Goal: Task Accomplishment & Management: Complete application form

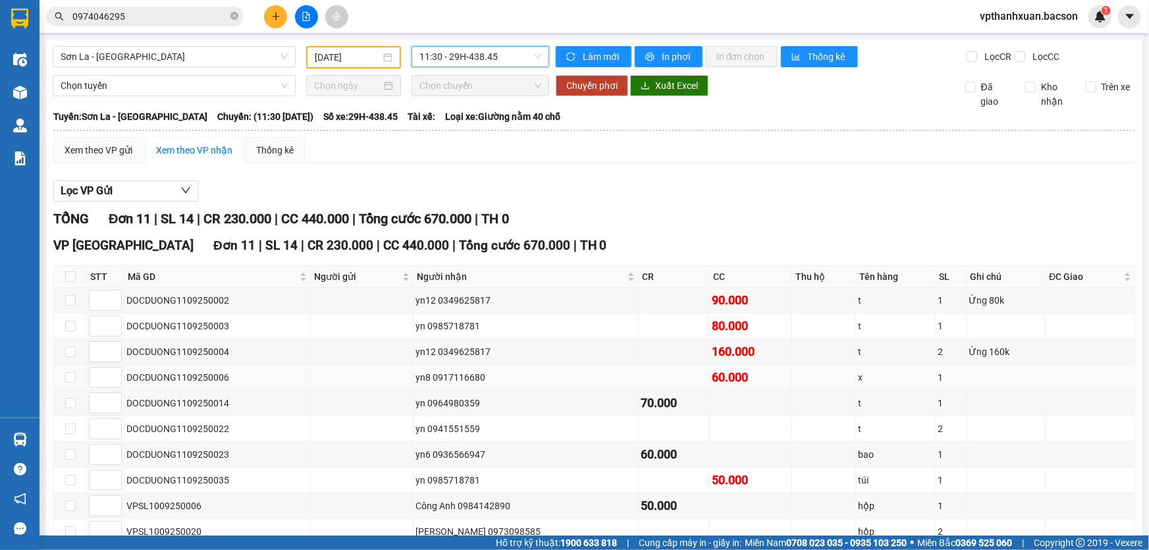
scroll to position [59, 0]
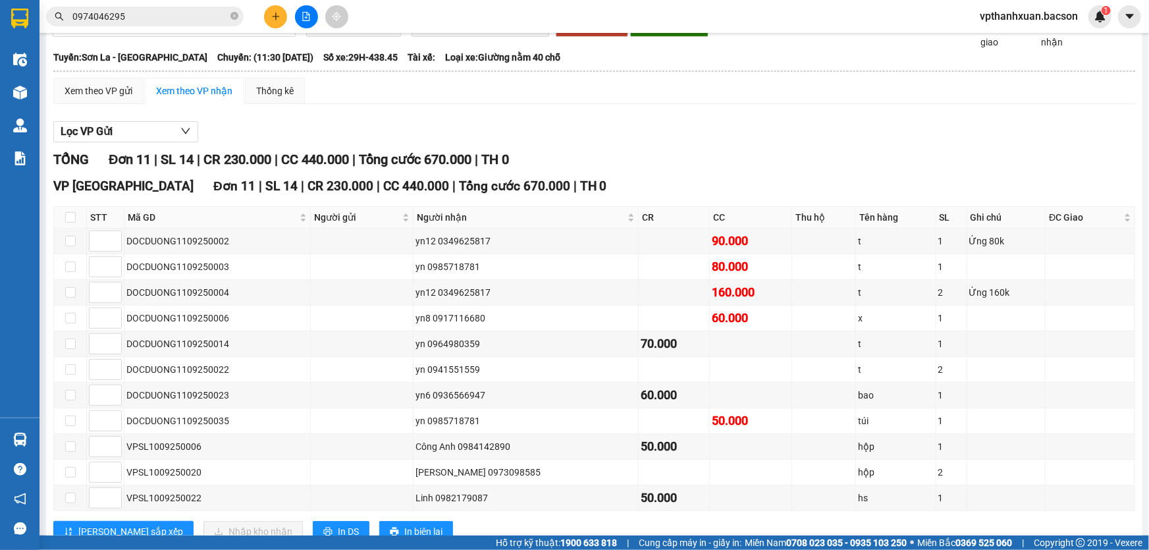
click at [273, 19] on icon "plus" at bounding box center [275, 16] width 9 height 9
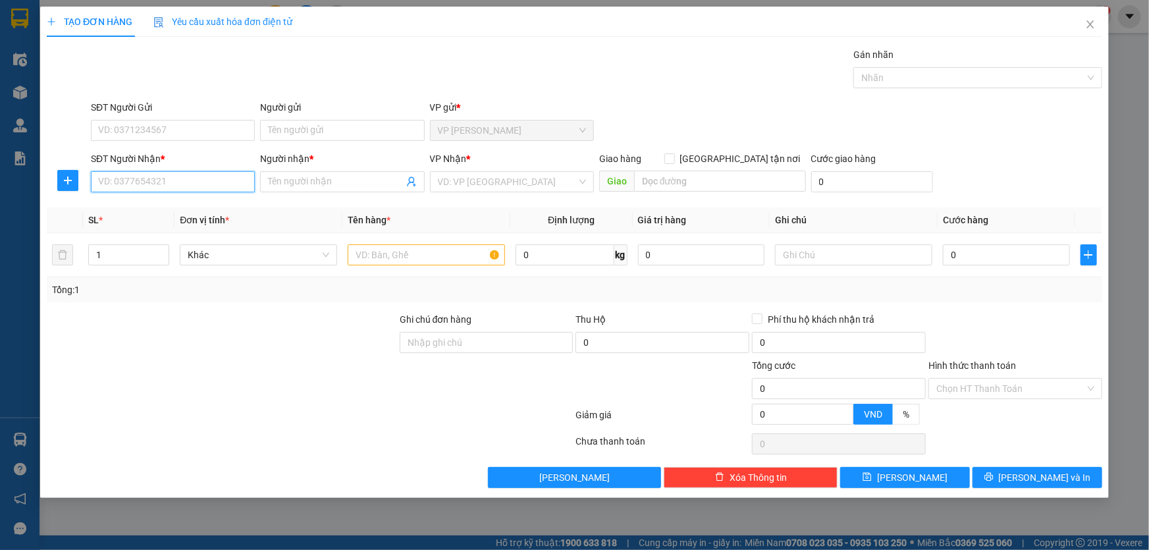
click at [207, 178] on input "SĐT Người Nhận *" at bounding box center [173, 181] width 164 height 21
click at [102, 180] on input "806806" at bounding box center [173, 181] width 164 height 21
click at [98, 178] on input "806806" at bounding box center [173, 181] width 164 height 21
type input "0963806806"
click at [190, 213] on div "0963806806 - A Sử" at bounding box center [173, 208] width 148 height 14
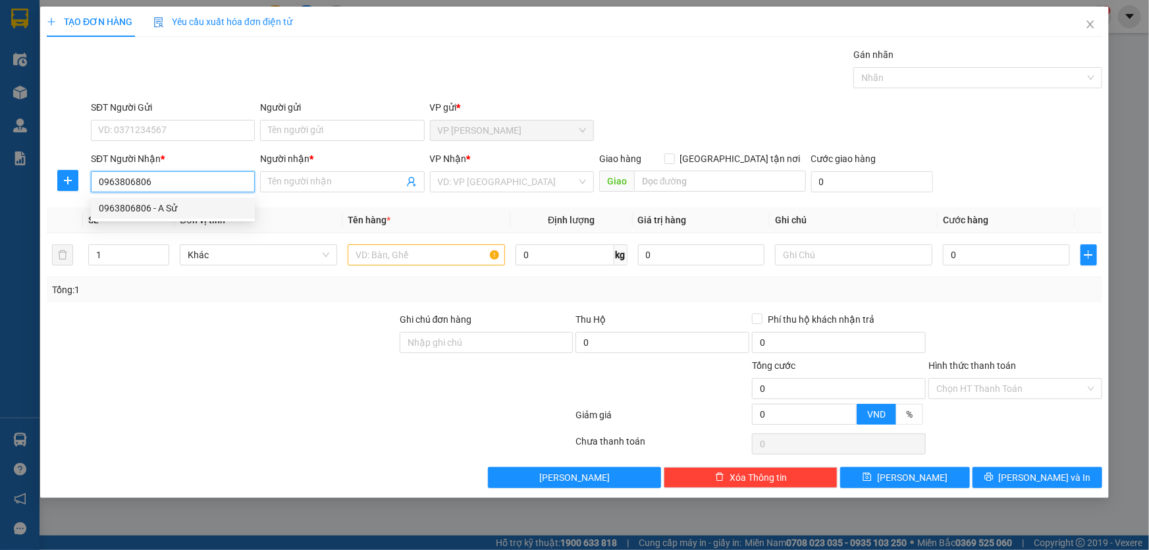
type input "A Sử"
type input "0963806806"
click at [391, 254] on input "text" at bounding box center [426, 254] width 157 height 21
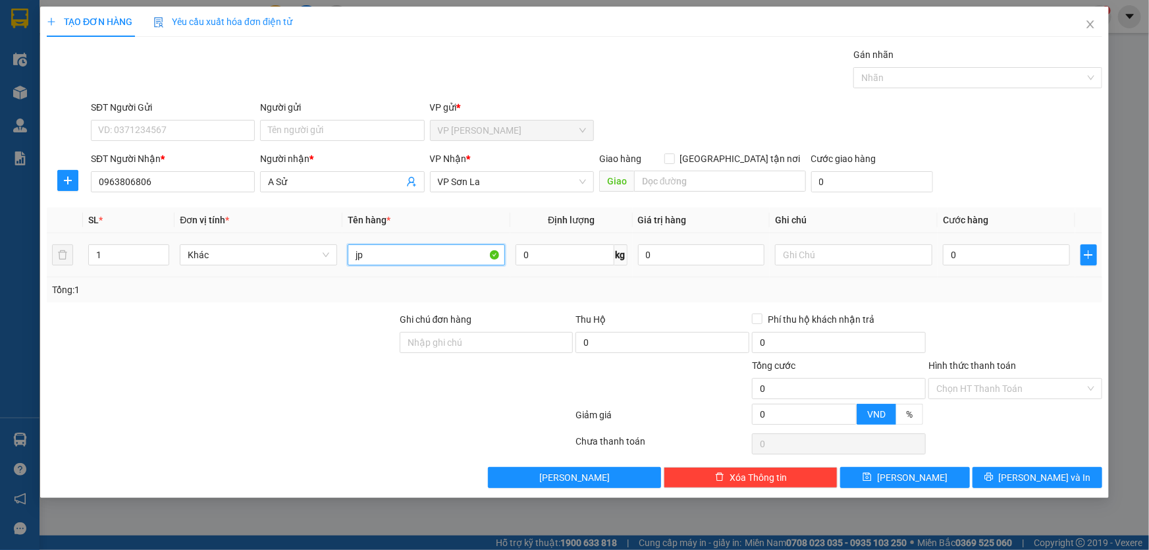
type input "j"
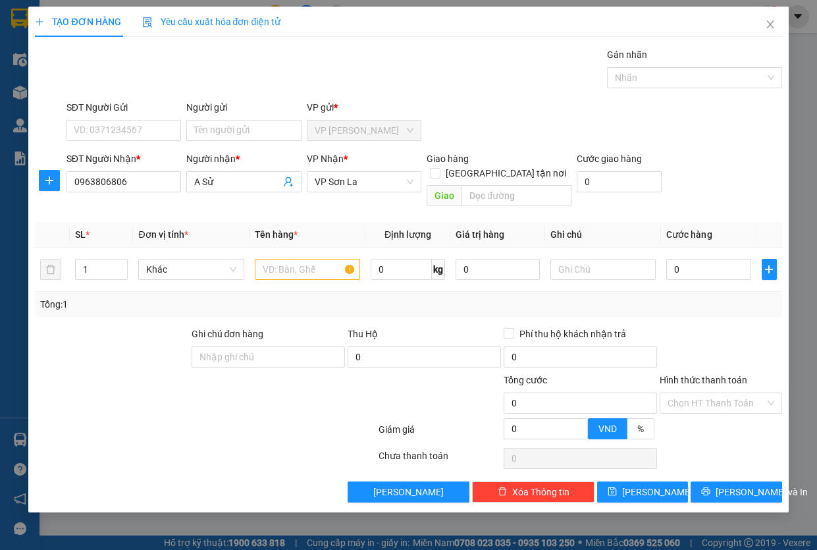
click at [772, 519] on div "TẠO ĐƠN HÀNG Yêu cầu xuất hóa đơn điện tử Transit Pickup Surcharge Ids Transit …" at bounding box center [408, 275] width 817 height 550
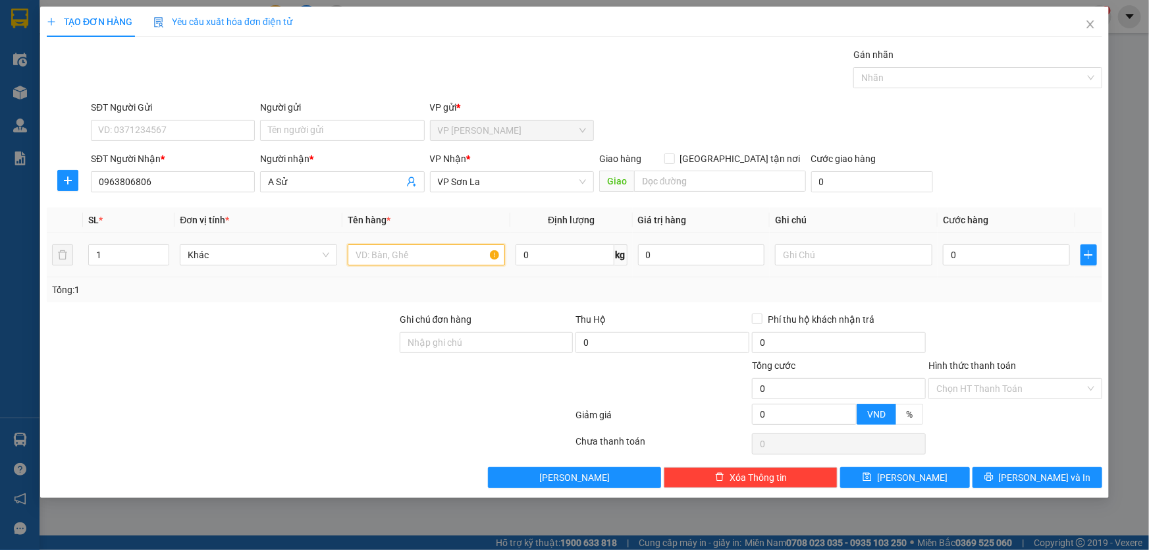
click at [461, 253] on input "text" at bounding box center [426, 254] width 157 height 21
type input "hộp"
click at [976, 251] on input "0" at bounding box center [1006, 254] width 127 height 21
type input "5"
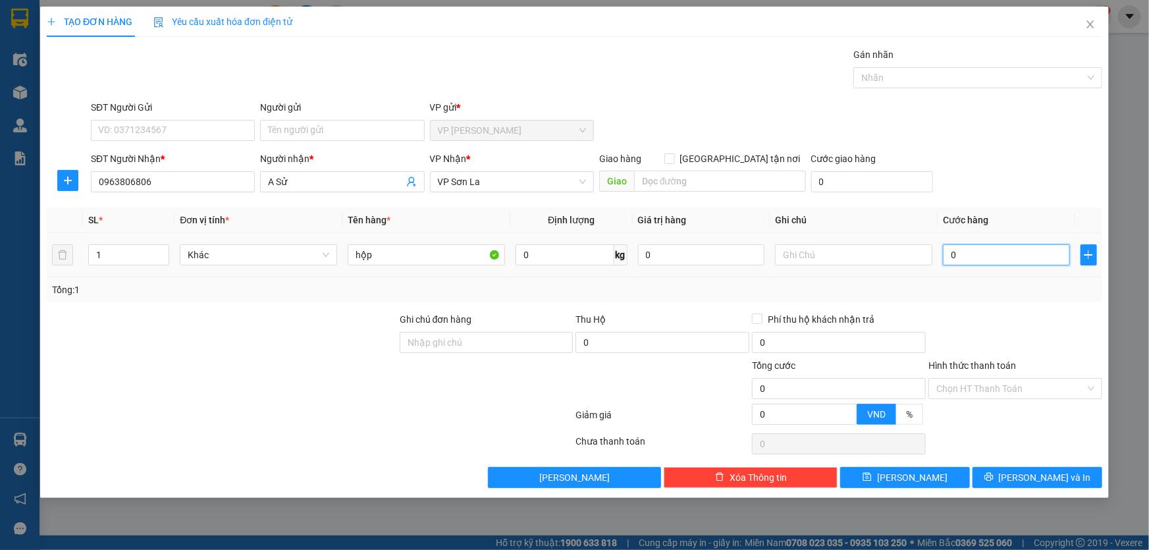
type input "5"
type input "50"
type input "50.000"
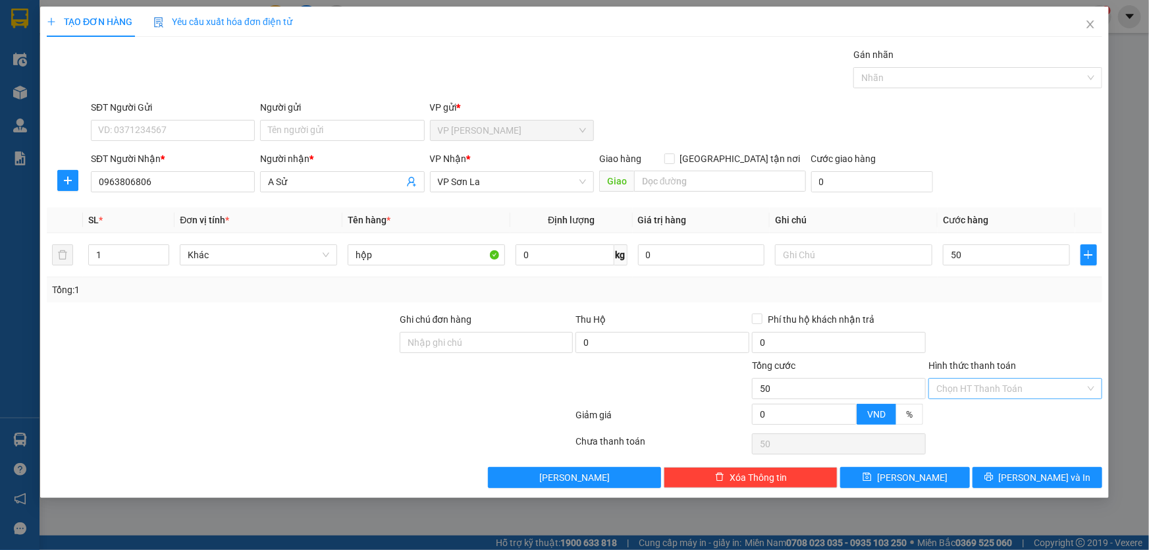
type input "50.000"
click at [1007, 382] on input "Hình thức thanh toán" at bounding box center [1010, 389] width 149 height 20
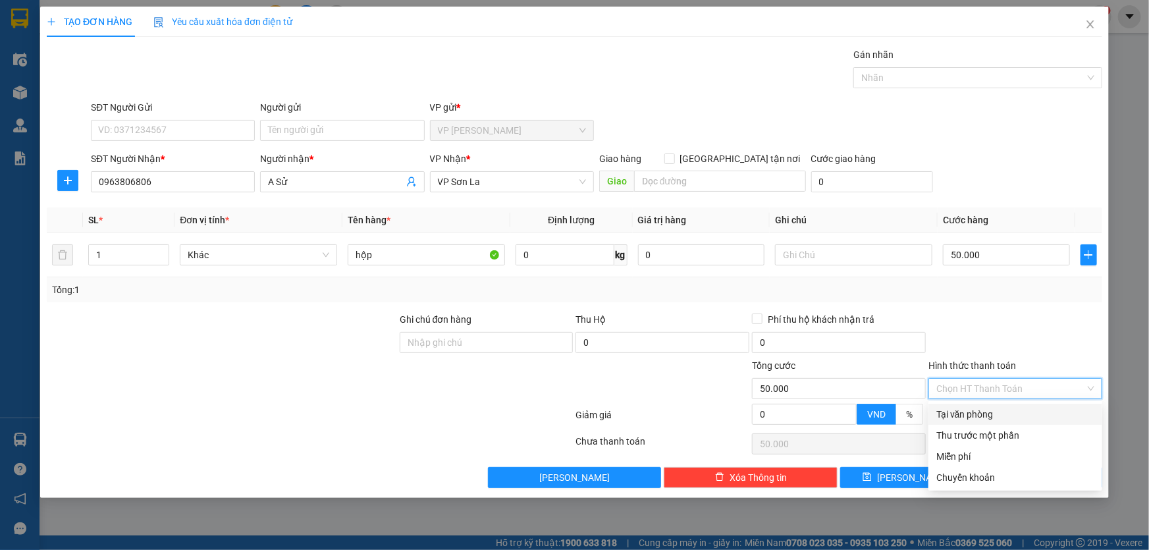
click at [977, 419] on div "Tại văn phòng" at bounding box center [1015, 414] width 158 height 14
type input "0"
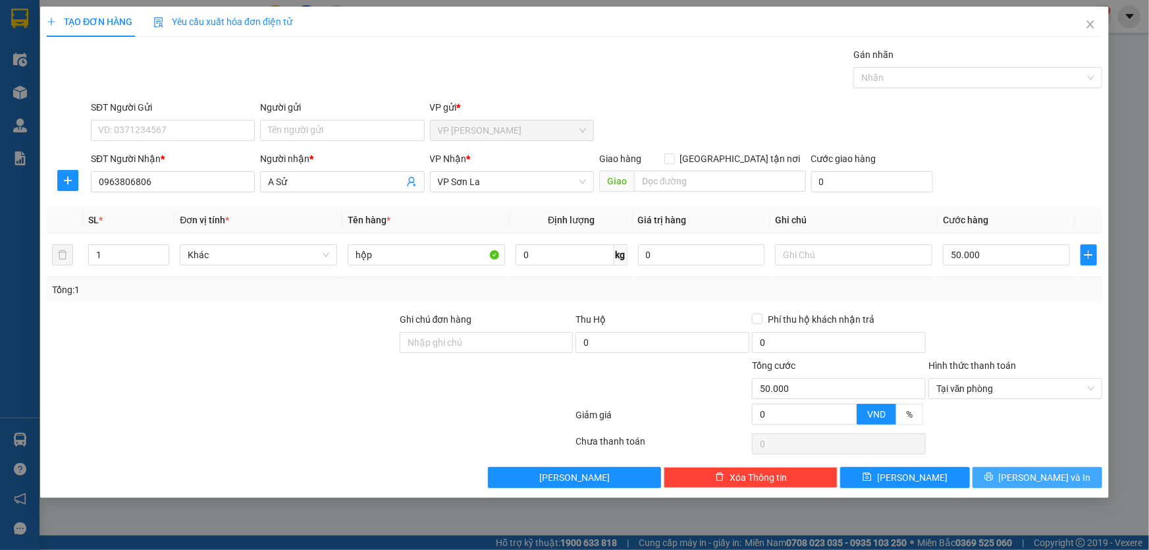
click at [1007, 483] on button "[PERSON_NAME] và In" at bounding box center [1037, 477] width 130 height 21
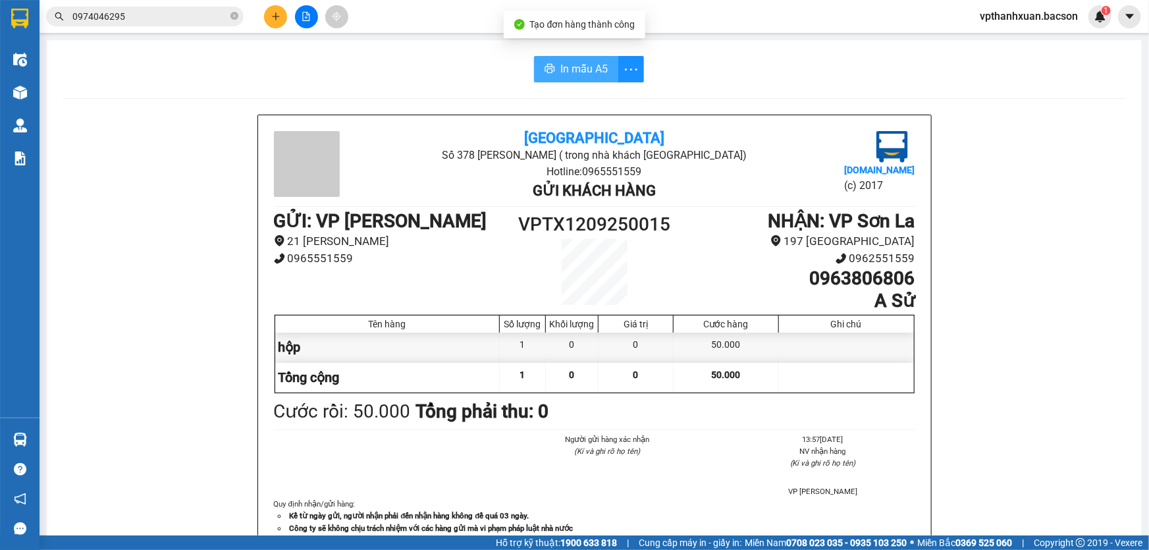
click at [571, 69] on span "In mẫu A5" at bounding box center [583, 69] width 47 height 16
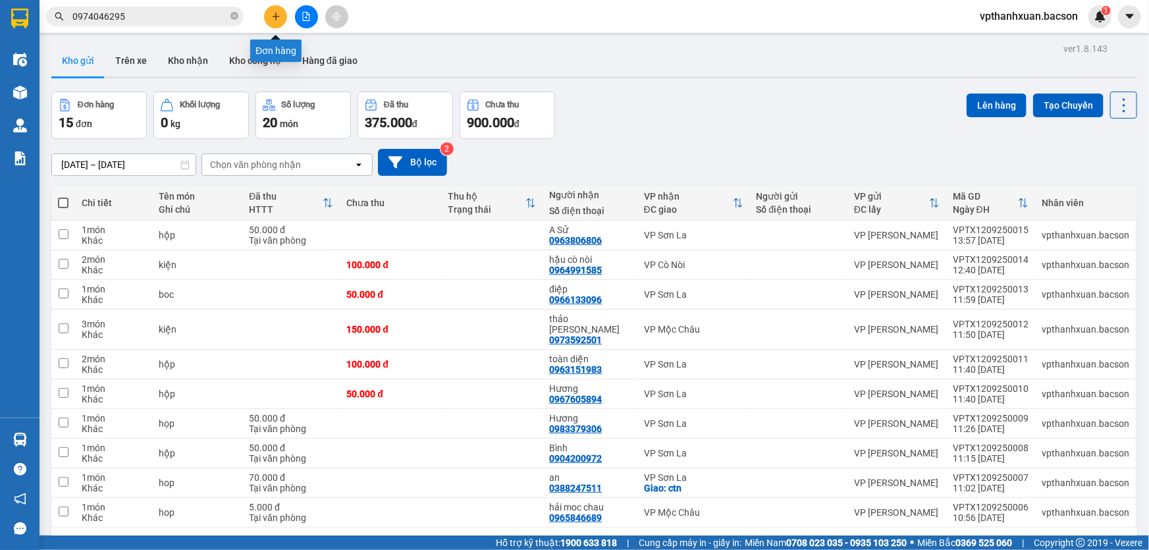
click at [280, 14] on button at bounding box center [275, 16] width 23 height 23
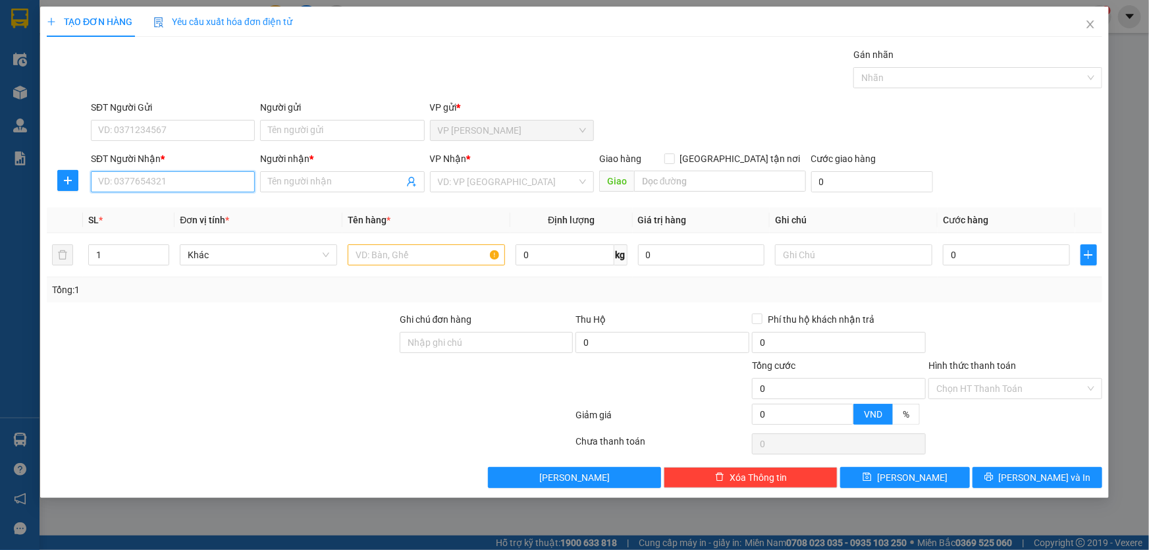
click at [209, 180] on input "SĐT Người Nhận *" at bounding box center [173, 181] width 164 height 21
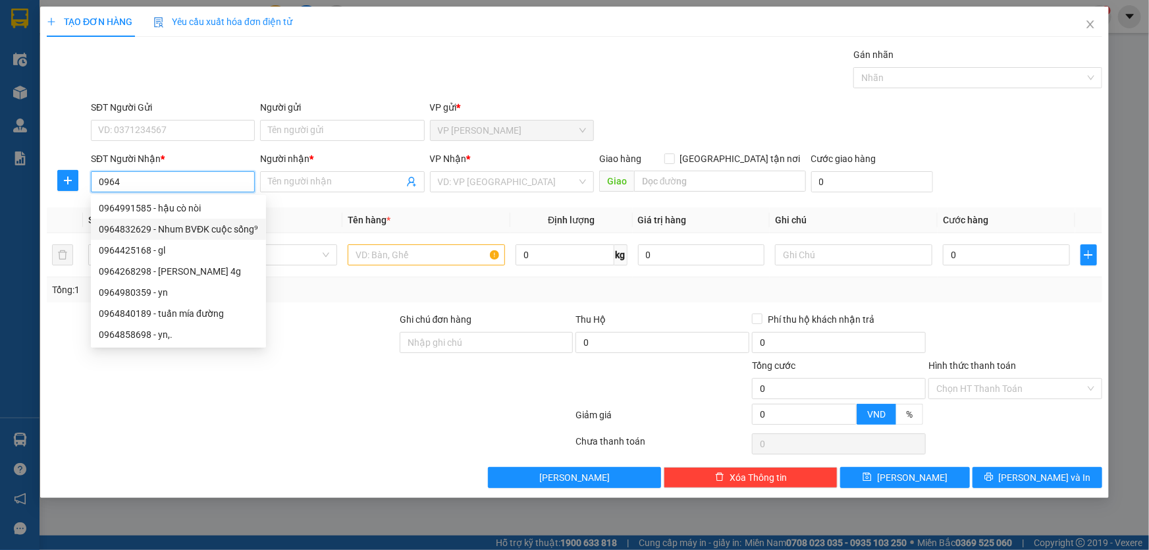
drag, startPoint x: 188, startPoint y: 234, endPoint x: 188, endPoint y: 224, distance: 9.2
click at [188, 233] on div "0964832629 - Nhum BVĐK cuộc sống⁹" at bounding box center [178, 229] width 159 height 14
type input "0964832629"
type input "Nhum BVĐK cuộc sống⁹"
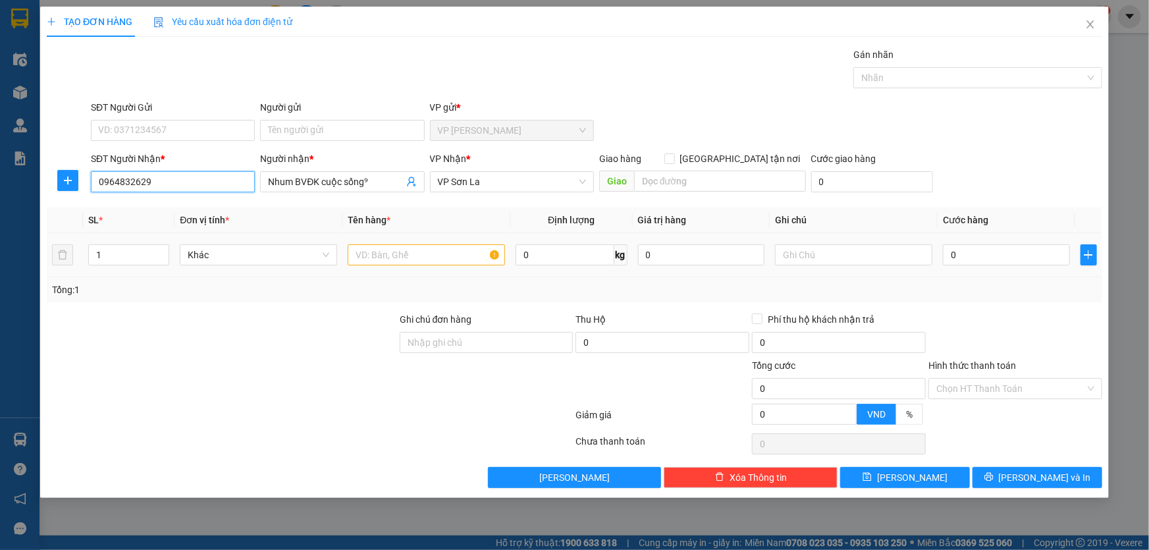
type input "0964832629"
click at [423, 257] on input "text" at bounding box center [426, 254] width 157 height 21
type input "xốp"
drag, startPoint x: 968, startPoint y: 239, endPoint x: 980, endPoint y: 246, distance: 13.3
click at [976, 244] on td "0" at bounding box center [1006, 255] width 138 height 44
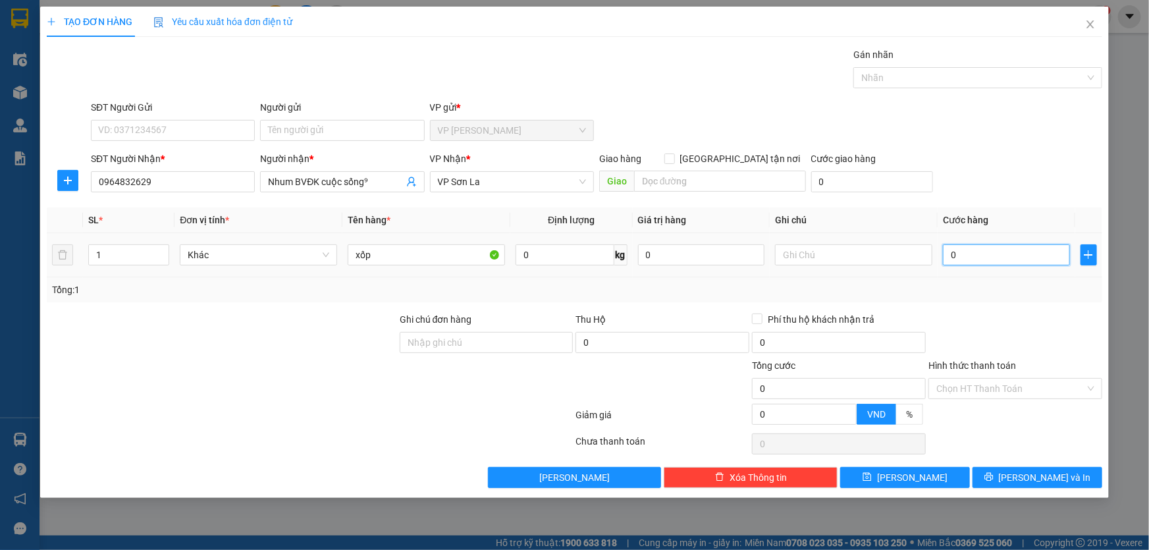
click at [997, 262] on input "0" at bounding box center [1006, 254] width 127 height 21
type input "5"
type input "50"
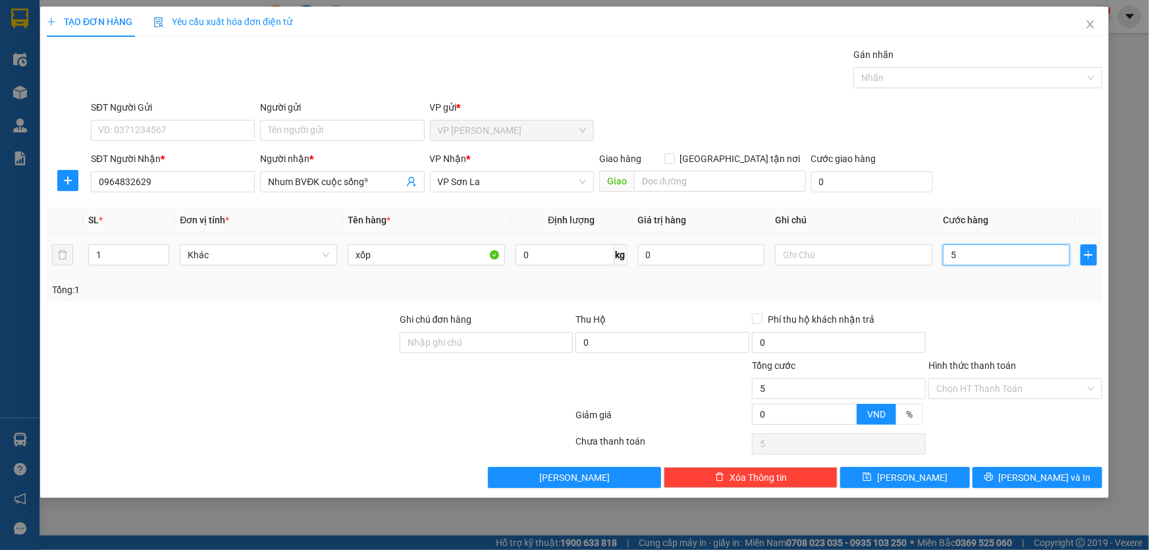
type input "50"
type input "5"
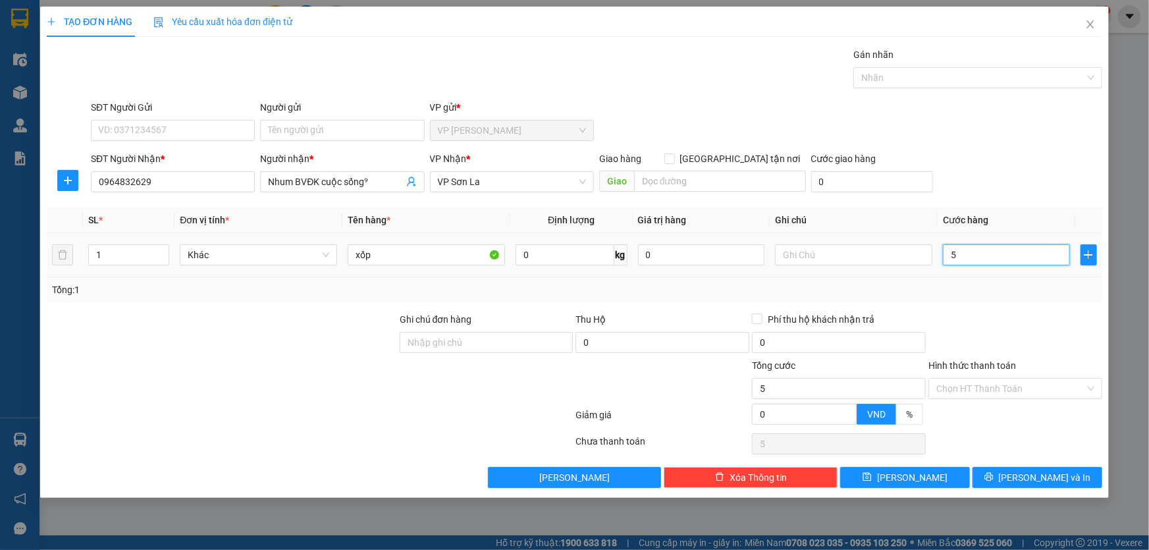
type input "0"
type input "07"
type input "7"
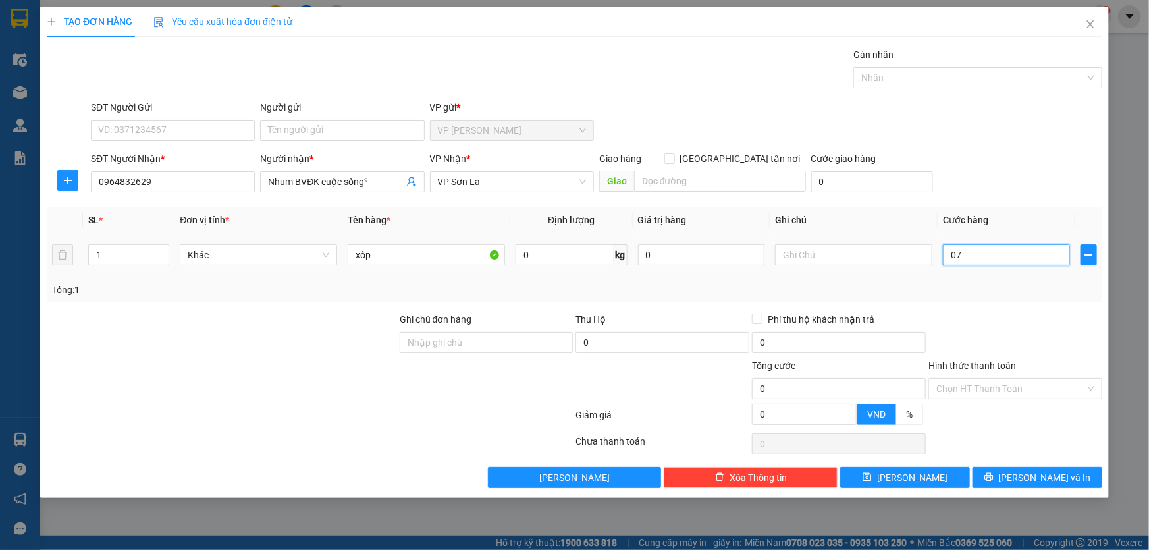
type input "7"
type input "070"
type input "70"
type input "70.000"
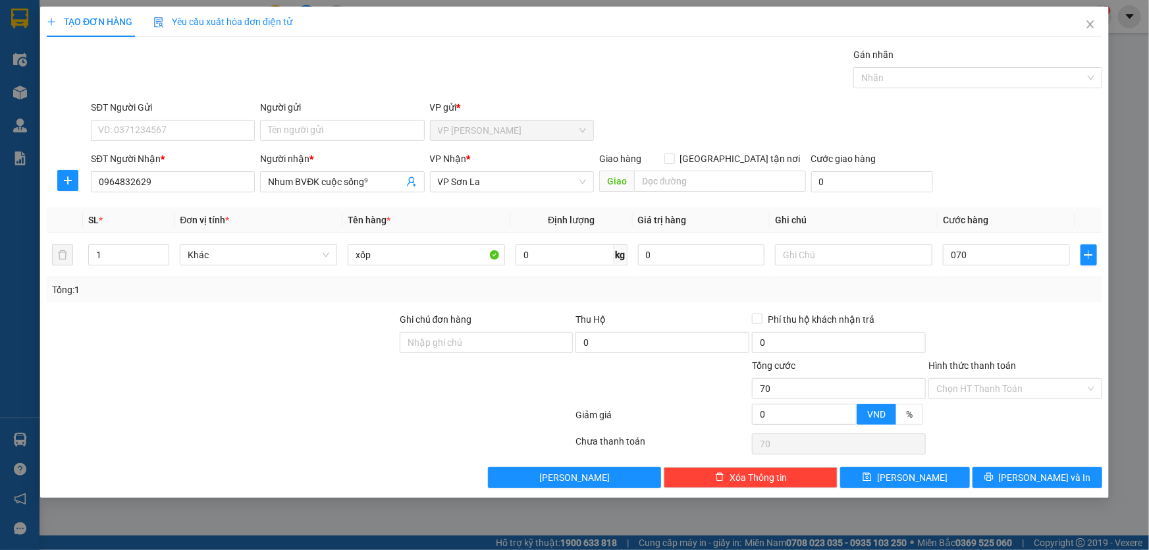
type input "70.000"
click at [1008, 182] on div "SĐT Người Nhận * 0964832629 Người nhận * Nhum BVĐK cuộc sống⁹ VP Nhận * VP Sơn …" at bounding box center [596, 174] width 1016 height 46
click at [1025, 396] on input "Hình thức thanh toán" at bounding box center [1010, 389] width 149 height 20
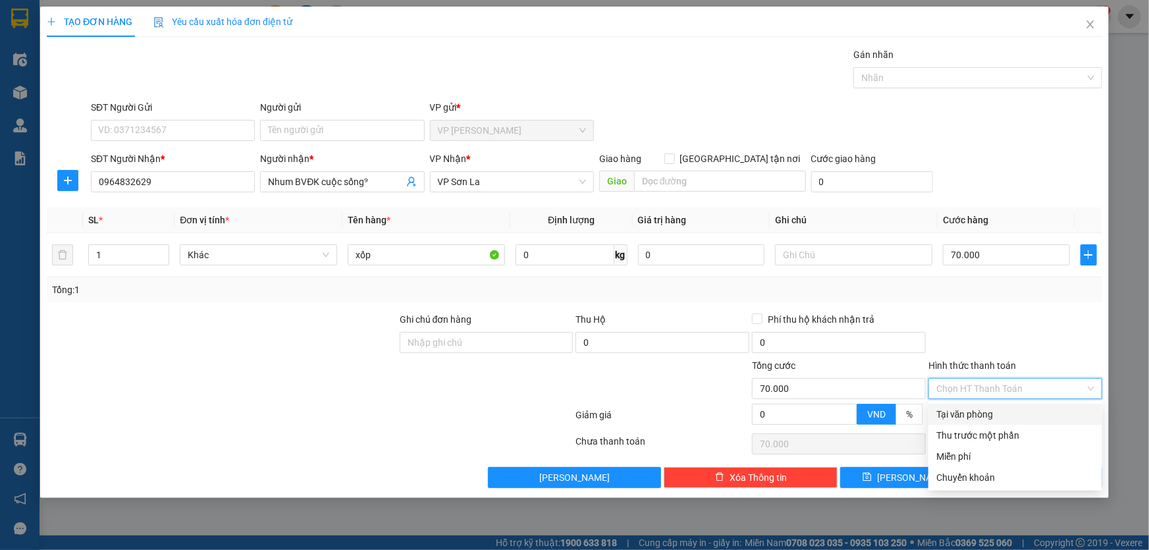
click at [992, 411] on div "Tại văn phòng" at bounding box center [1015, 414] width 158 height 14
type input "0"
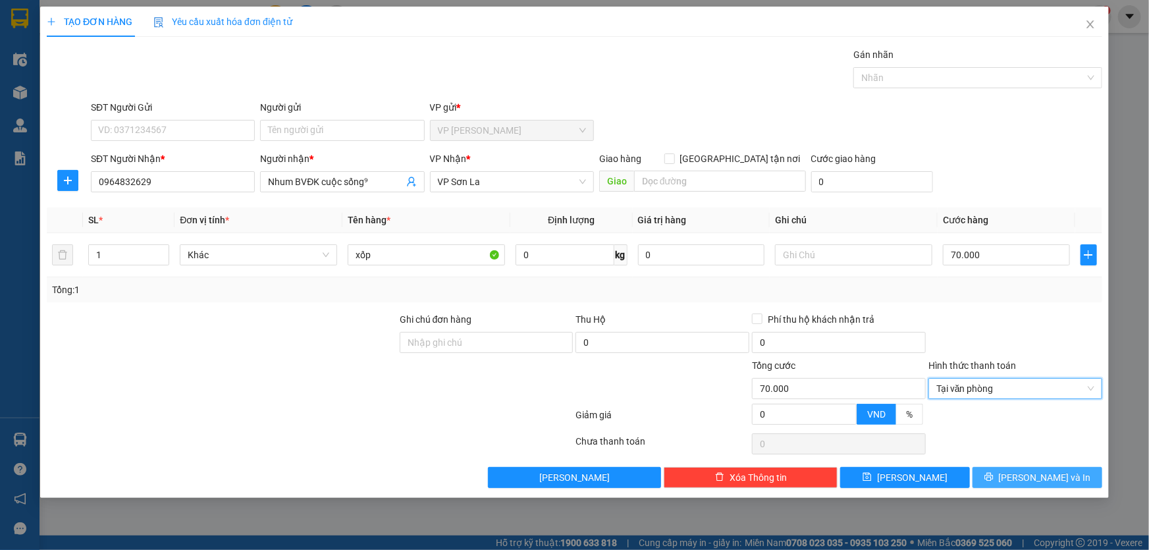
click at [1058, 477] on span "[PERSON_NAME] và In" at bounding box center [1045, 477] width 92 height 14
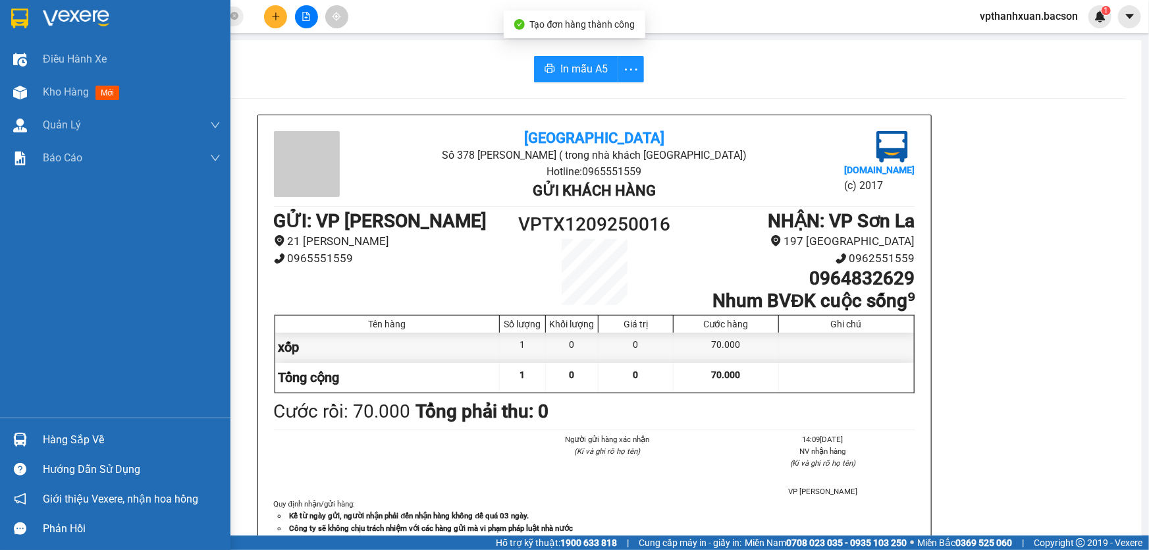
click at [106, 98] on div at bounding box center [594, 98] width 1063 height 1
drag, startPoint x: 79, startPoint y: 88, endPoint x: 117, endPoint y: 105, distance: 42.1
click at [98, 91] on div "Kho hàng mới" at bounding box center [84, 92] width 82 height 16
click at [101, 91] on span "mới" at bounding box center [107, 93] width 24 height 14
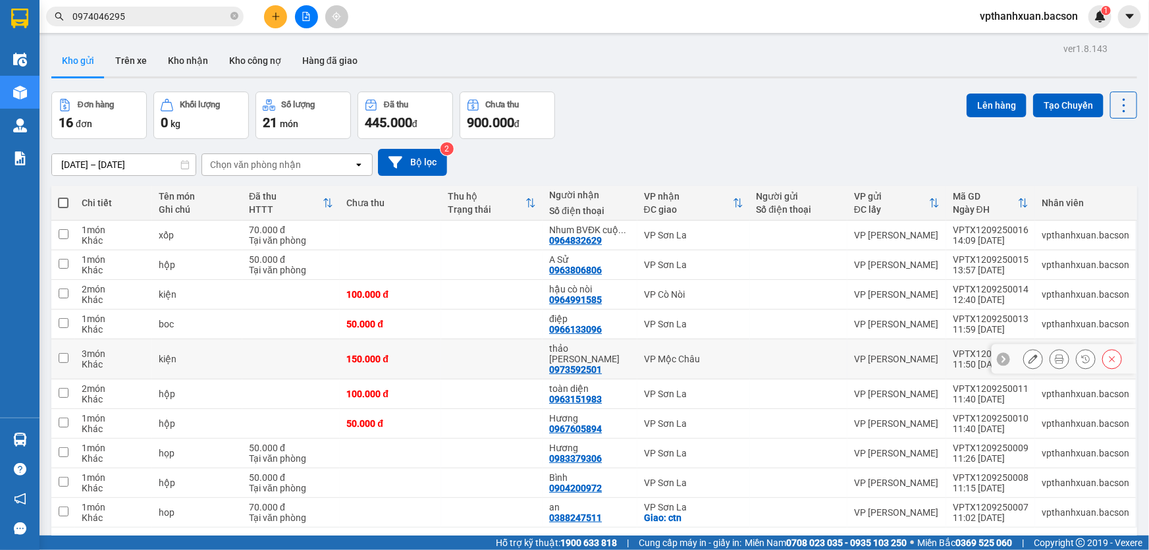
scroll to position [60, 0]
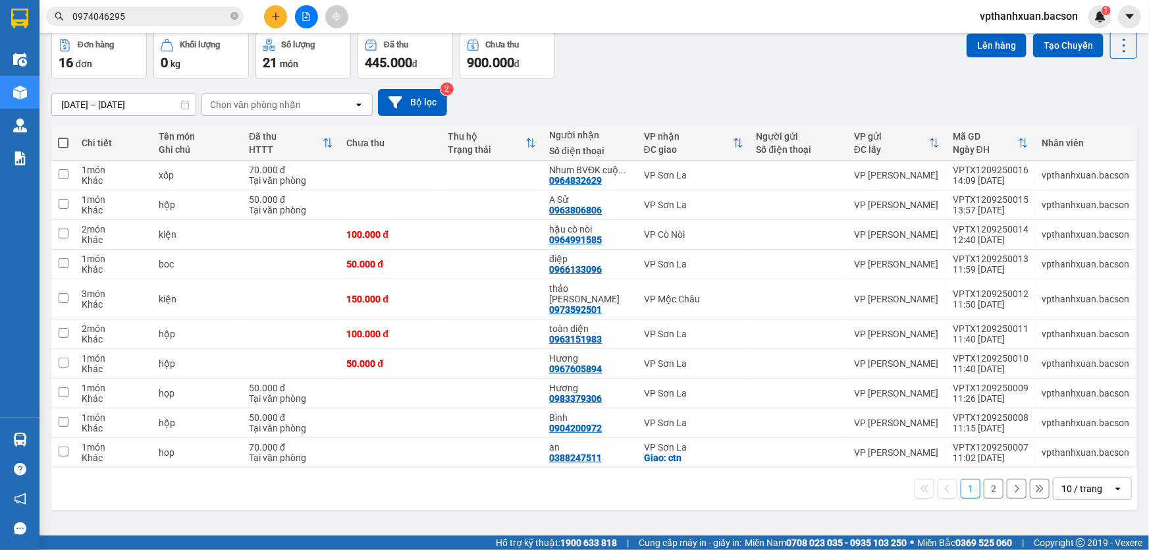
click at [1099, 479] on div "10 / trang" at bounding box center [1082, 488] width 59 height 21
click at [1086, 450] on span "100 / trang" at bounding box center [1077, 448] width 47 height 13
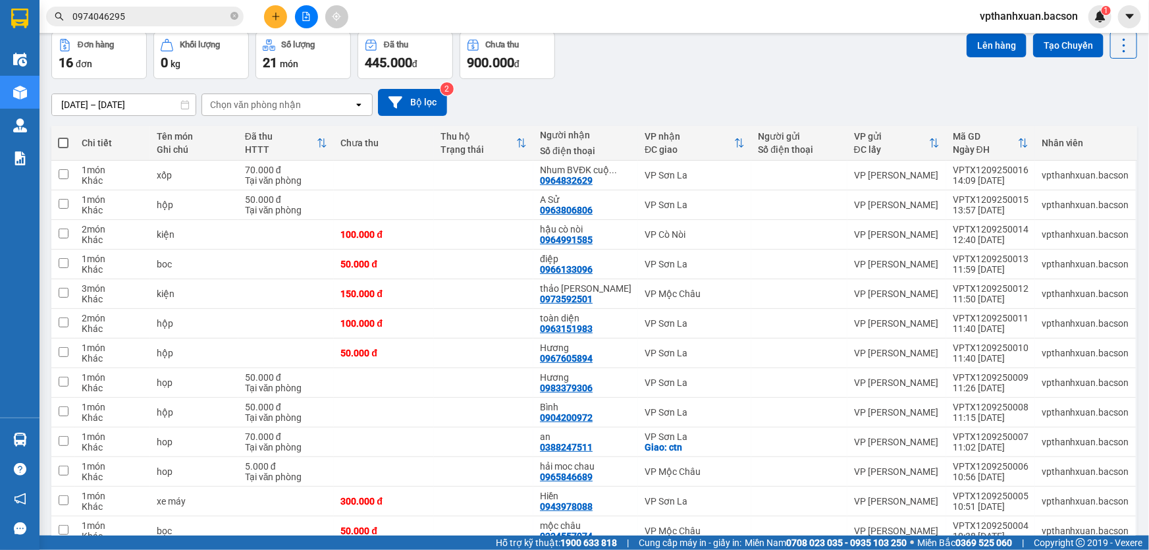
click at [269, 22] on button at bounding box center [275, 16] width 23 height 23
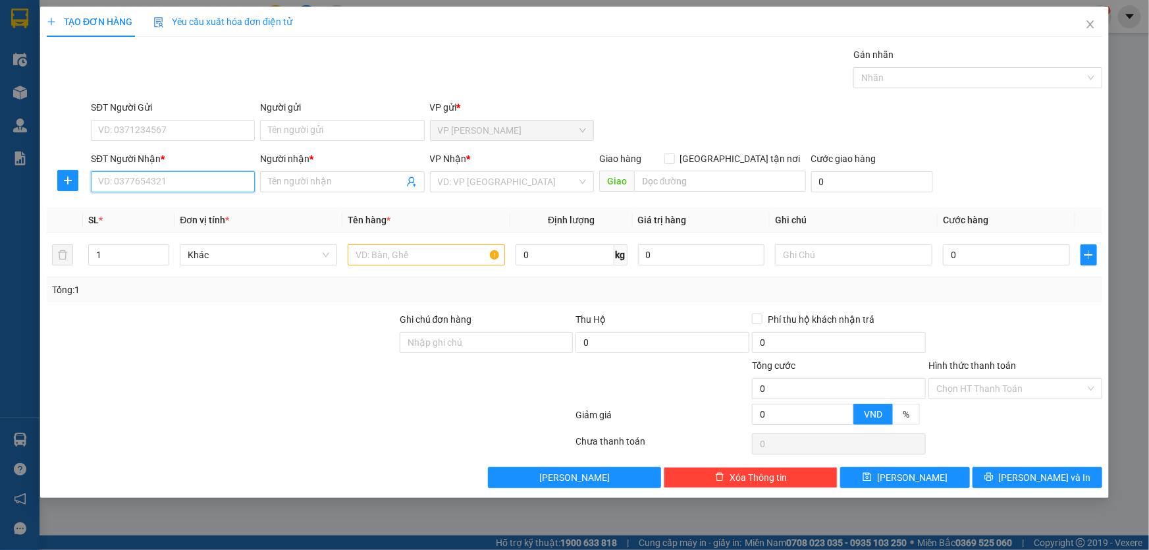
drag, startPoint x: 176, startPoint y: 172, endPoint x: 178, endPoint y: 180, distance: 8.1
click at [178, 176] on input "SĐT Người Nhận *" at bounding box center [173, 181] width 164 height 21
click at [176, 204] on div "0937468036 - gia [GEOGRAPHIC_DATA]" at bounding box center [180, 208] width 163 height 14
type input "0937468036"
type input "gia bảo mộc châu"
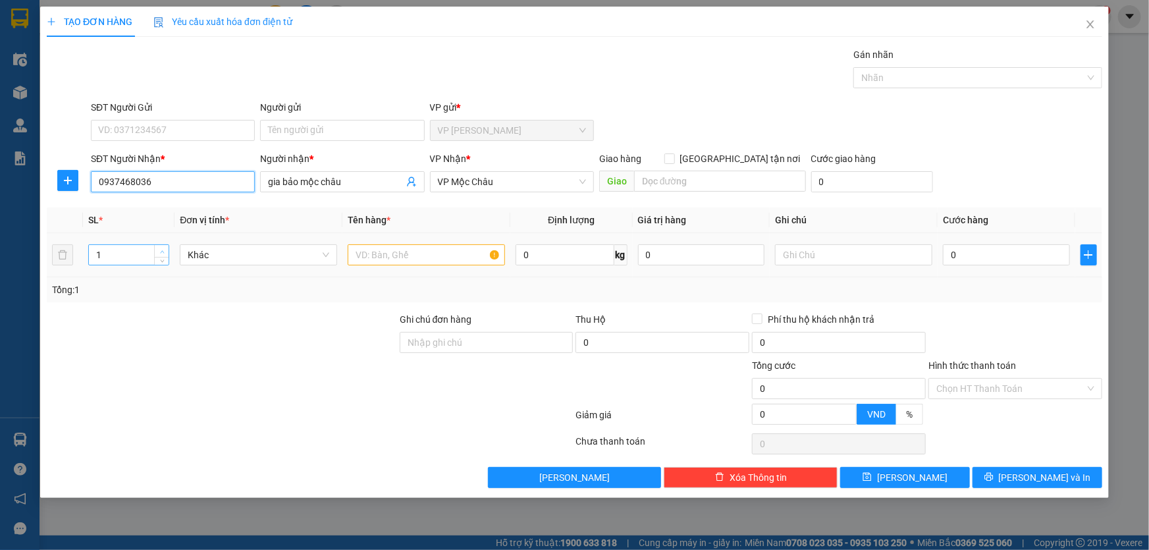
type input "0937468036"
click at [164, 248] on span "up" at bounding box center [162, 252] width 8 height 8
type input "4"
click at [164, 248] on span "up" at bounding box center [162, 252] width 8 height 8
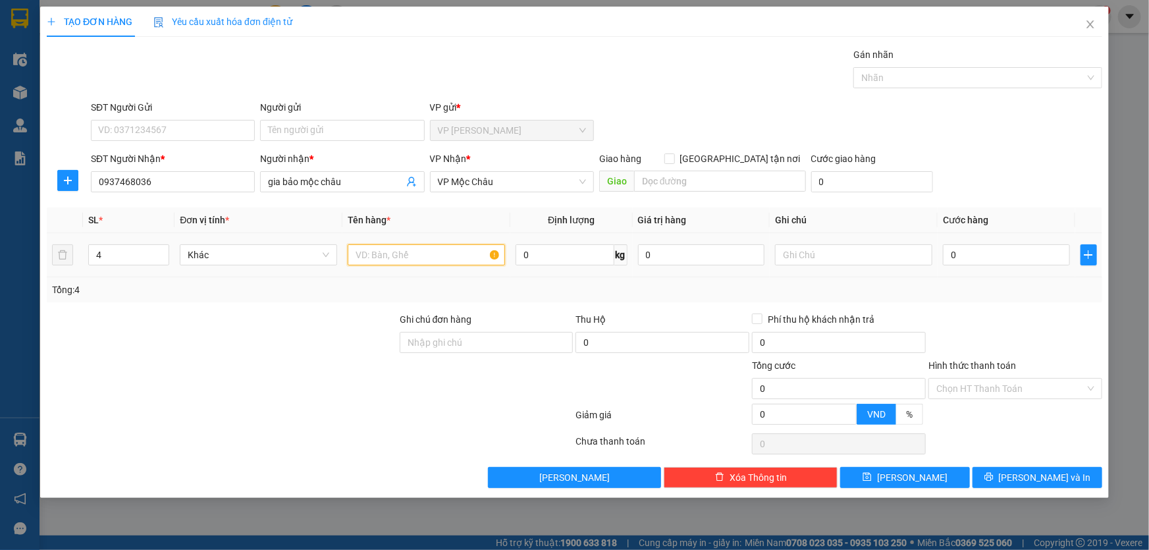
click at [394, 262] on input "text" at bounding box center [426, 254] width 157 height 21
type input "kiện"
type input "2"
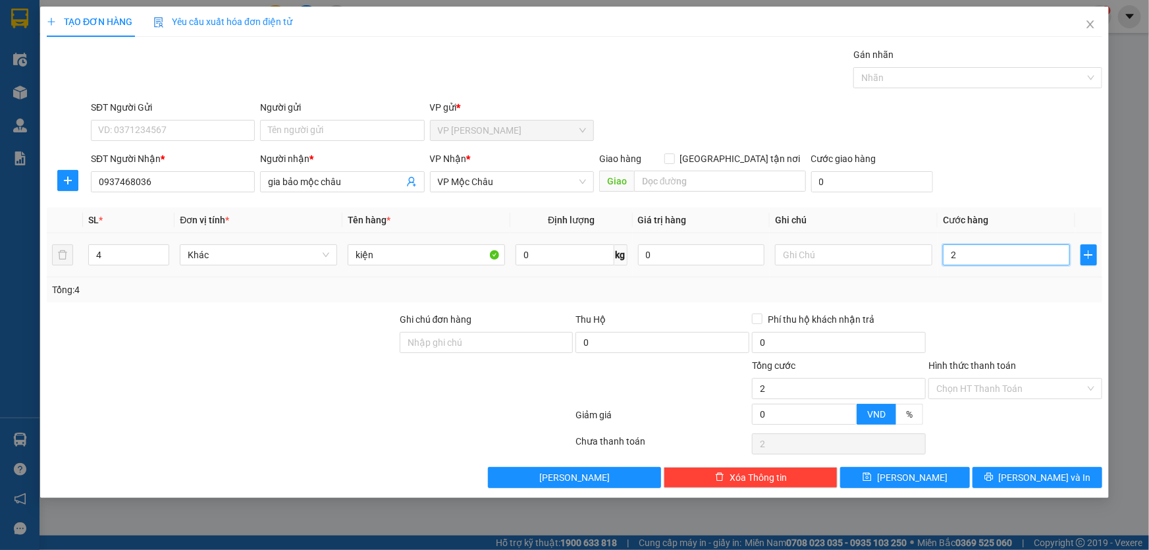
type input "20"
type input "200"
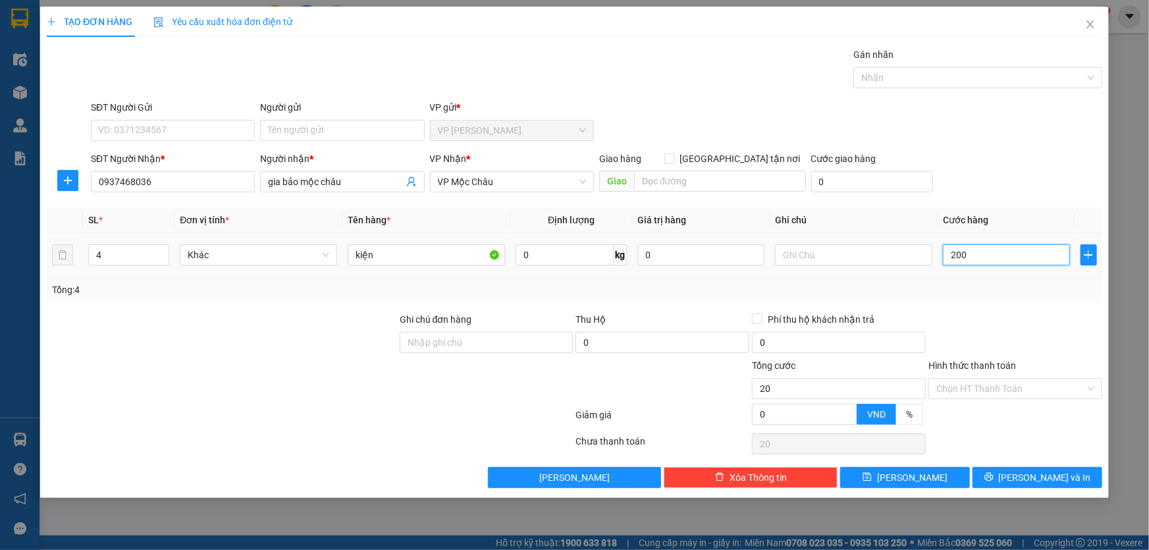
type input "200"
type input "200.000"
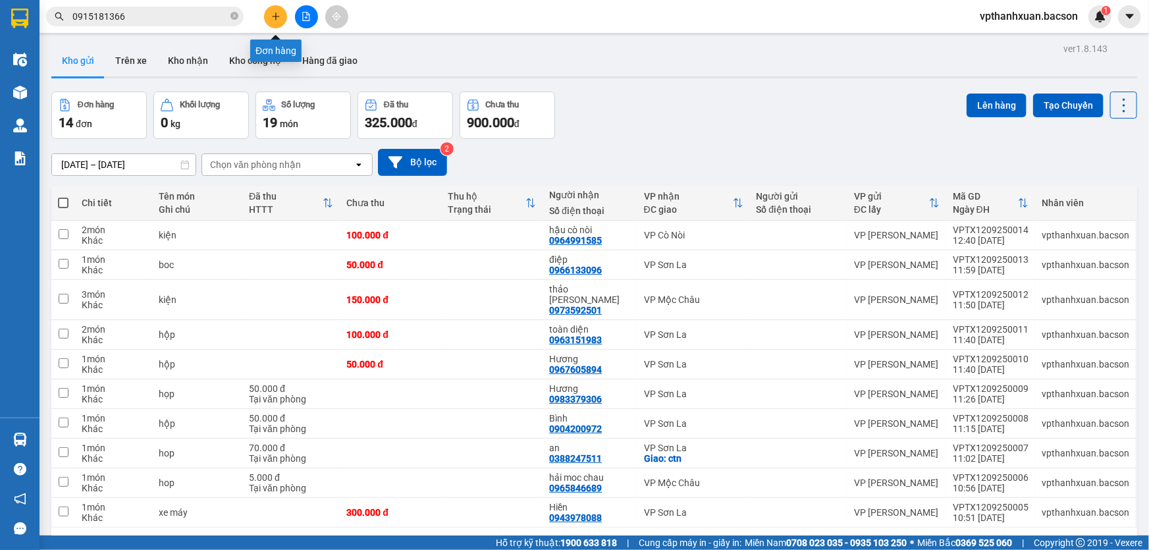
click at [277, 19] on icon "plus" at bounding box center [275, 16] width 9 height 9
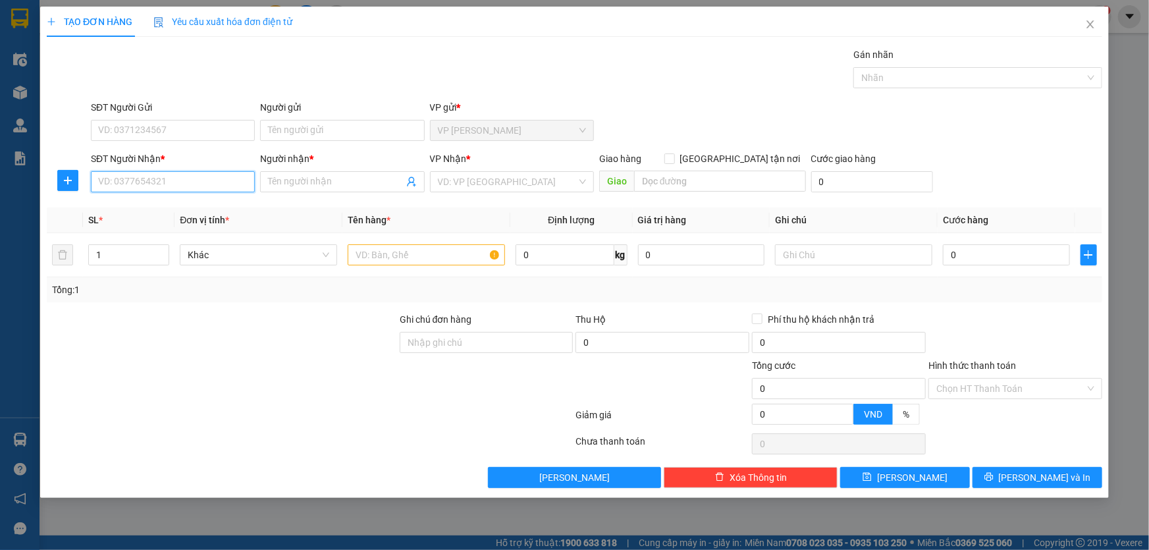
drag, startPoint x: 217, startPoint y: 184, endPoint x: 218, endPoint y: 178, distance: 6.6
click at [217, 182] on input "SĐT Người Nhận *" at bounding box center [173, 181] width 164 height 21
click at [105, 217] on div "0387713957 - dung" at bounding box center [173, 207] width 164 height 21
type input "0387713957"
type input "dung"
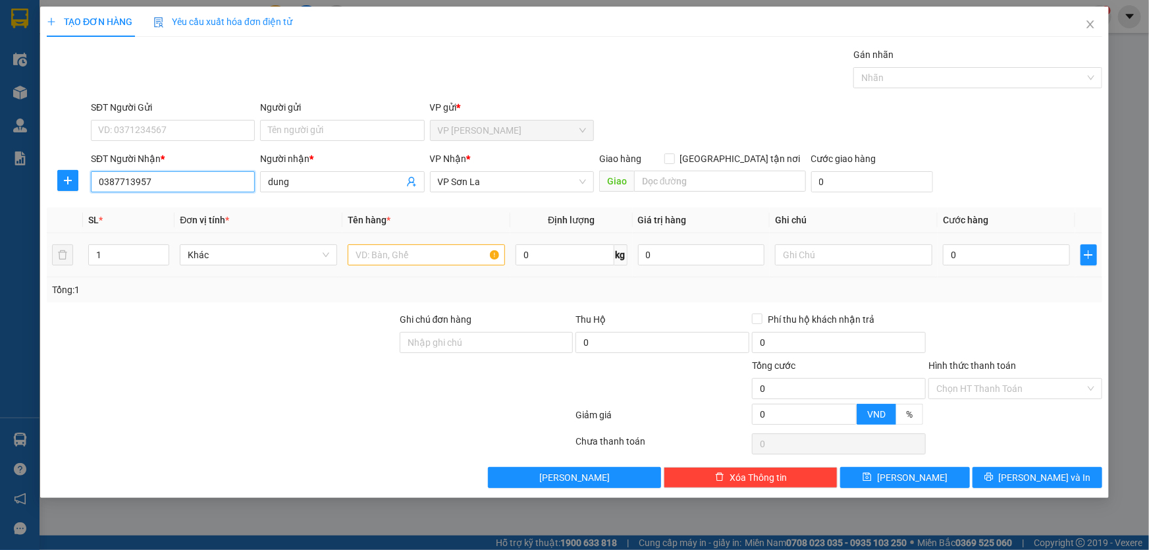
type input "0387713957"
click at [442, 255] on input "text" at bounding box center [426, 254] width 157 height 21
type input "hộp"
click at [999, 257] on input "0" at bounding box center [1006, 254] width 127 height 21
type input "7"
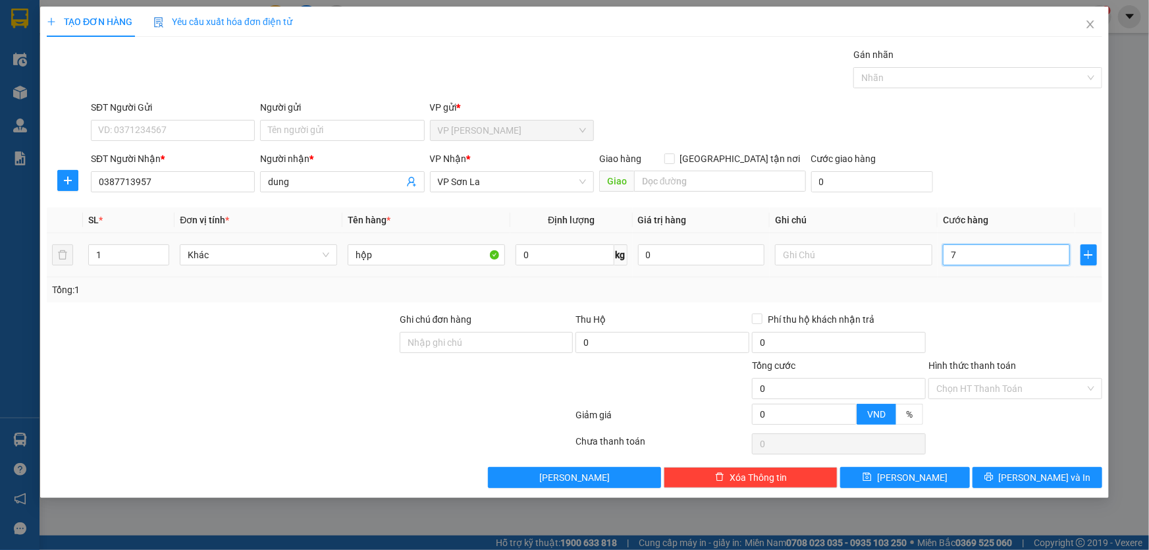
type input "7"
type input "70"
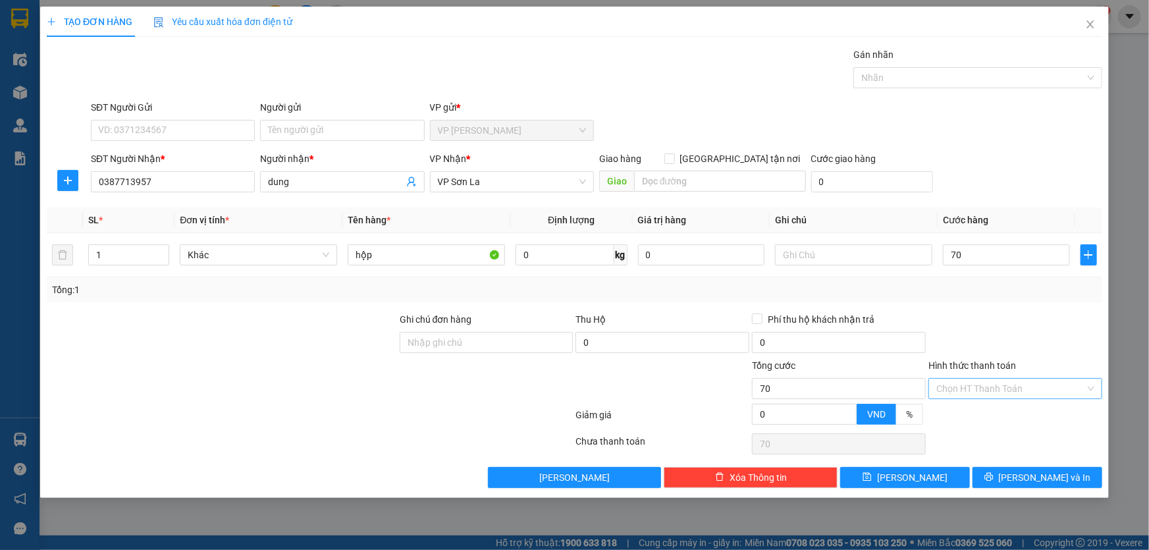
type input "70.000"
drag, startPoint x: 1055, startPoint y: 389, endPoint x: 1038, endPoint y: 414, distance: 29.9
click at [1054, 395] on input "Hình thức thanh toán" at bounding box center [1010, 389] width 149 height 20
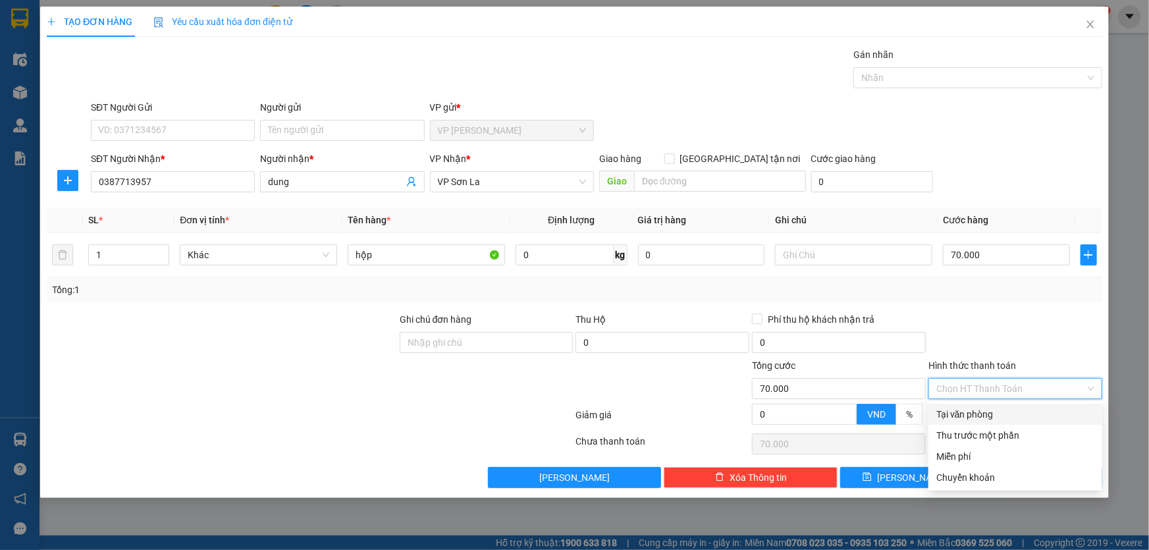
drag, startPoint x: 1038, startPoint y: 414, endPoint x: 1038, endPoint y: 435, distance: 21.1
click at [1038, 416] on div "Tại văn phòng" at bounding box center [1015, 414] width 158 height 14
type input "0"
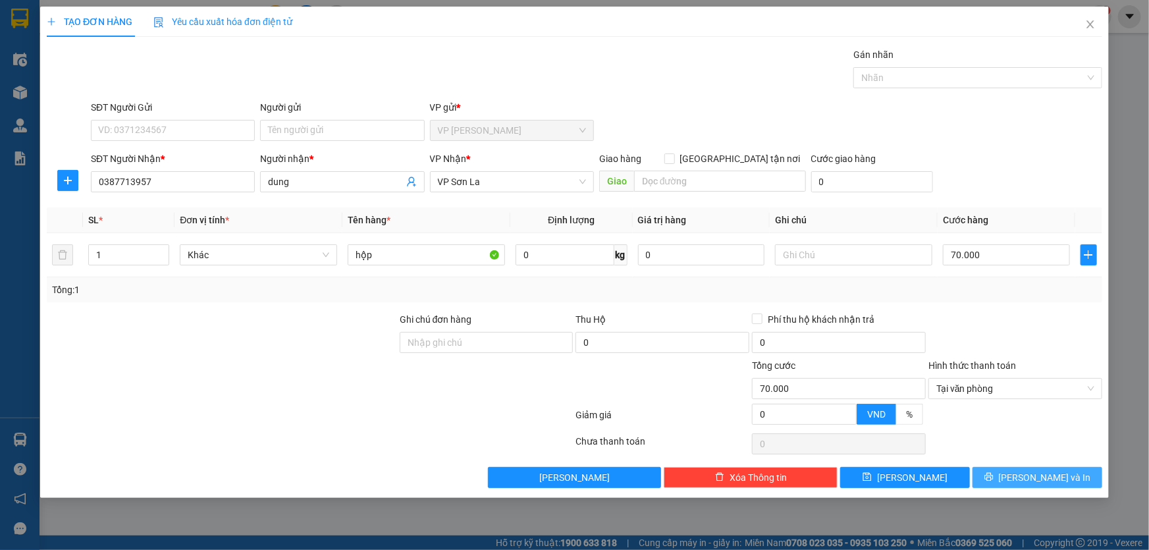
click at [1043, 471] on span "[PERSON_NAME] và In" at bounding box center [1045, 477] width 92 height 14
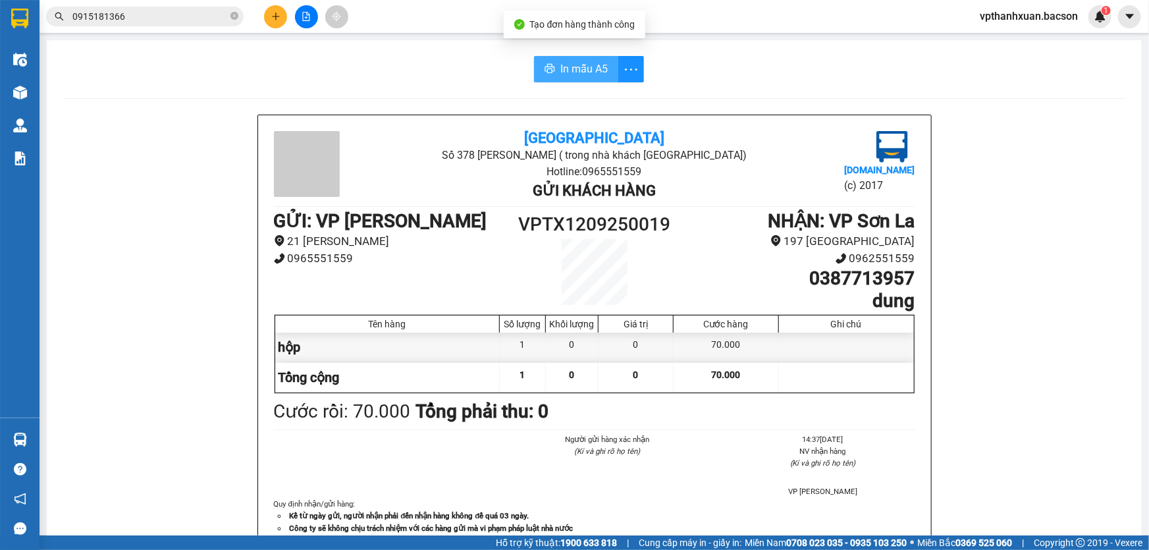
click at [567, 79] on button "In mẫu A5" at bounding box center [576, 69] width 84 height 26
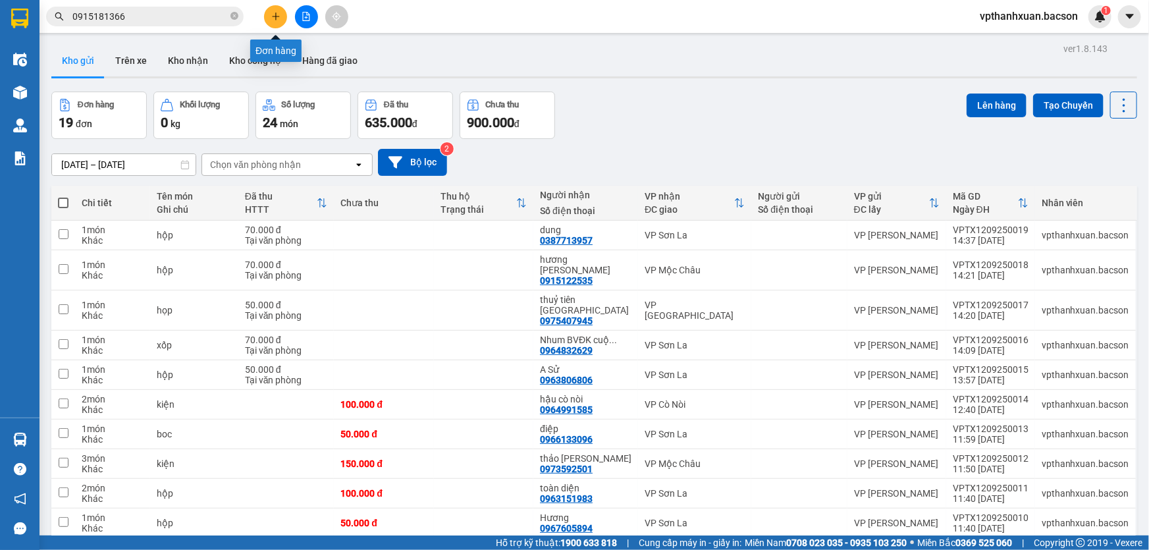
click at [276, 13] on icon "plus" at bounding box center [275, 16] width 9 height 9
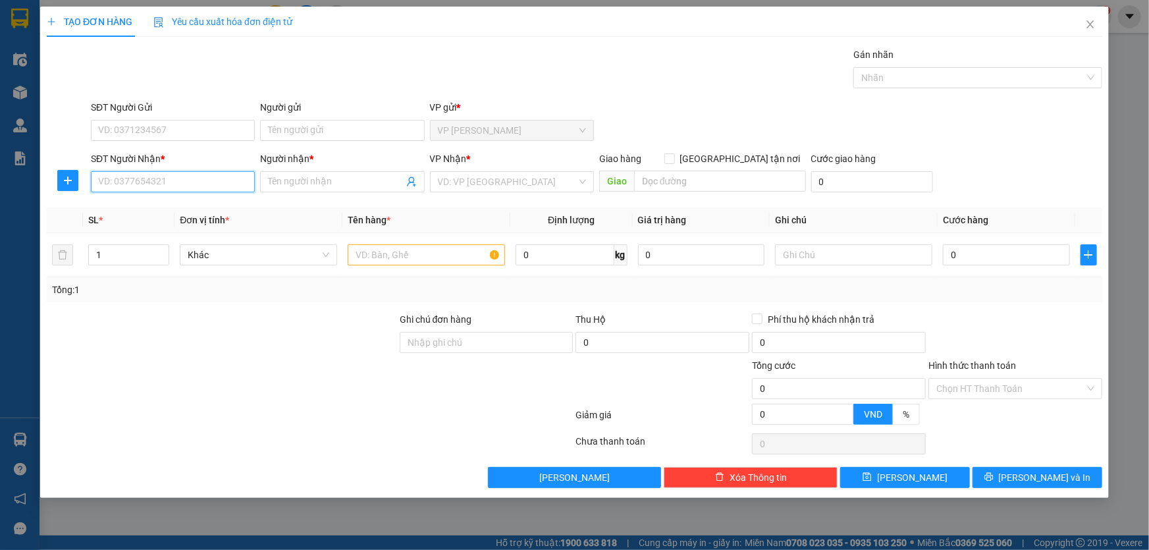
click at [190, 178] on input "SĐT Người Nhận *" at bounding box center [173, 181] width 164 height 21
click at [1089, 25] on icon "close" at bounding box center [1090, 24] width 11 height 11
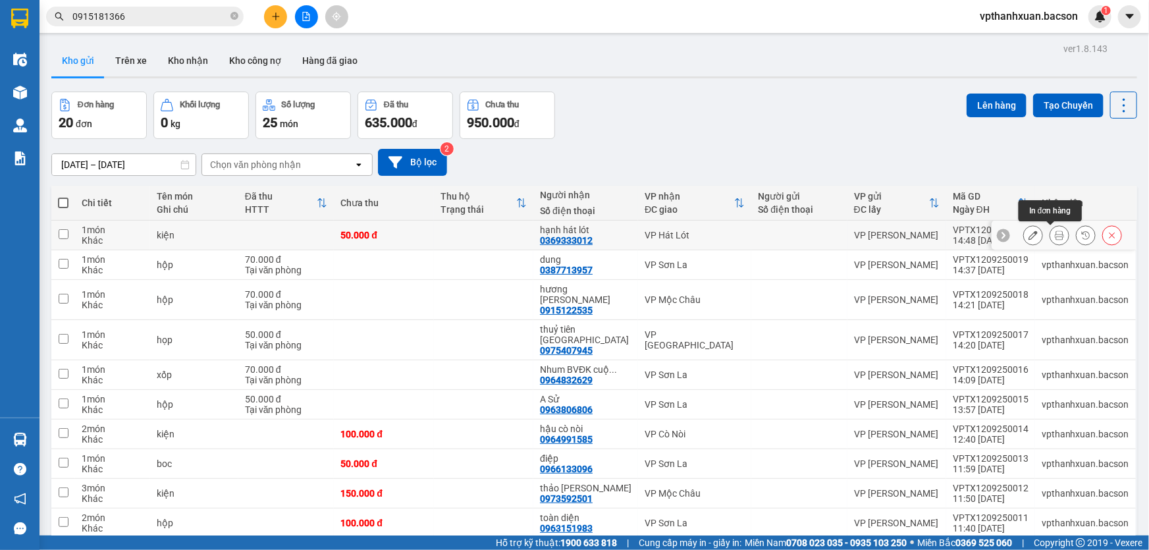
click at [1055, 235] on icon at bounding box center [1059, 234] width 9 height 9
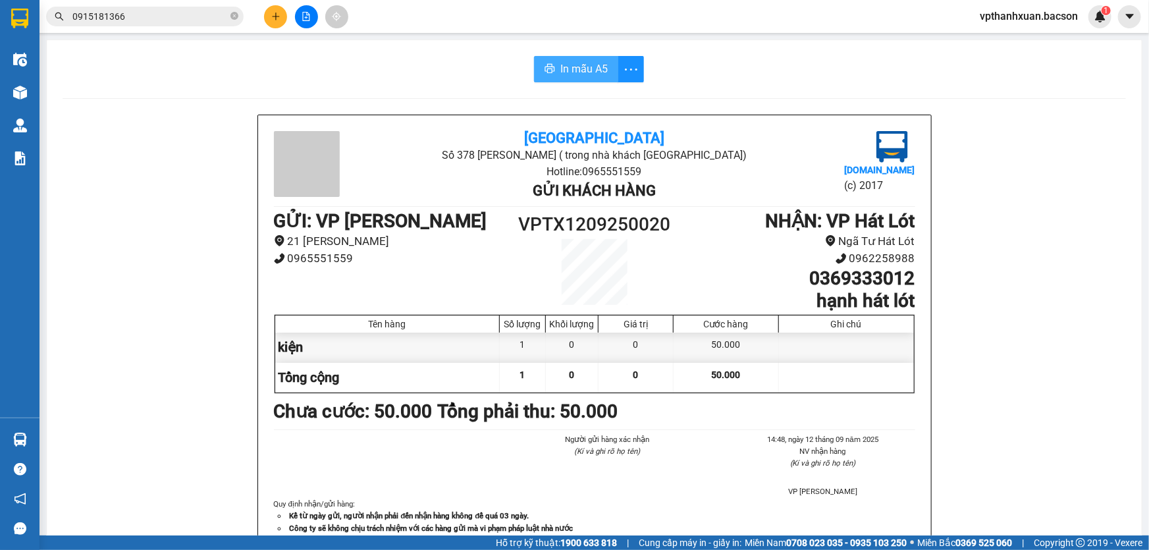
click at [569, 69] on span "In mẫu A5" at bounding box center [583, 69] width 47 height 16
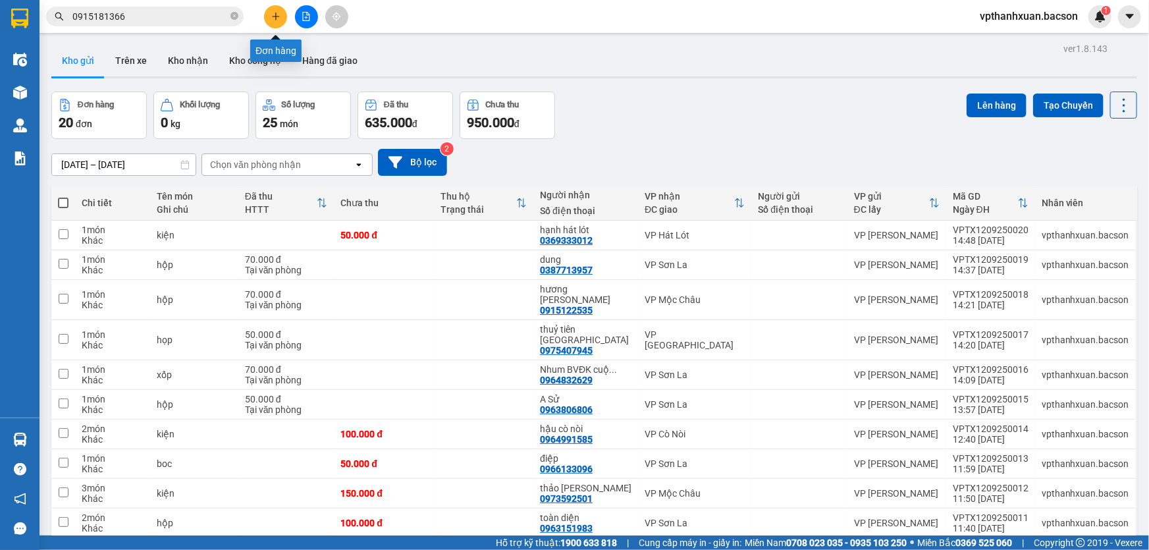
click at [276, 13] on icon "plus" at bounding box center [275, 16] width 9 height 9
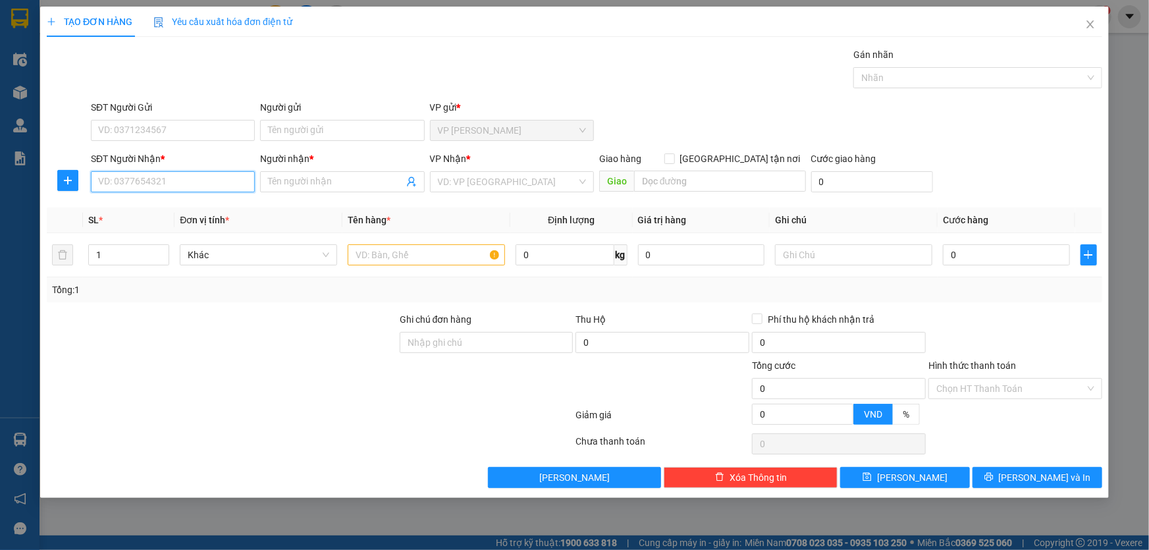
click at [152, 186] on input "SĐT Người Nhận *" at bounding box center [173, 181] width 164 height 21
click at [1091, 20] on icon "close" at bounding box center [1090, 24] width 11 height 11
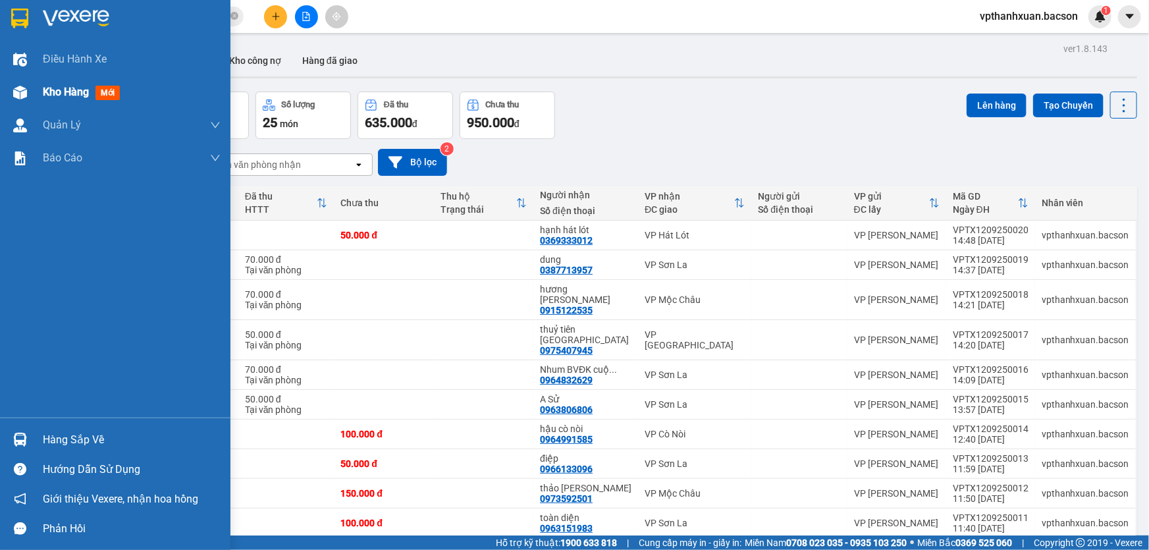
click at [99, 90] on span "mới" at bounding box center [107, 93] width 24 height 14
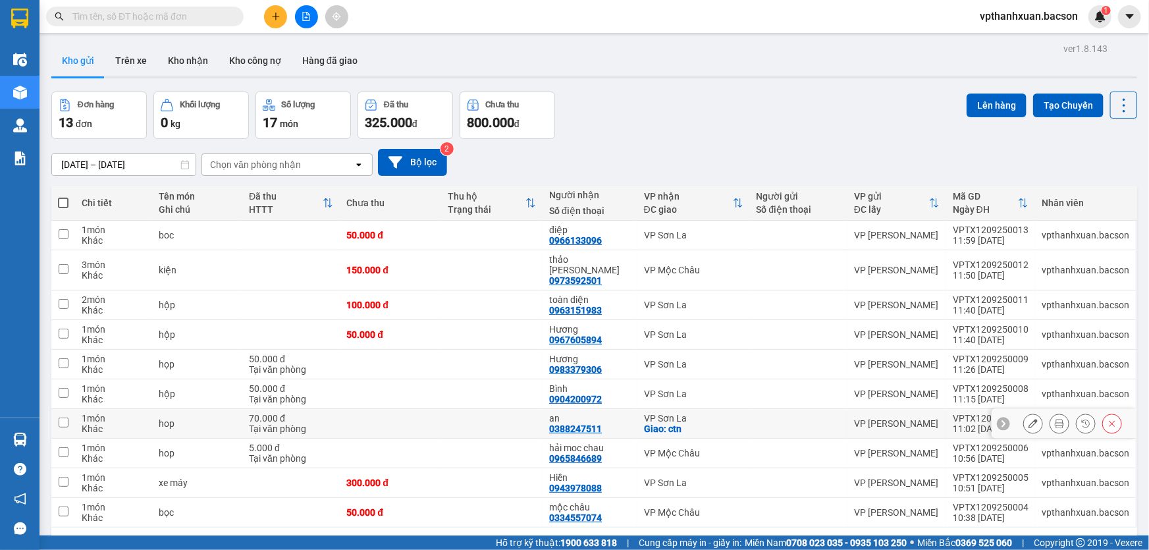
scroll to position [60, 0]
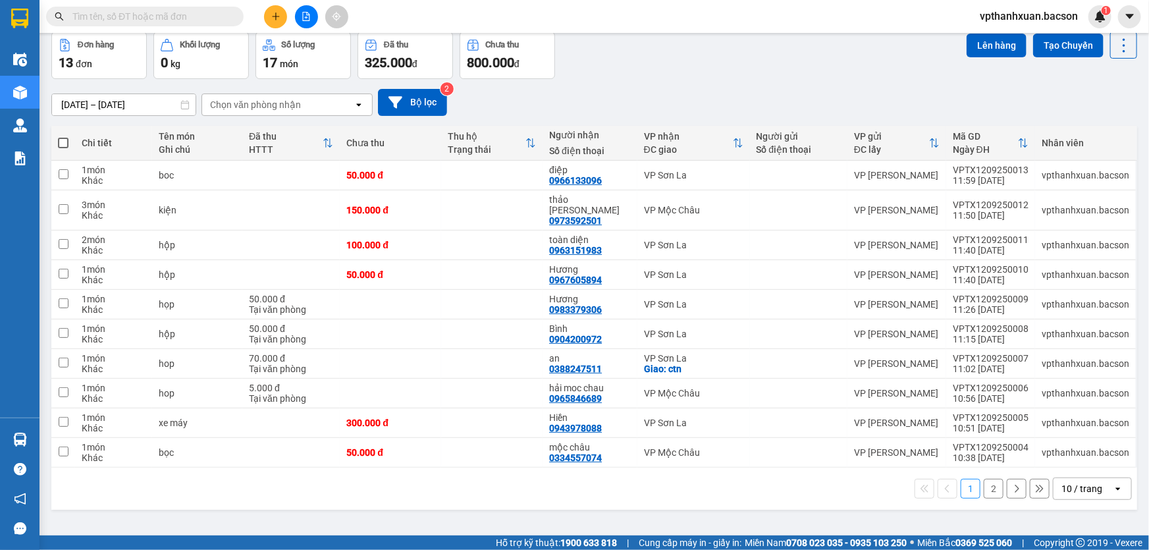
click at [1089, 482] on div "10 / trang" at bounding box center [1081, 488] width 41 height 13
click at [1081, 448] on span "100 / trang" at bounding box center [1077, 448] width 47 height 13
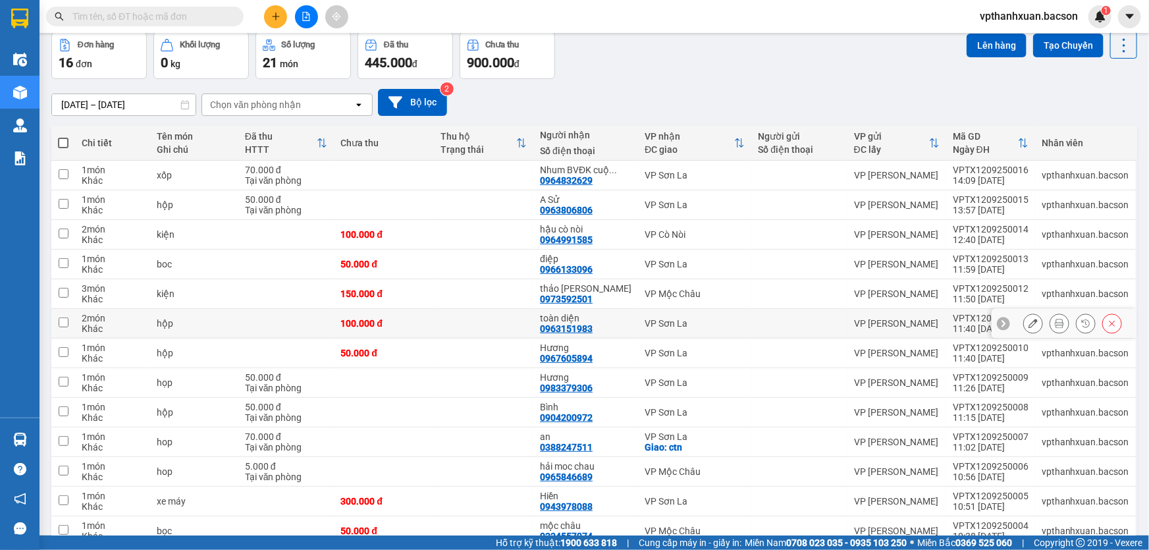
scroll to position [211, 0]
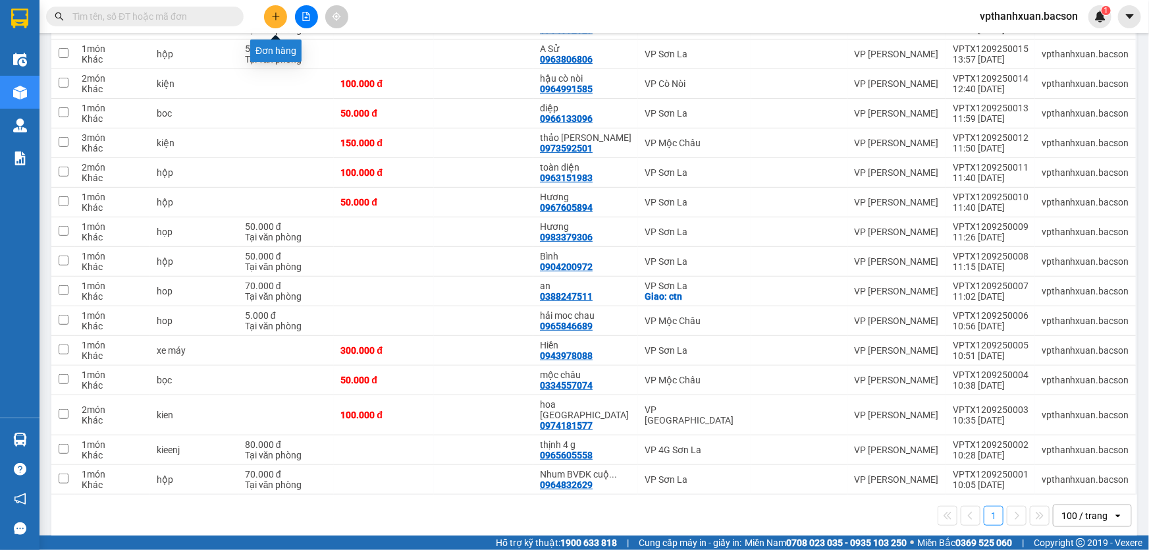
click at [278, 20] on icon "plus" at bounding box center [275, 16] width 9 height 9
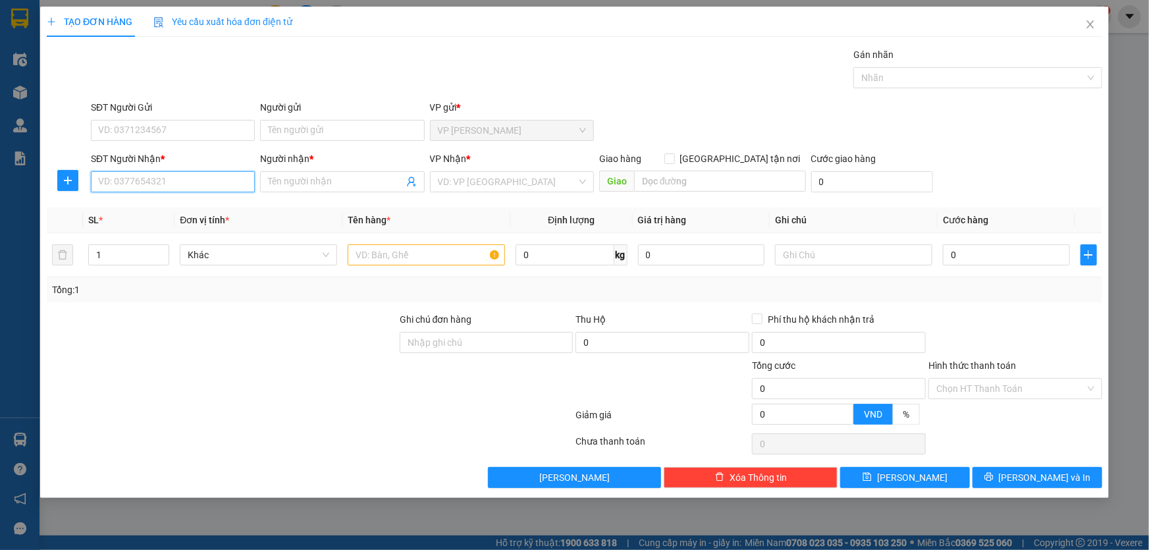
click at [147, 184] on input "SĐT Người Nhận *" at bounding box center [173, 181] width 164 height 21
click at [164, 205] on div "0975407945 - thuỷ tiên yên châu" at bounding box center [192, 208] width 186 height 14
type input "0975407945"
type input "thuỷ tiên yên châu"
type input "0975407945"
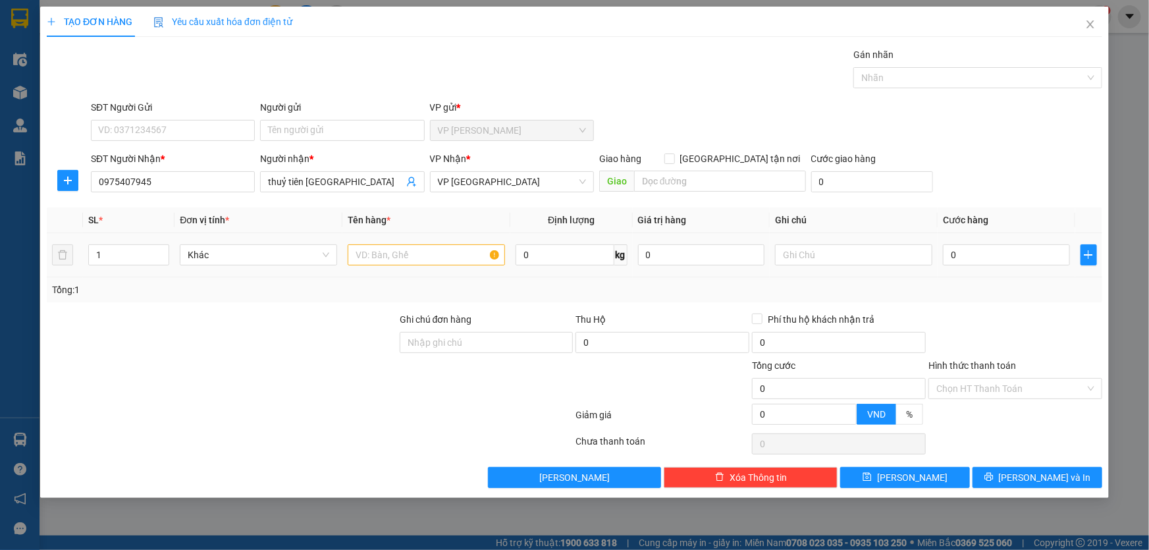
click at [399, 271] on td at bounding box center [426, 255] width 168 height 44
click at [400, 259] on input "text" at bounding box center [426, 254] width 157 height 21
type input "h"
type input "họp"
click at [1032, 259] on input "0" at bounding box center [1006, 254] width 127 height 21
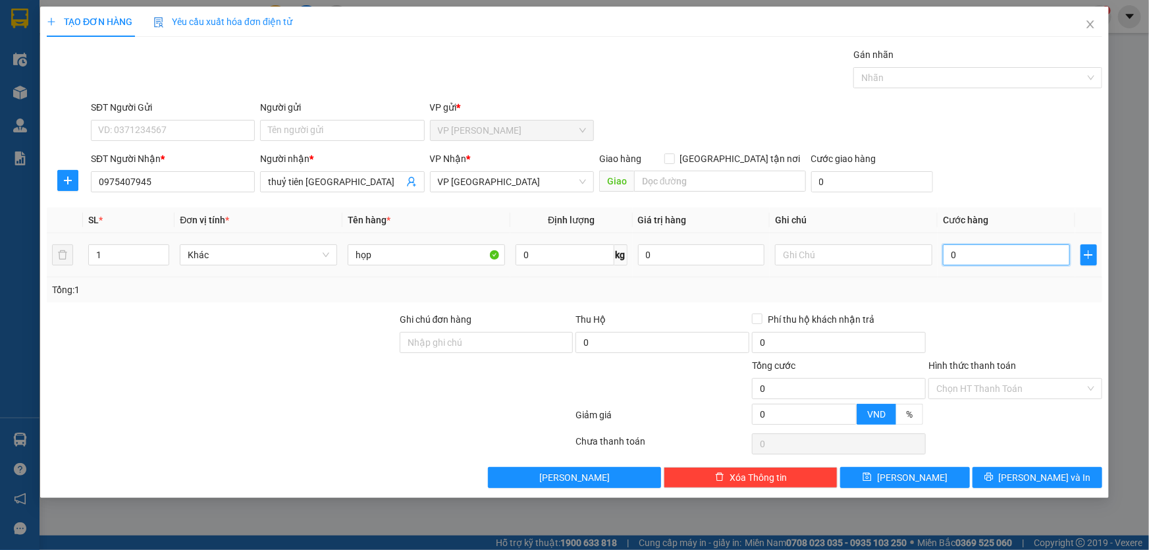
type input "5"
type input "50"
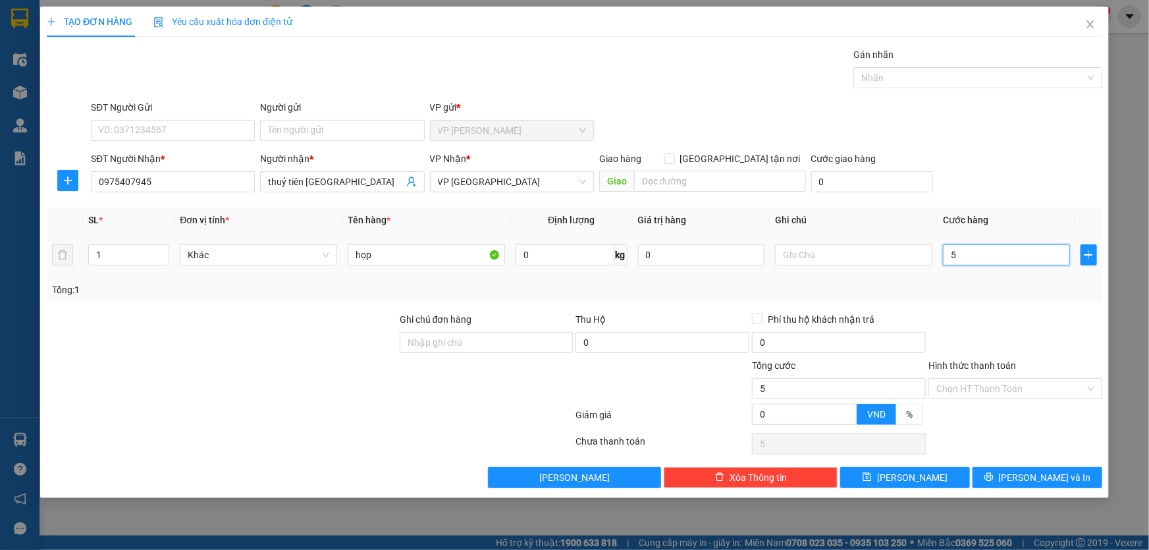
type input "50"
type input "50.000"
drag, startPoint x: 1025, startPoint y: 169, endPoint x: 1019, endPoint y: 207, distance: 38.0
click at [1025, 167] on div "SĐT Người Nhận * 0975407945 Người nhận * thuỷ tiên yên châu VP Nhận * VP Yên Ch…" at bounding box center [596, 174] width 1016 height 46
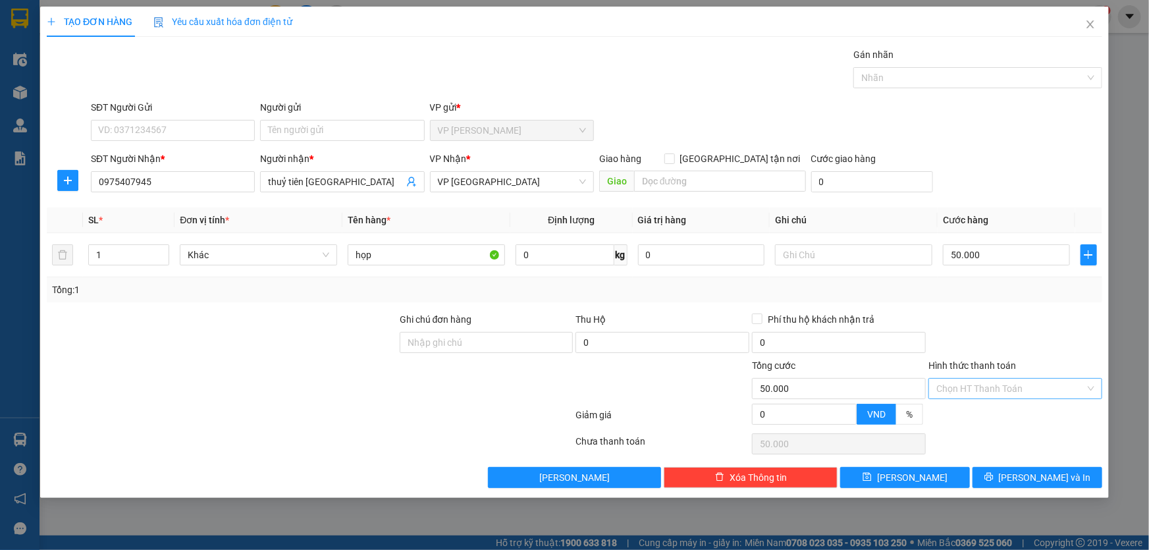
click at [1024, 390] on input "Hình thức thanh toán" at bounding box center [1010, 389] width 149 height 20
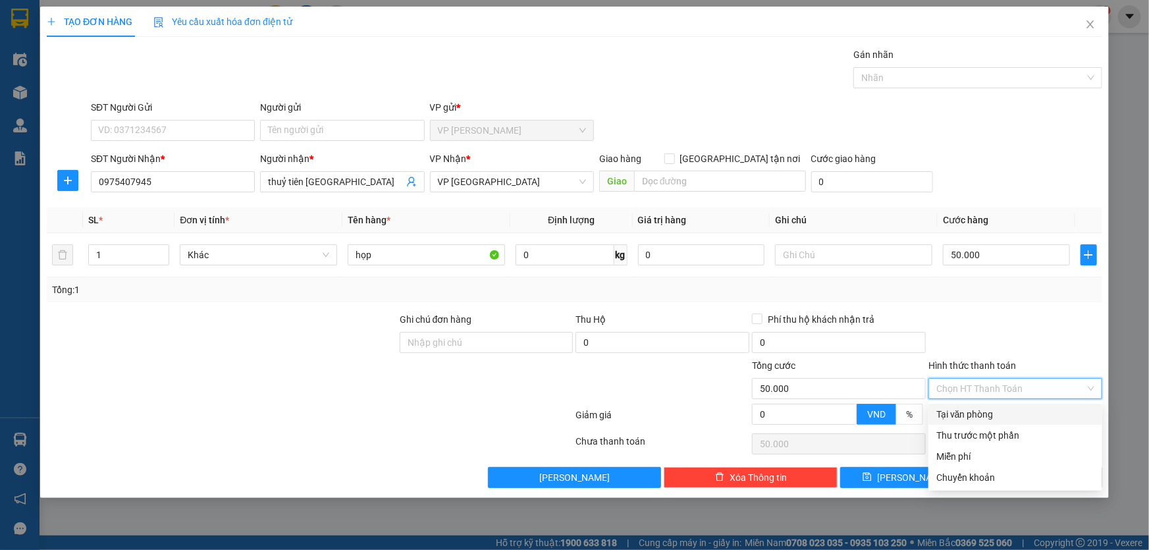
drag, startPoint x: 1011, startPoint y: 412, endPoint x: 1027, endPoint y: 465, distance: 55.2
click at [1011, 413] on div "Tại văn phòng" at bounding box center [1015, 414] width 158 height 14
type input "0"
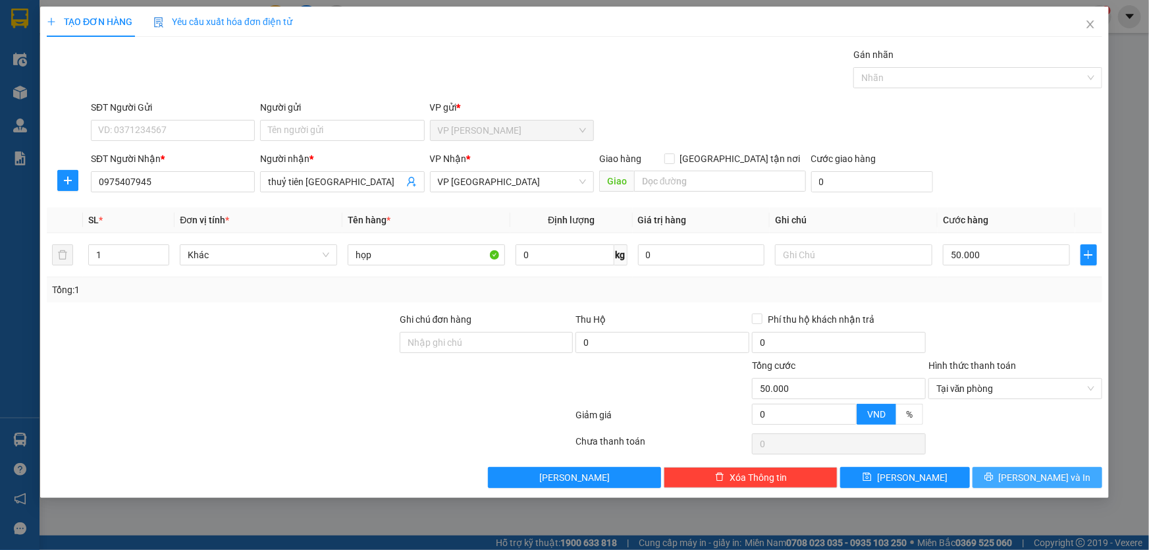
click at [1036, 484] on button "[PERSON_NAME] và In" at bounding box center [1037, 477] width 130 height 21
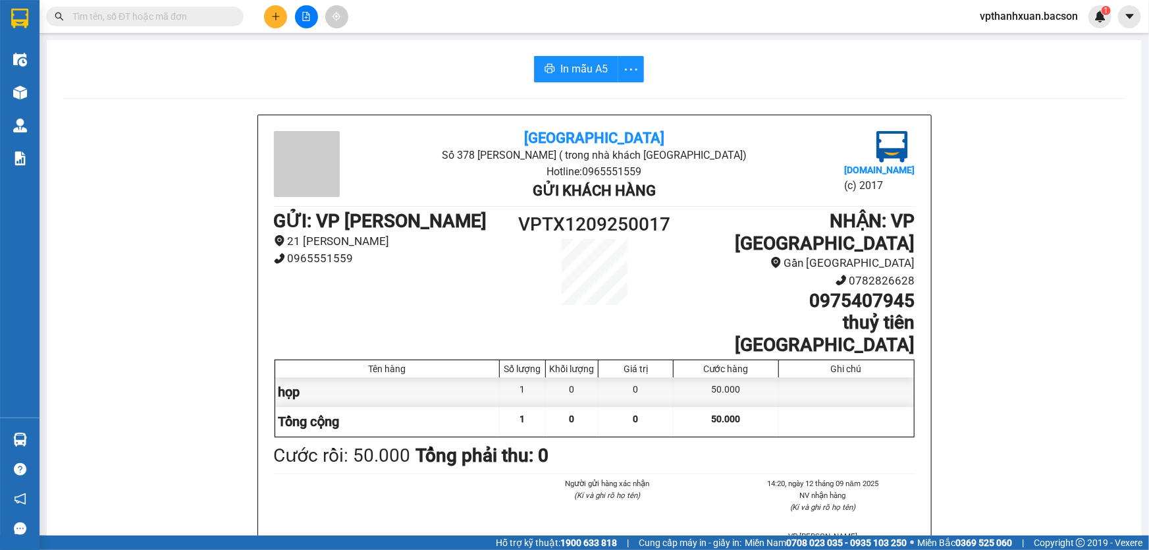
click at [263, 13] on div at bounding box center [306, 16] width 99 height 23
click at [271, 16] on icon "plus" at bounding box center [275, 16] width 9 height 9
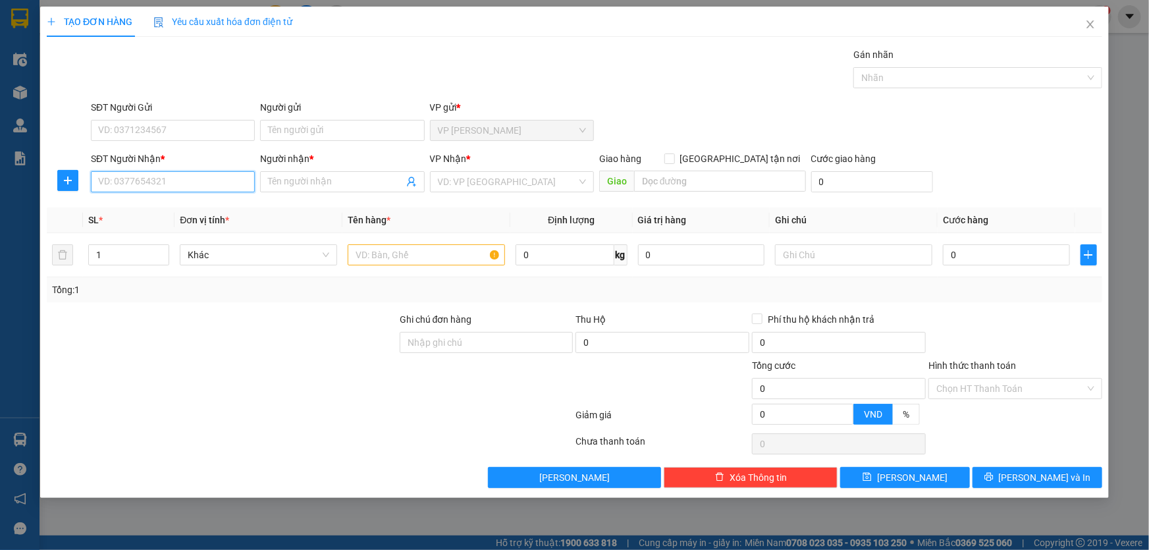
click at [125, 180] on input "SĐT Người Nhận *" at bounding box center [173, 181] width 164 height 21
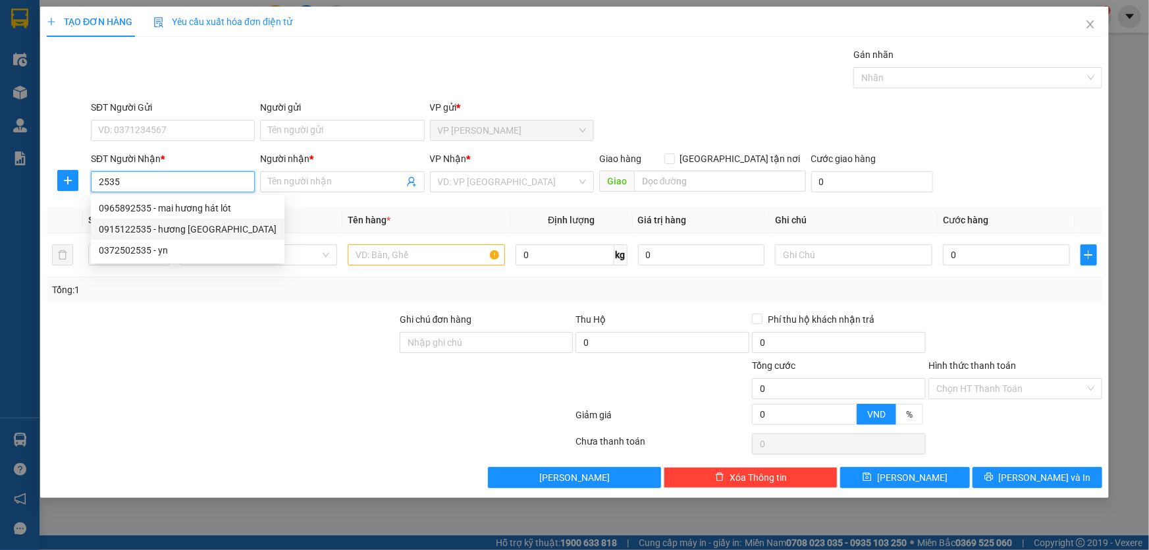
click at [185, 234] on div "0915122535 - hương mộc châu" at bounding box center [188, 229] width 178 height 14
type input "0915122535"
type input "hương mộc châu"
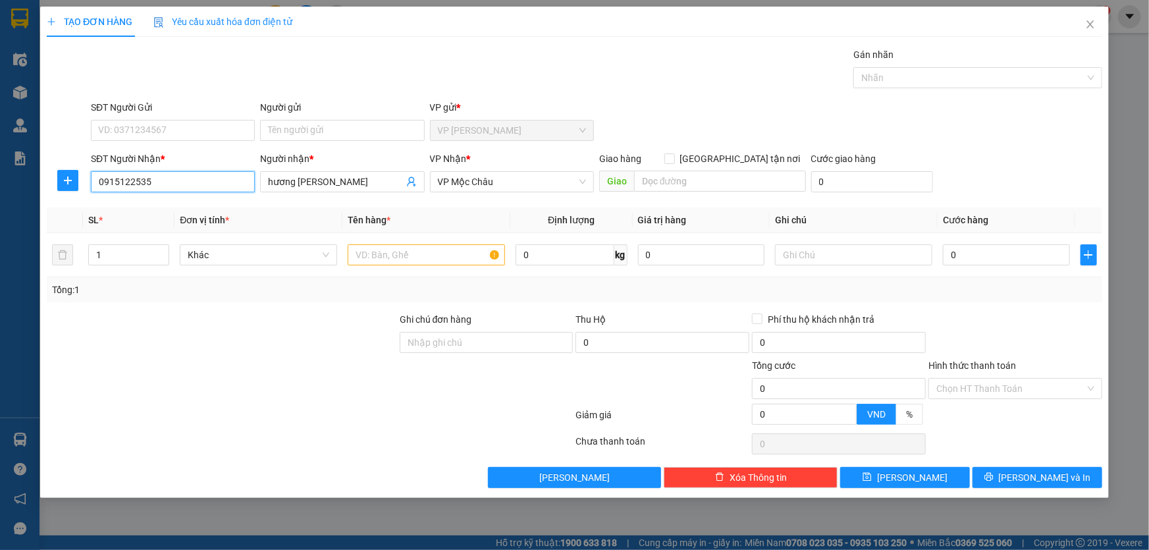
type input "0915122535"
click at [446, 280] on div "Tổng: 1" at bounding box center [574, 289] width 1055 height 25
click at [447, 268] on td at bounding box center [426, 255] width 168 height 44
click at [442, 253] on input "text" at bounding box center [426, 254] width 157 height 21
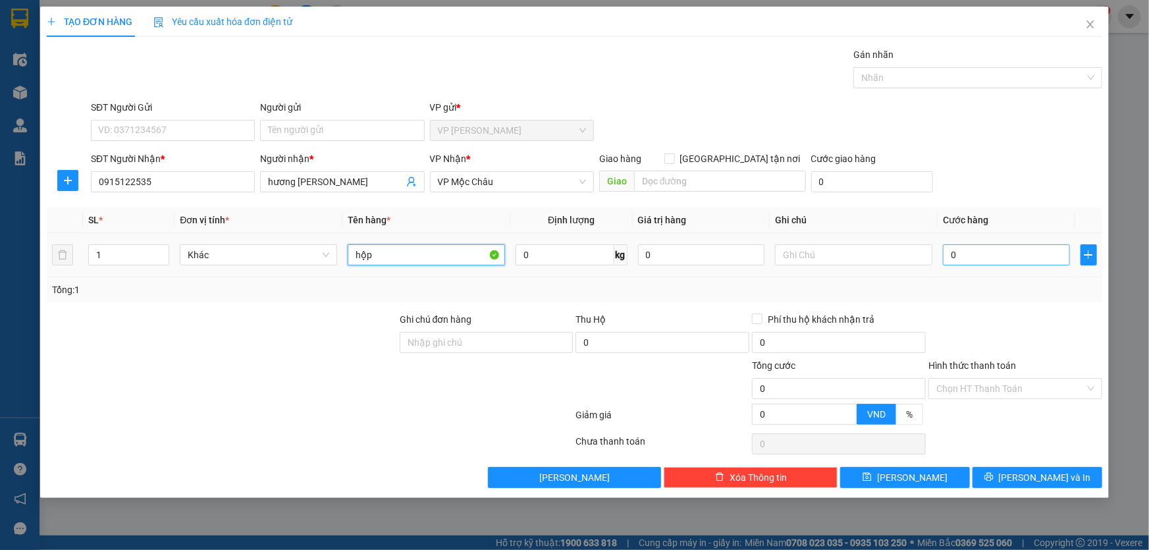
type input "hộp"
click at [1016, 244] on input "0" at bounding box center [1006, 254] width 127 height 21
type input "5"
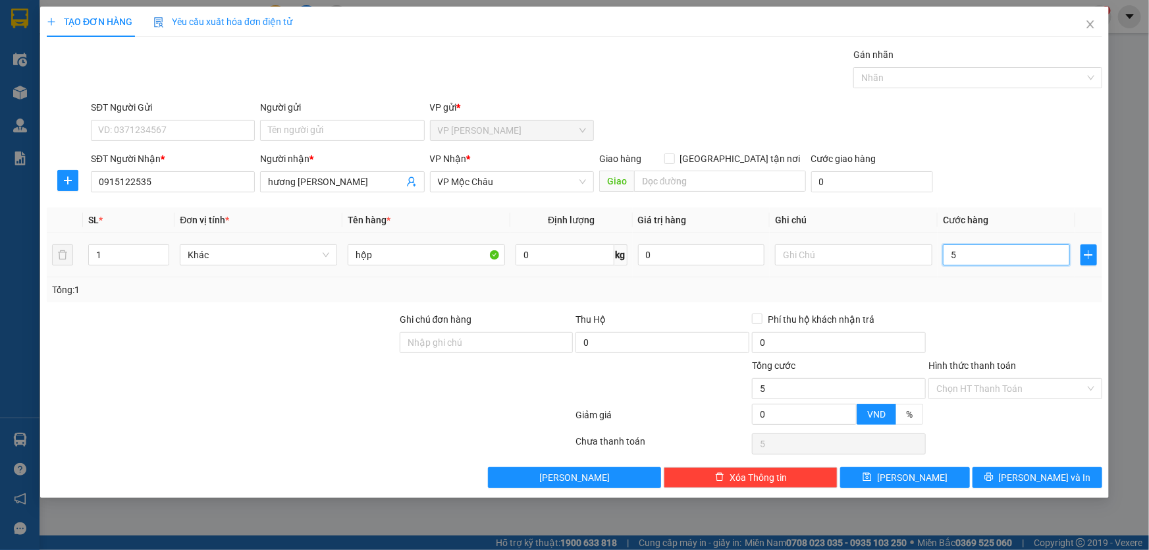
type input "0"
type input "07"
type input "7"
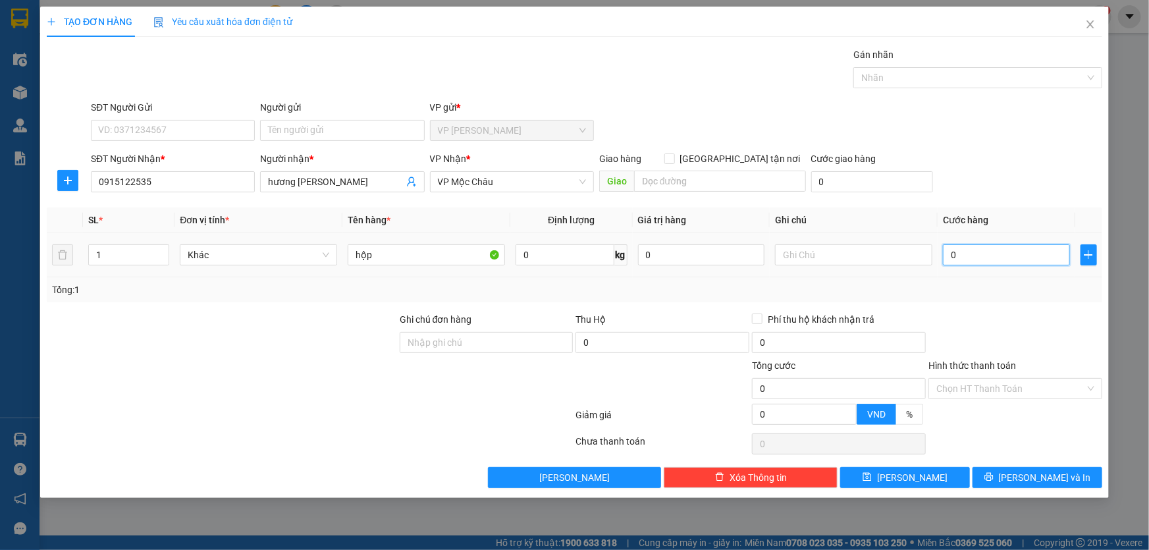
type input "7"
type input "070"
type input "70"
type input "70.000"
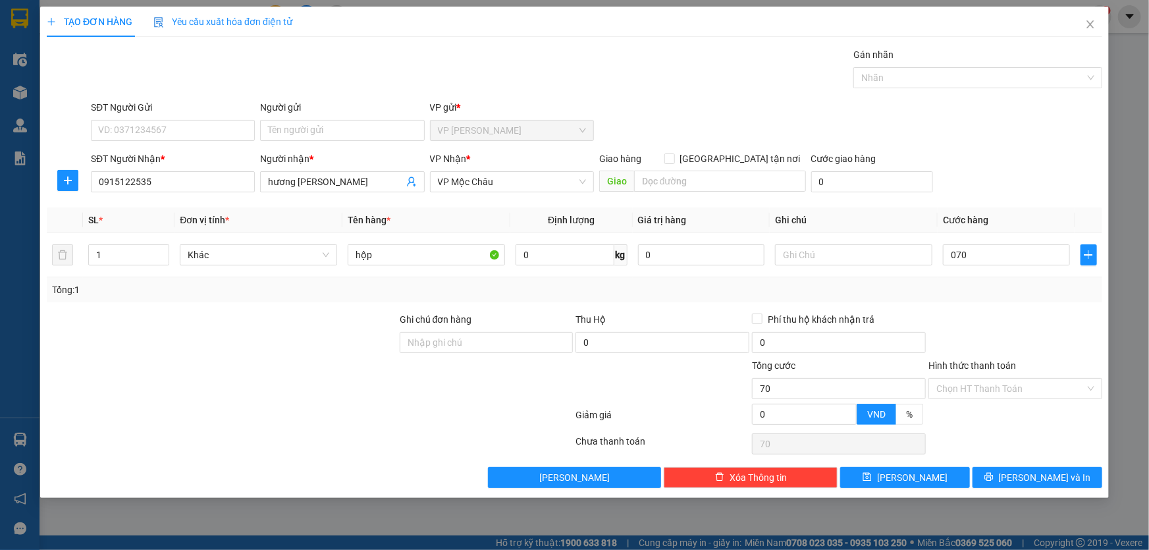
type input "70.000"
click at [1051, 192] on div "SĐT Người Nhận * 0915122535 Người nhận * hương mộc châu VP Nhận * VP Mộc Châu G…" at bounding box center [596, 174] width 1016 height 46
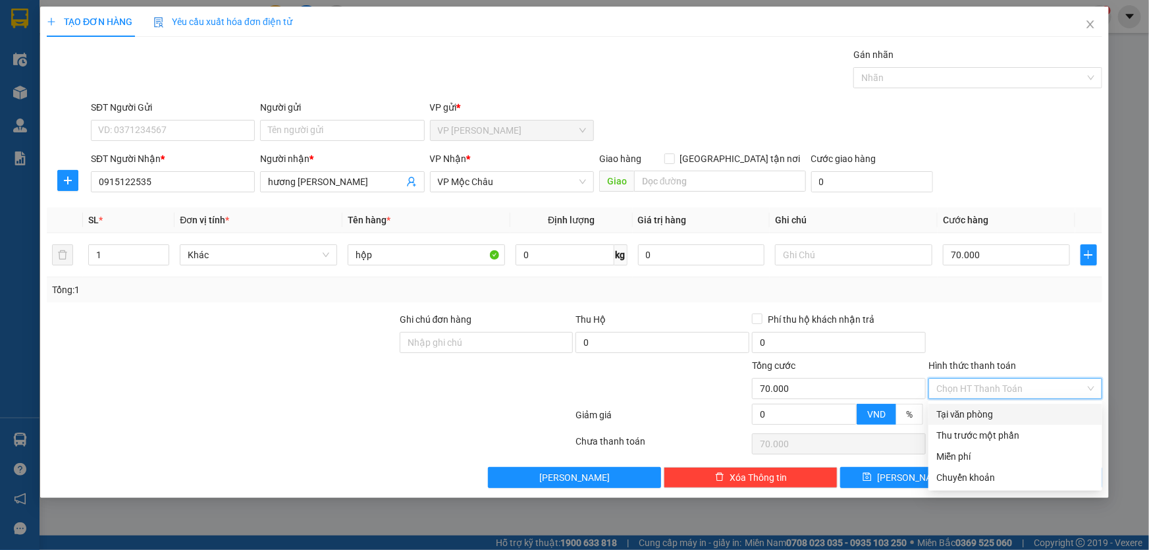
drag, startPoint x: 1014, startPoint y: 385, endPoint x: 1010, endPoint y: 395, distance: 10.9
click at [1012, 392] on input "Hình thức thanh toán" at bounding box center [1010, 389] width 149 height 20
drag, startPoint x: 989, startPoint y: 408, endPoint x: 986, endPoint y: 415, distance: 8.6
click at [987, 413] on div "Tại văn phòng" at bounding box center [1015, 414] width 158 height 14
type input "0"
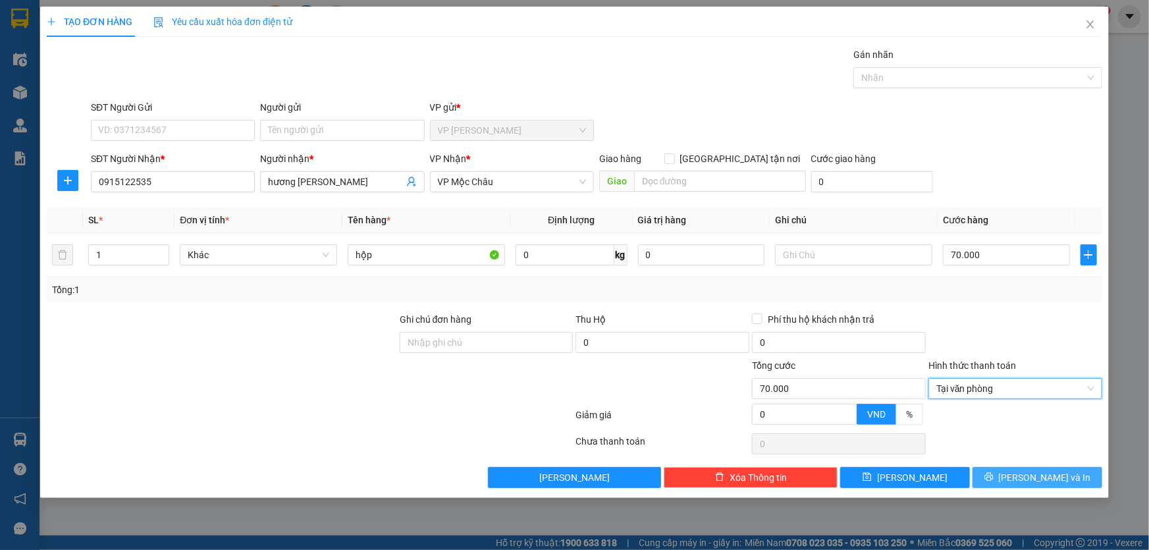
click at [993, 479] on button "[PERSON_NAME] và In" at bounding box center [1037, 477] width 130 height 21
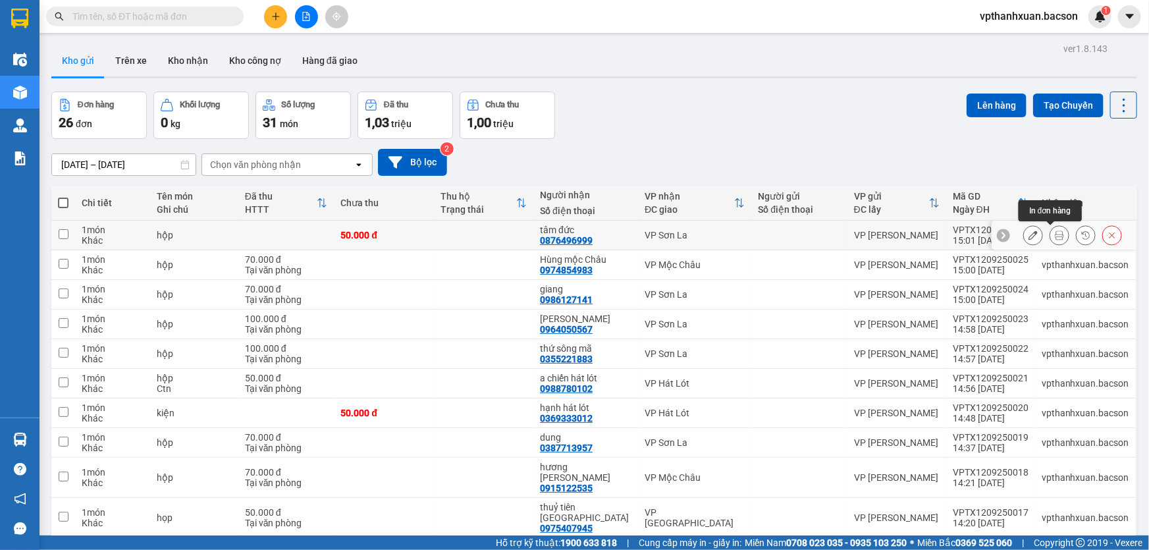
click at [1055, 236] on icon at bounding box center [1059, 234] width 9 height 9
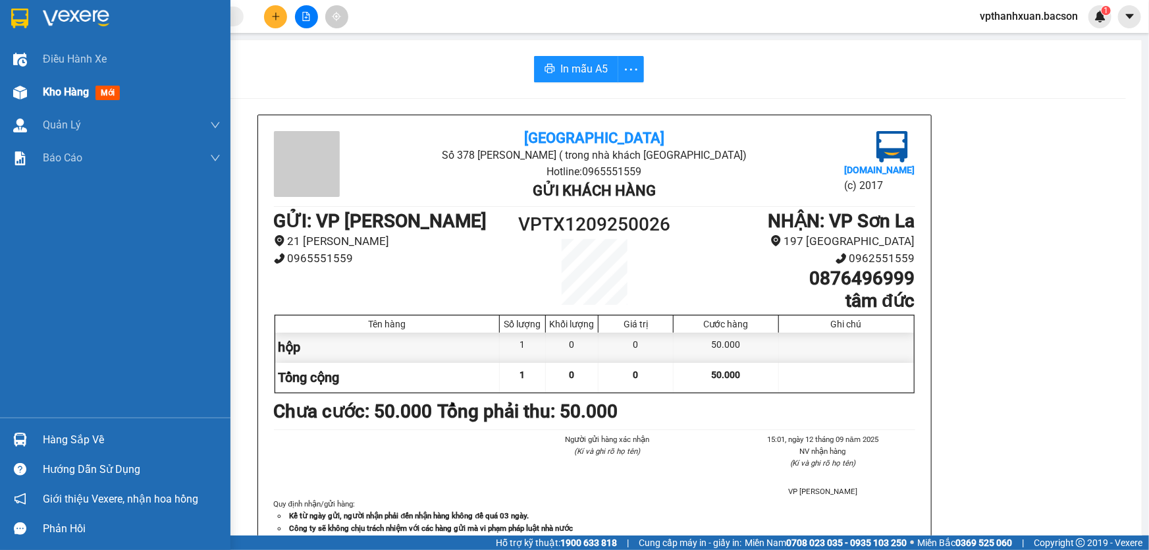
click at [100, 93] on span "mới" at bounding box center [107, 93] width 24 height 14
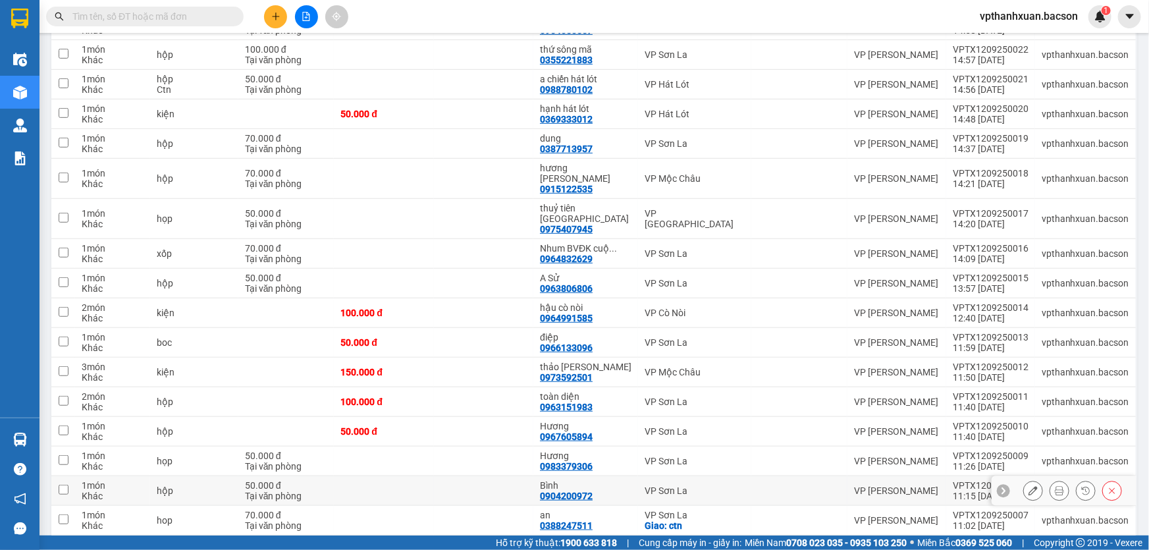
scroll to position [507, 0]
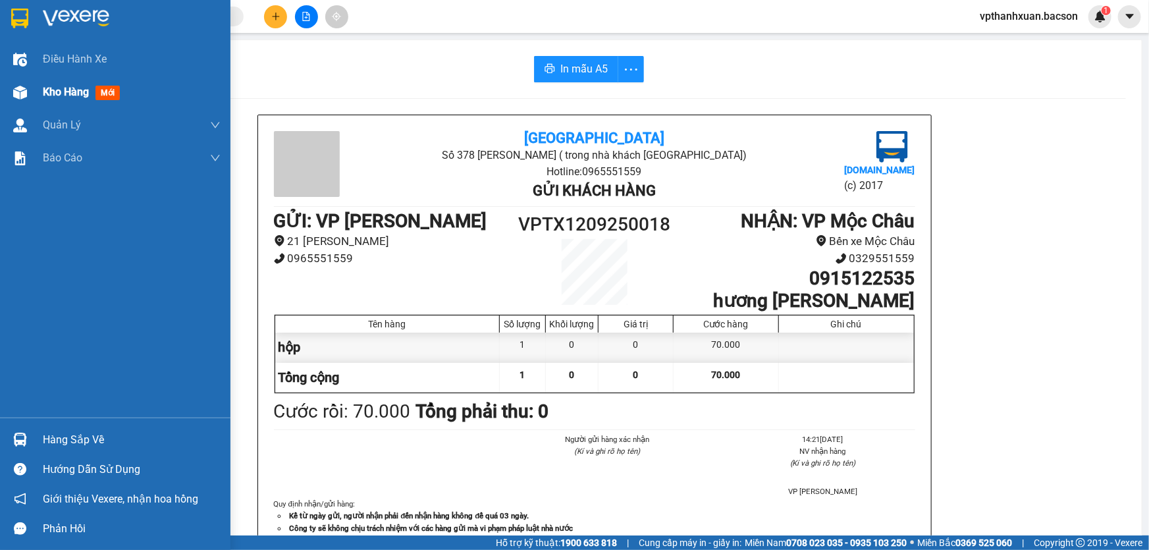
drag, startPoint x: 90, startPoint y: 92, endPoint x: 109, endPoint y: 95, distance: 19.4
click at [111, 99] on div "Kho hàng mới" at bounding box center [84, 92] width 82 height 16
click at [113, 96] on span "mới" at bounding box center [107, 93] width 24 height 14
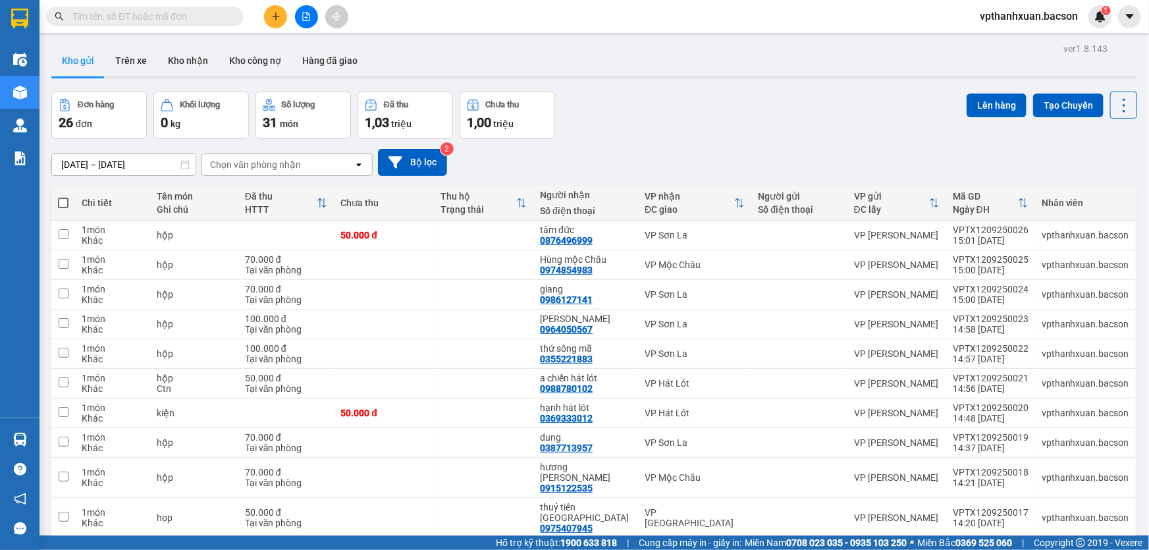
click at [306, 16] on icon "file-add" at bounding box center [306, 16] width 7 height 9
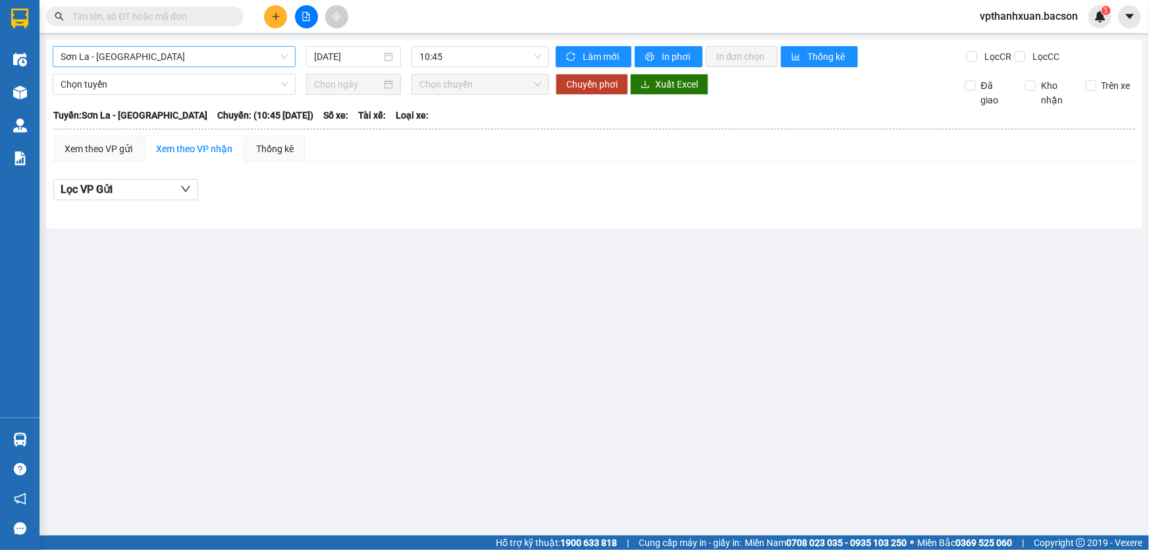
click at [219, 59] on span "Sơn La - [GEOGRAPHIC_DATA]" at bounding box center [174, 57] width 227 height 20
click at [336, 58] on input "12/09/2025" at bounding box center [347, 56] width 67 height 14
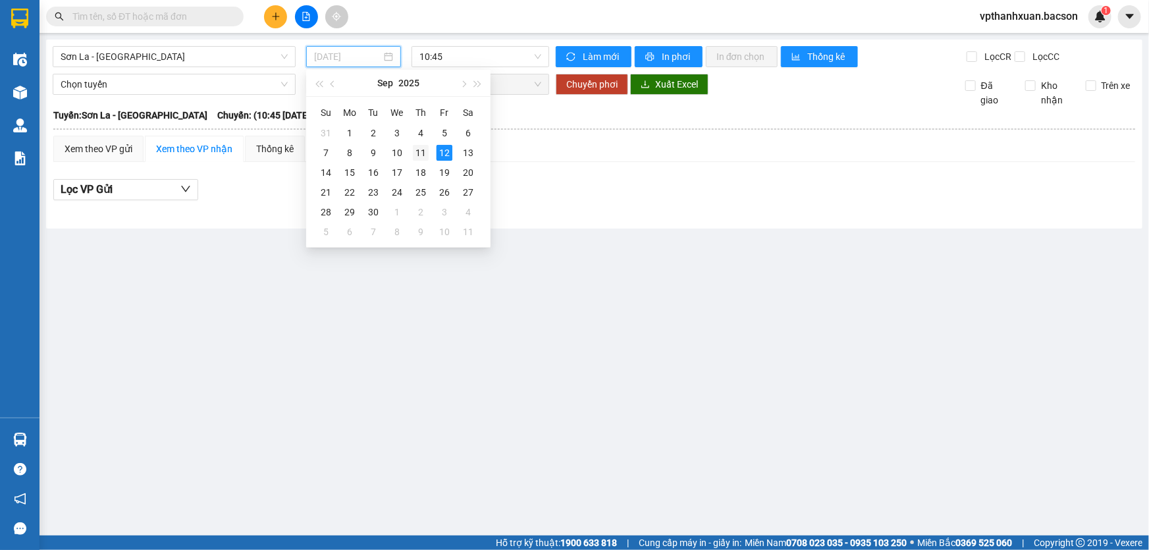
click at [419, 151] on div "11" at bounding box center [421, 153] width 16 height 16
type input "11/09/2025"
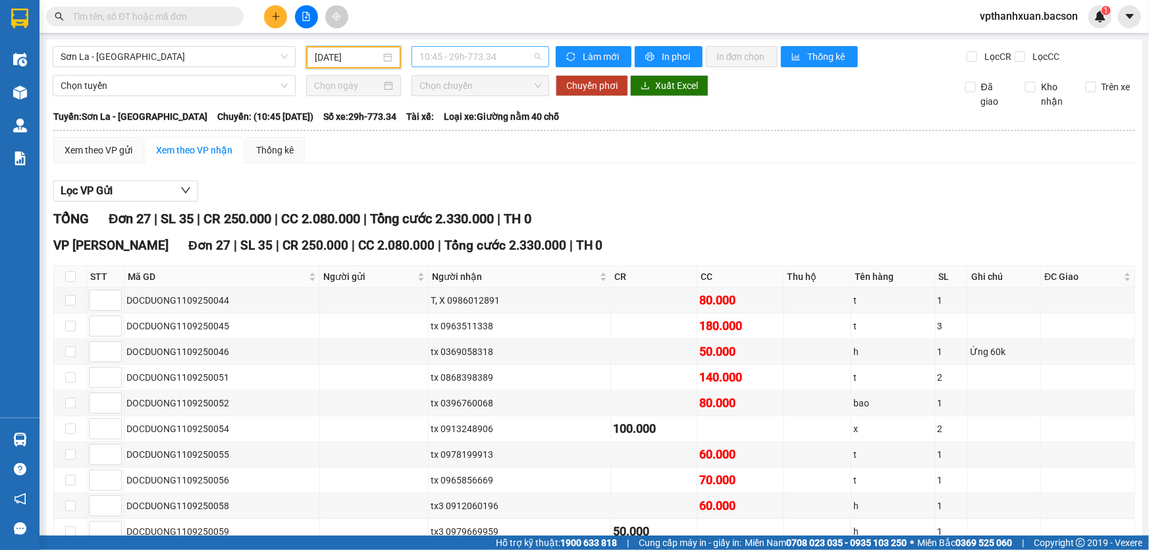
click at [500, 63] on span "10:45 - 29h-773.34" at bounding box center [480, 57] width 122 height 20
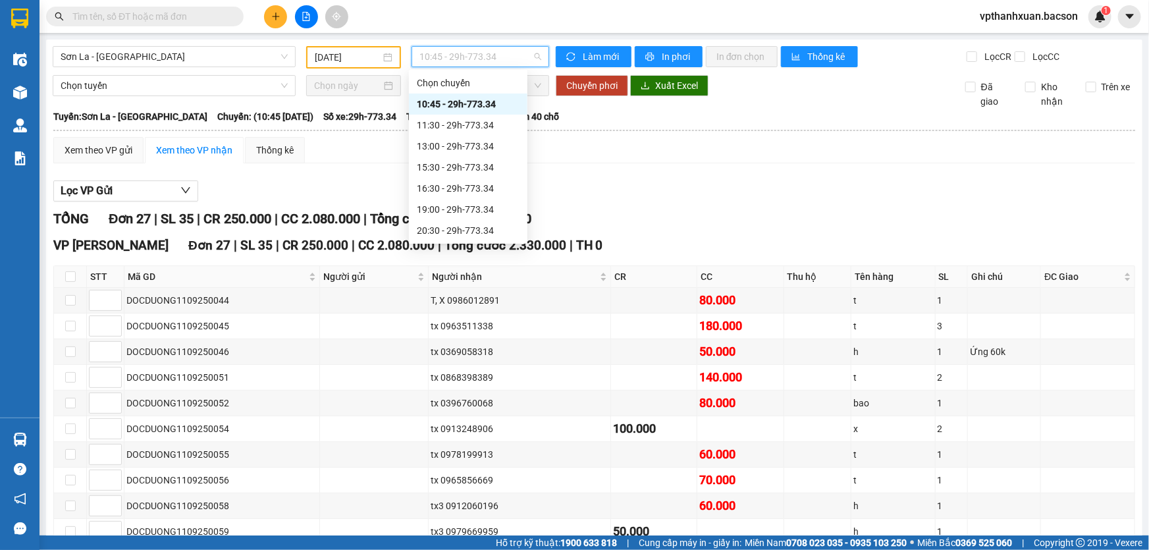
scroll to position [63, 0]
click at [471, 228] on div "22:30 - 29h-773.34" at bounding box center [468, 231] width 103 height 14
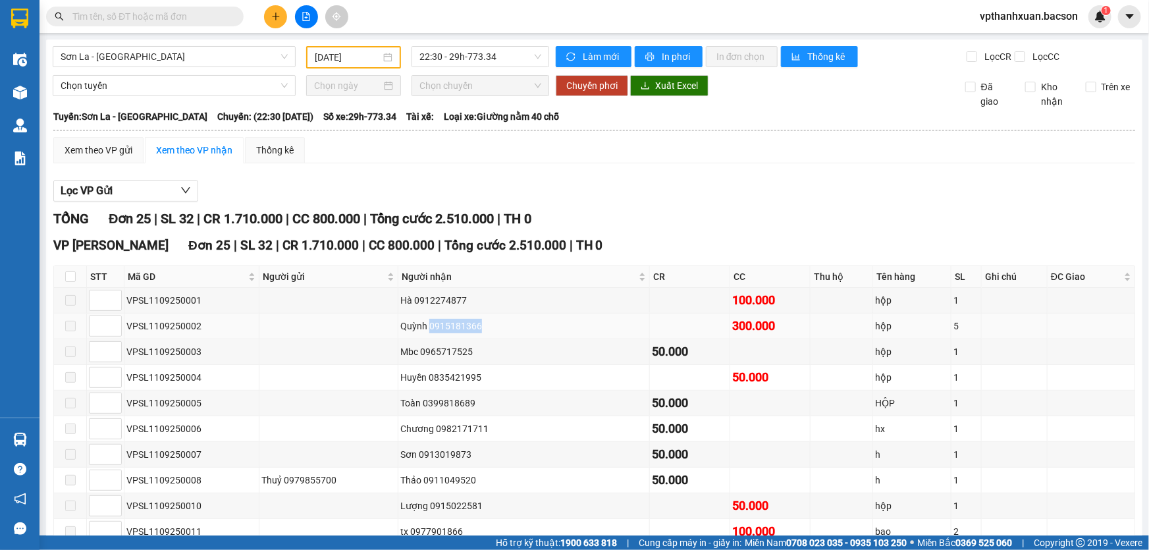
drag, startPoint x: 440, startPoint y: 325, endPoint x: 494, endPoint y: 325, distance: 53.3
click at [494, 325] on div "Quỳnh 0915181366" at bounding box center [523, 326] width 247 height 14
copy div "0915181366"
click at [153, 7] on span at bounding box center [144, 17] width 197 height 20
click at [149, 20] on input "text" at bounding box center [149, 16] width 155 height 14
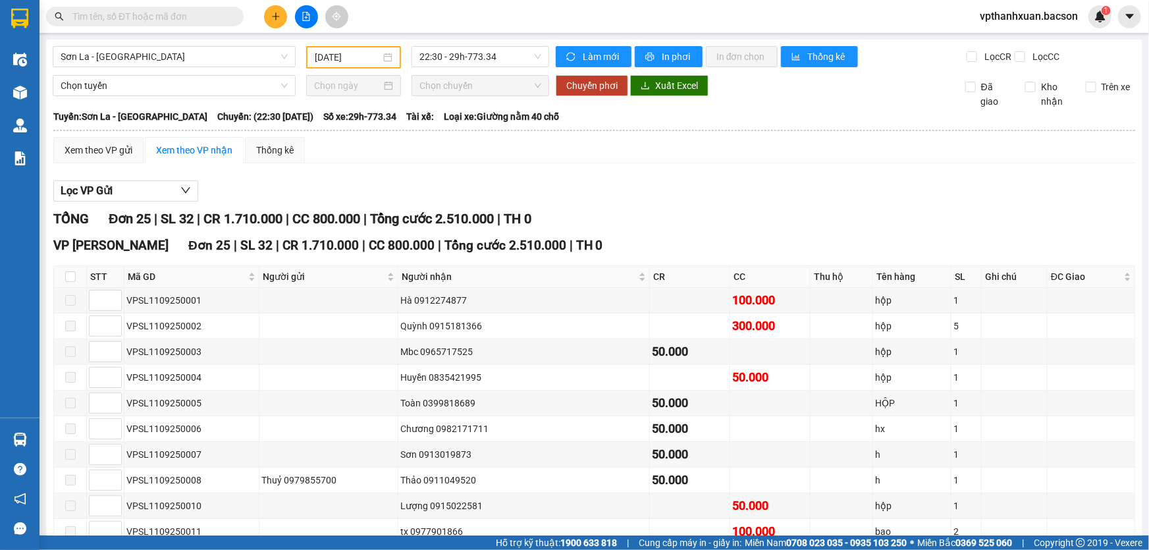
paste input "0915181366"
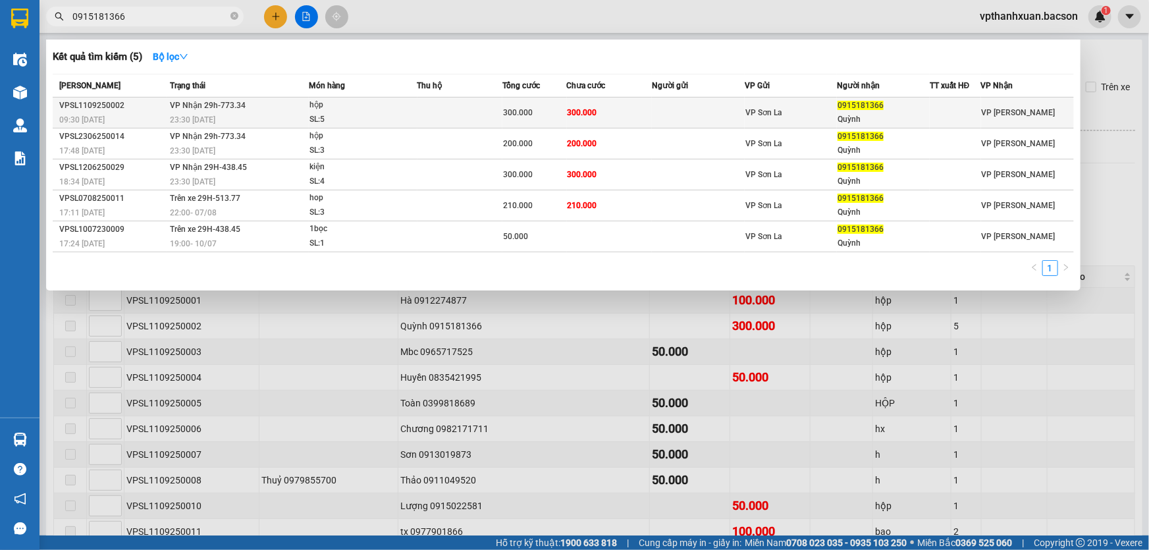
type input "0915181366"
click at [665, 117] on td at bounding box center [698, 112] width 93 height 31
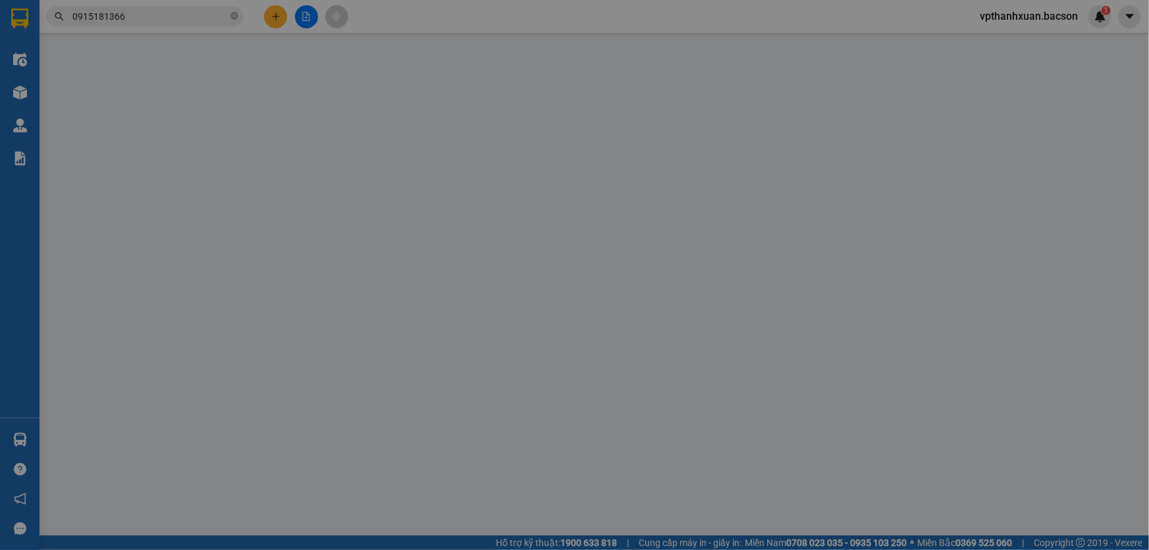
type input "0915181366"
type input "Quỳnh"
type input "300.000"
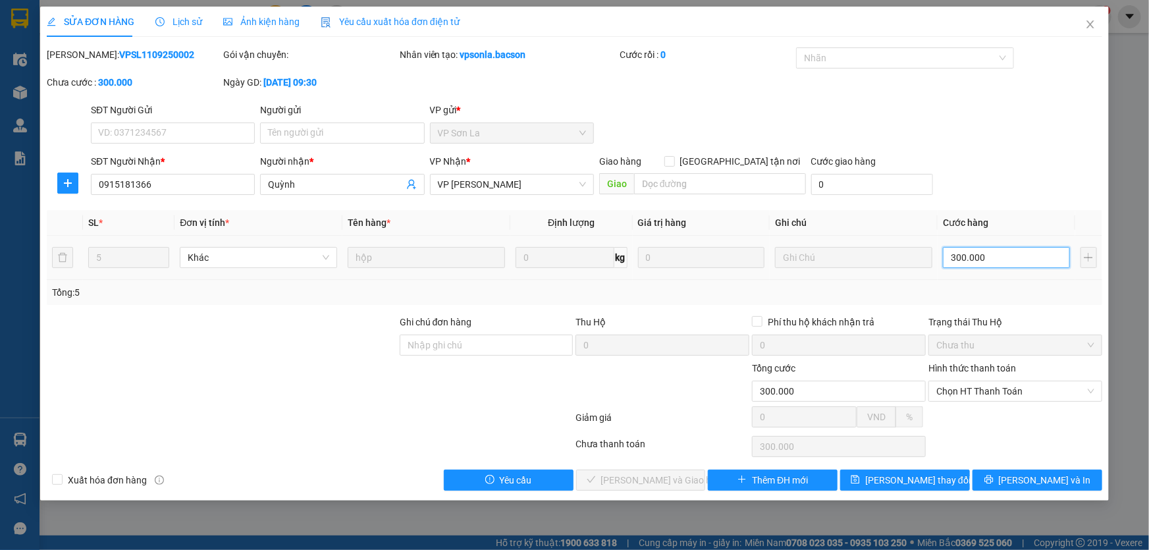
click at [1026, 265] on input "300.000" at bounding box center [1006, 257] width 127 height 21
type input "3"
type input "35"
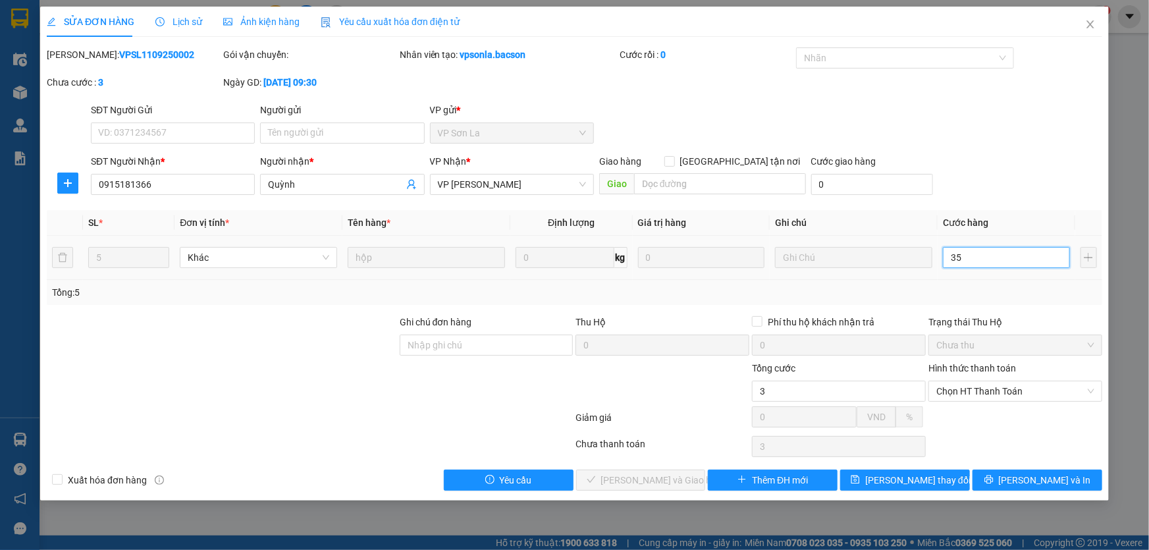
type input "35"
type input "350"
type input "350.000"
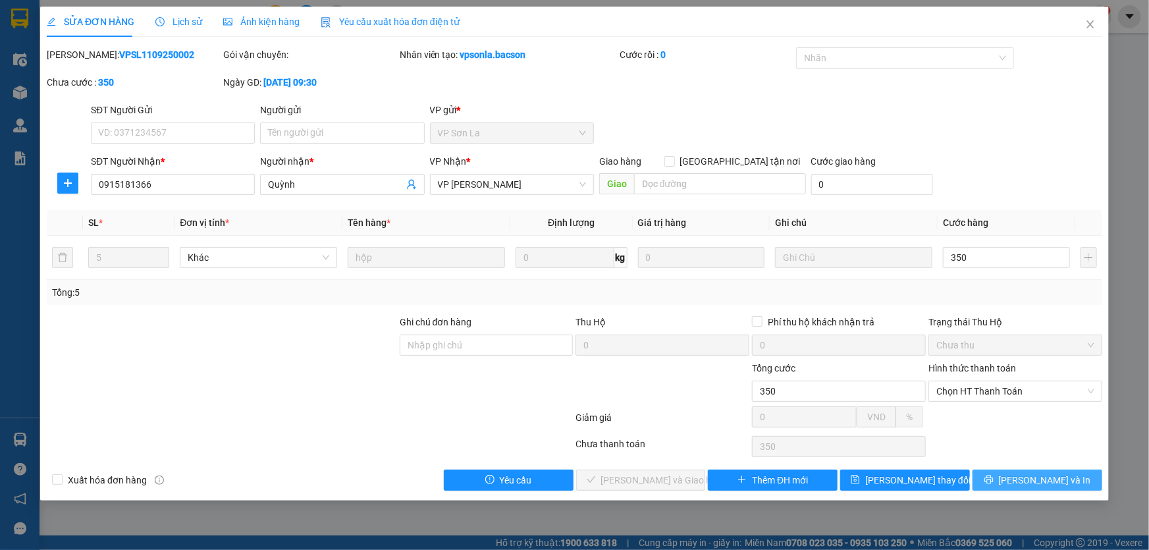
type input "350.000"
drag, startPoint x: 1061, startPoint y: 480, endPoint x: 1047, endPoint y: 478, distance: 13.3
click at [1061, 481] on span "[PERSON_NAME] và In" at bounding box center [1045, 480] width 92 height 14
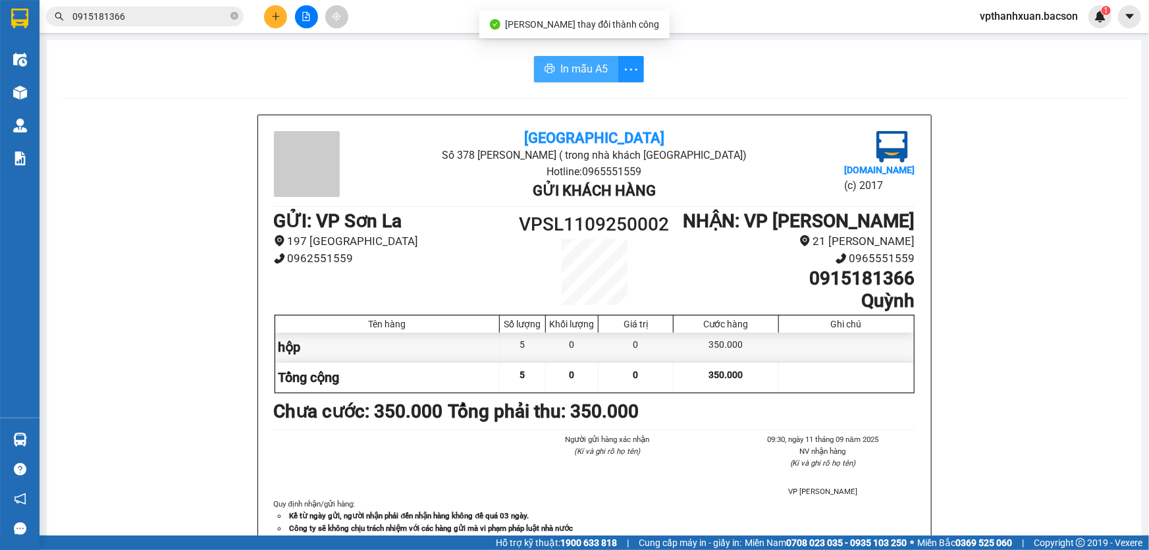
click at [572, 72] on span "In mẫu A5" at bounding box center [583, 69] width 47 height 16
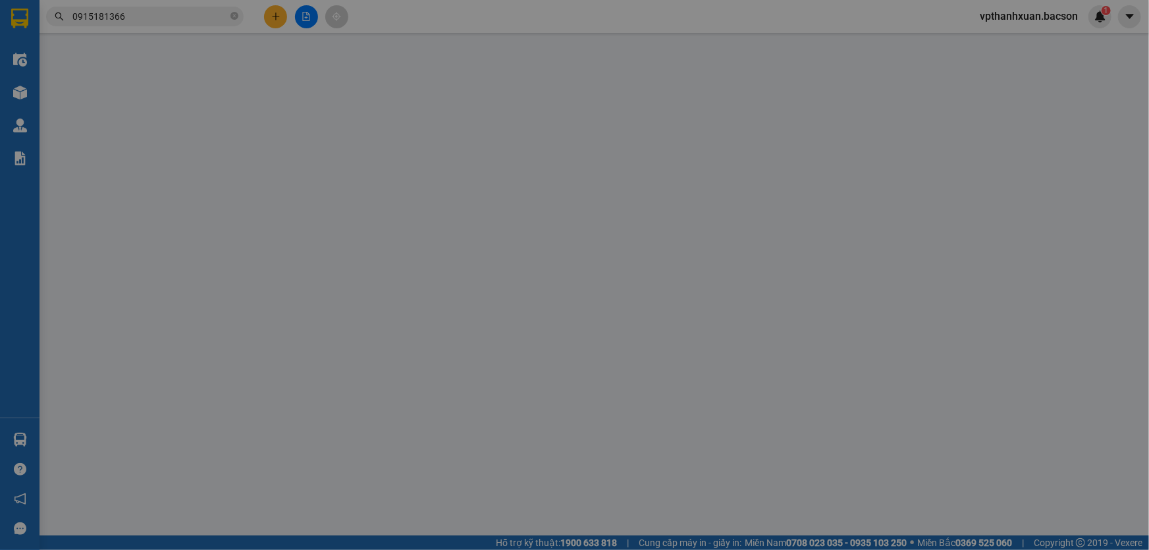
type input "0915181366"
type input "Quỳnh"
type input "350.000"
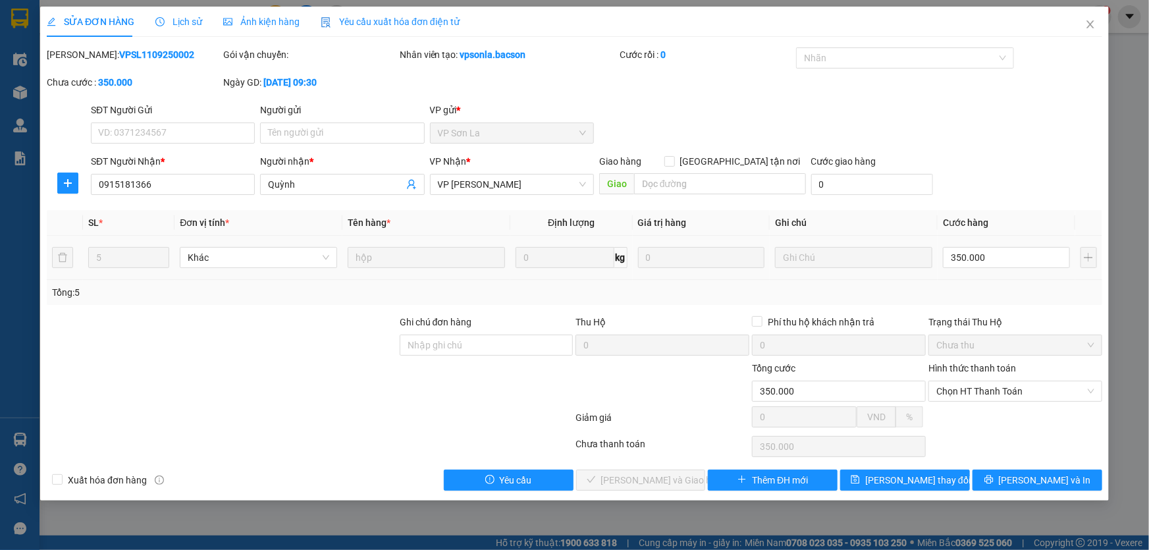
click at [1020, 268] on div "350.000" at bounding box center [1006, 257] width 127 height 26
click at [1020, 263] on input "350.000" at bounding box center [1006, 257] width 127 height 21
type input "3"
type input "30"
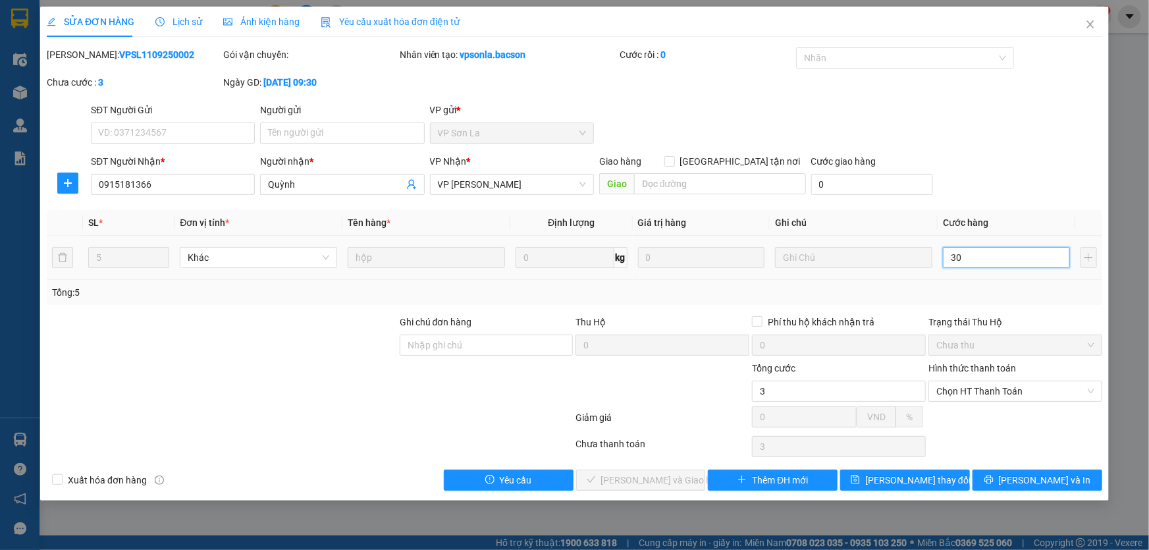
type input "30"
type input "300"
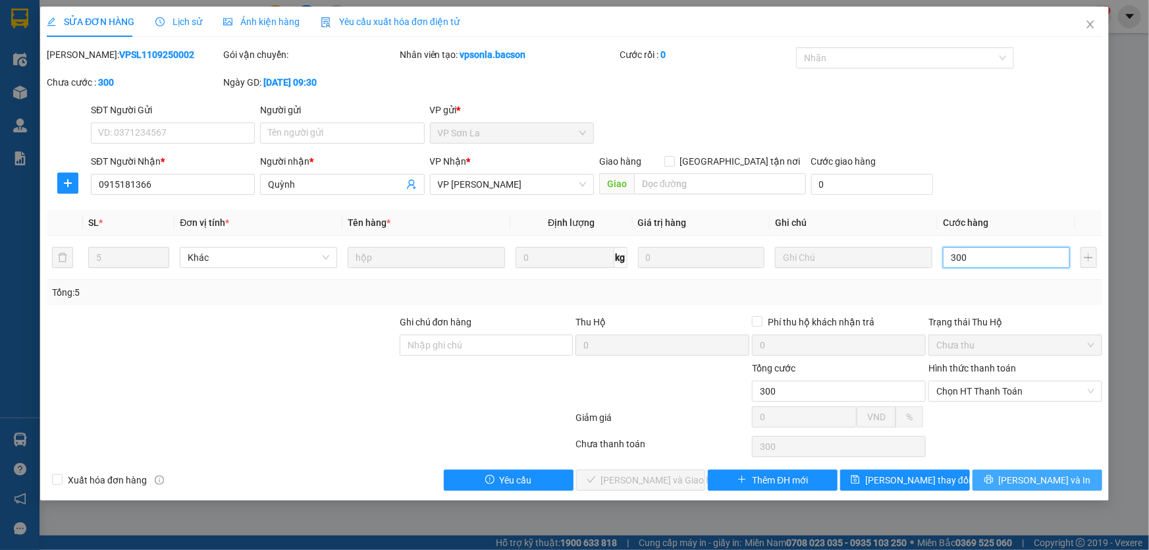
type input "300"
type input "300.000"
click at [1025, 477] on button "[PERSON_NAME] và In" at bounding box center [1037, 479] width 130 height 21
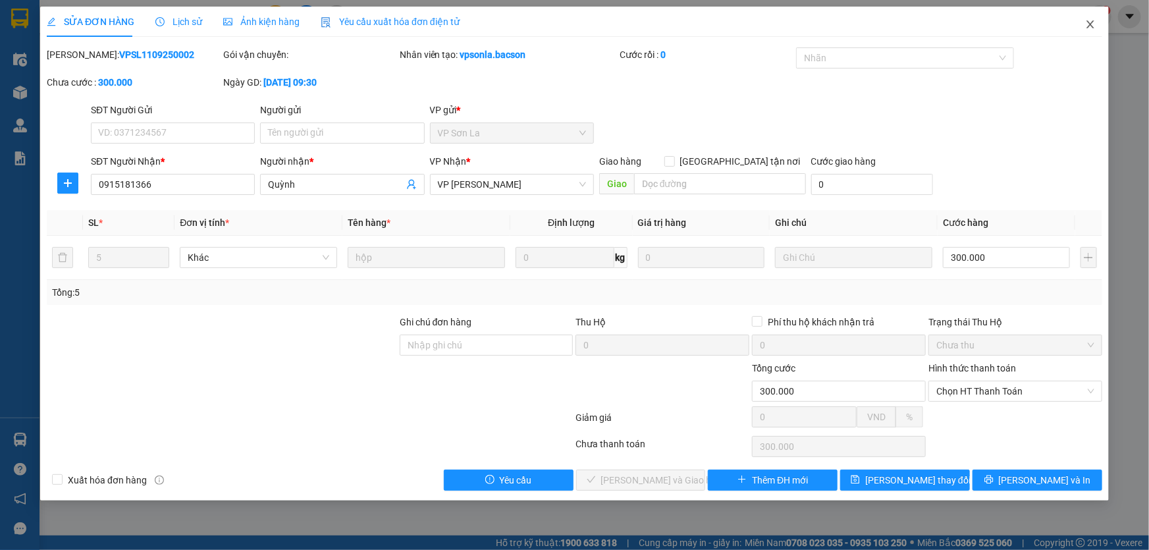
click at [1086, 22] on icon "close" at bounding box center [1090, 24] width 11 height 11
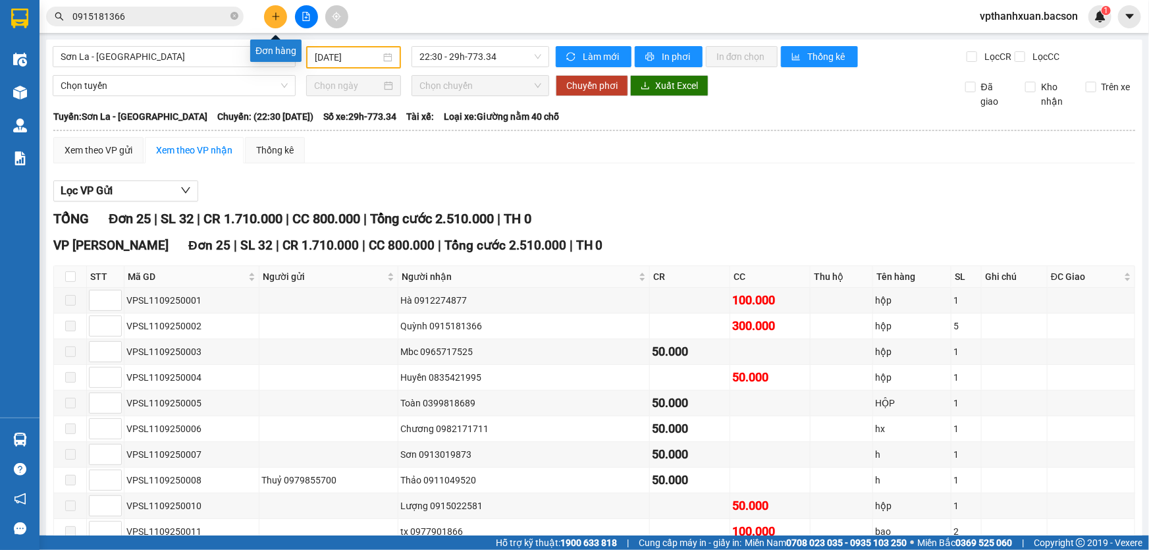
click at [268, 9] on button at bounding box center [275, 16] width 23 height 23
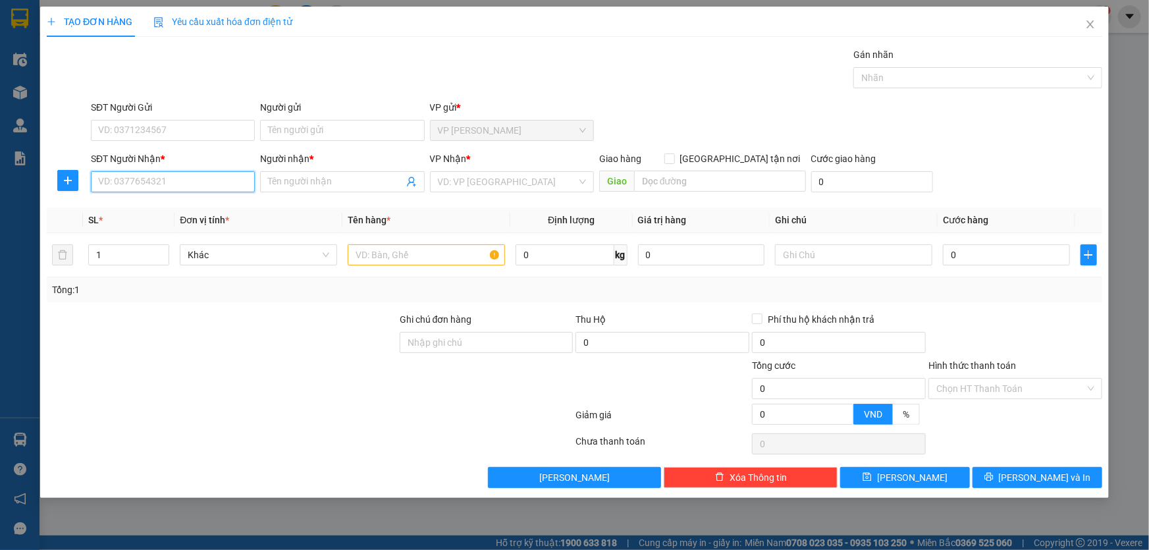
click at [171, 188] on input "SĐT Người Nhận *" at bounding box center [173, 181] width 164 height 21
click at [181, 209] on div "0975386293 - lý vân hồ" at bounding box center [173, 208] width 148 height 14
type input "0975386293"
type input "lý vân hồ"
type input "0975386293"
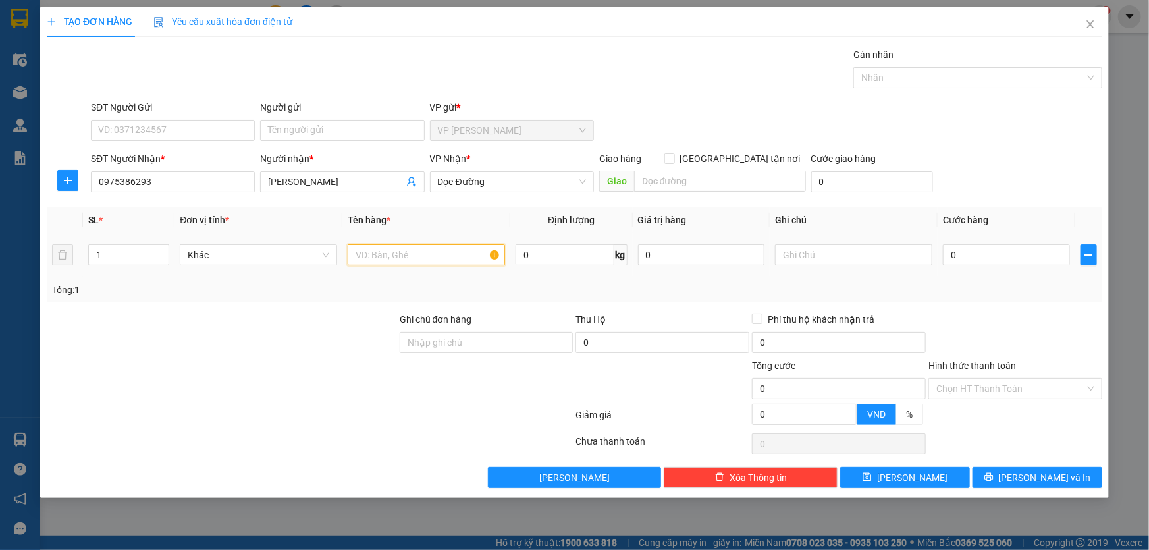
click at [447, 263] on input "text" at bounding box center [426, 254] width 157 height 21
type input "kiện"
click at [1041, 262] on input "0" at bounding box center [1006, 254] width 127 height 21
type input "7"
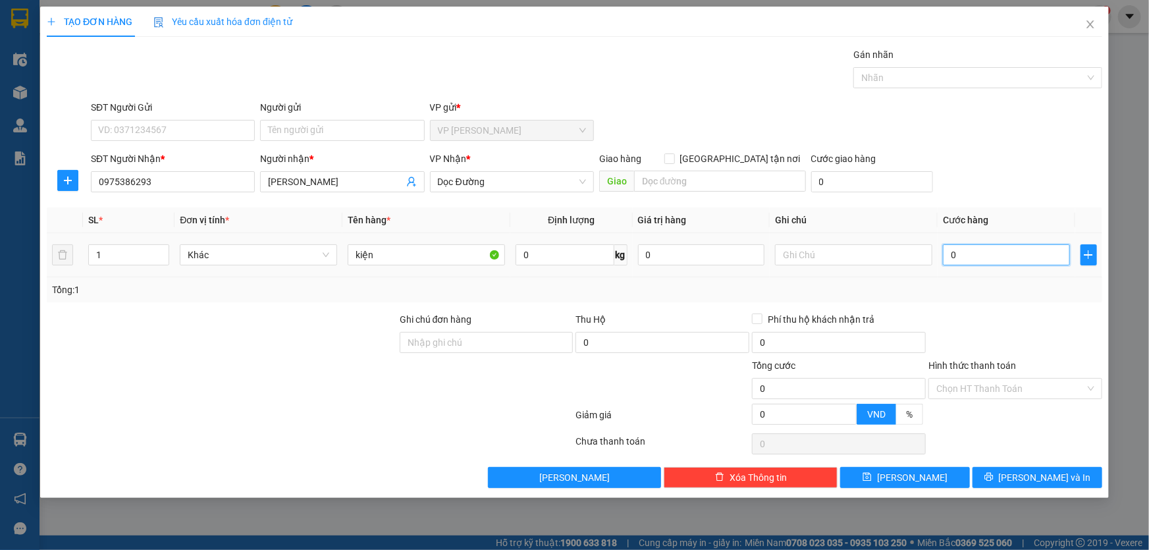
type input "7"
type input "70"
type input "70.000"
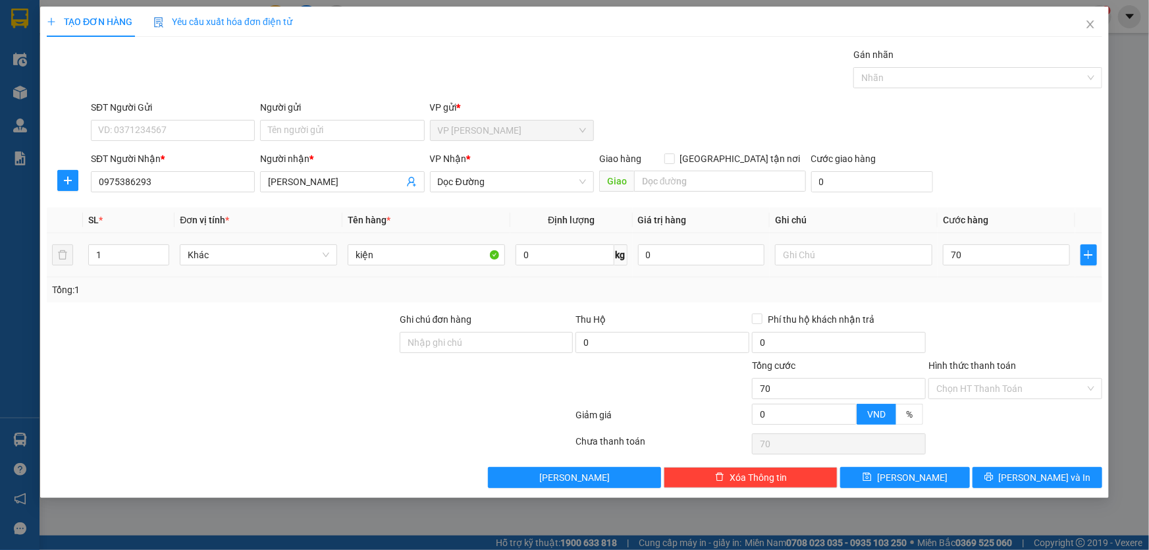
type input "70.000"
drag, startPoint x: 1086, startPoint y: 207, endPoint x: 1066, endPoint y: 228, distance: 28.9
click at [1086, 206] on div "Transit Pickup Surcharge Ids Transit Deliver Surcharge Ids Transit Deliver Surc…" at bounding box center [574, 267] width 1055 height 440
click at [1030, 468] on button "[PERSON_NAME] và In" at bounding box center [1037, 477] width 130 height 21
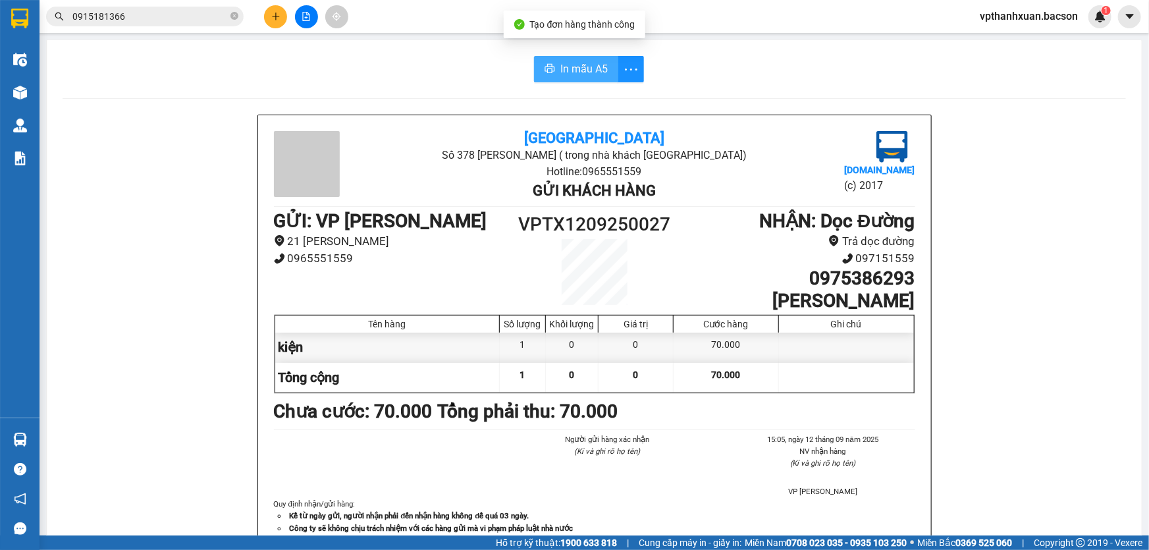
click at [570, 65] on span "In mẫu A5" at bounding box center [583, 69] width 47 height 16
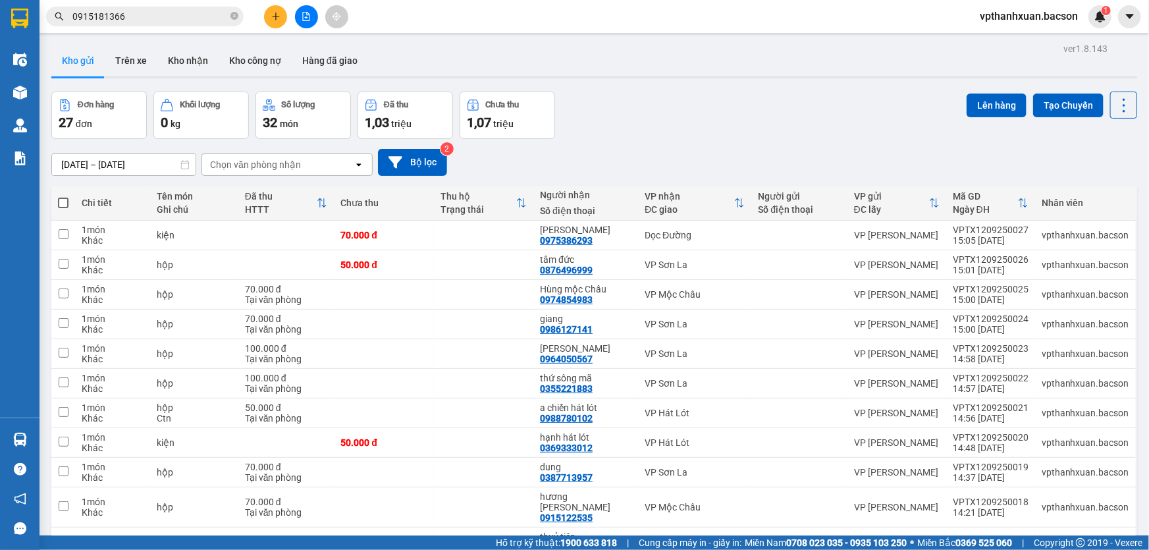
click at [276, 19] on icon "plus" at bounding box center [275, 16] width 9 height 9
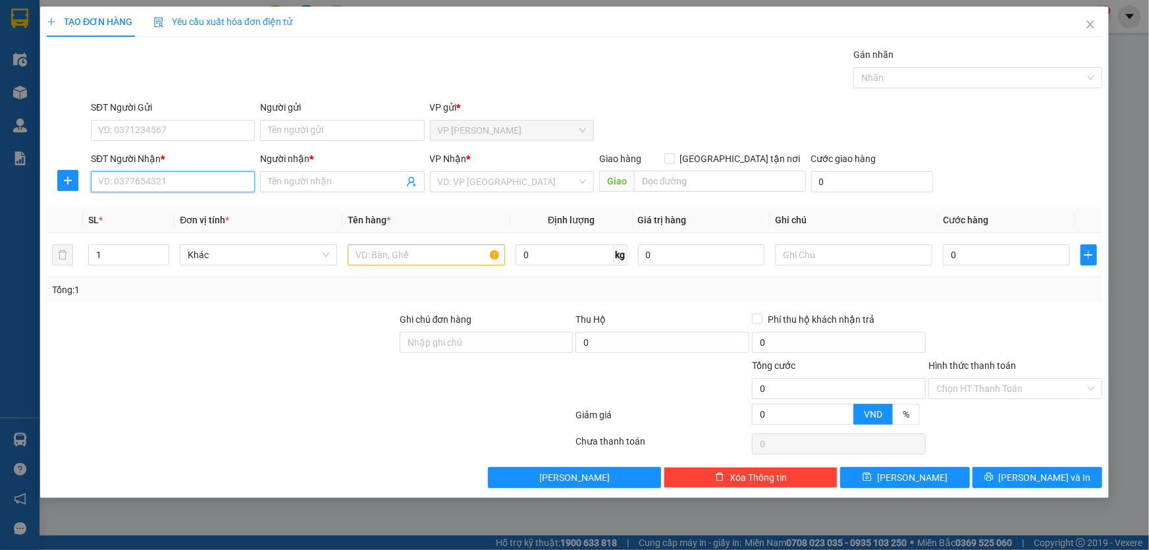
click at [166, 186] on input "SĐT Người Nhận *" at bounding box center [173, 181] width 164 height 21
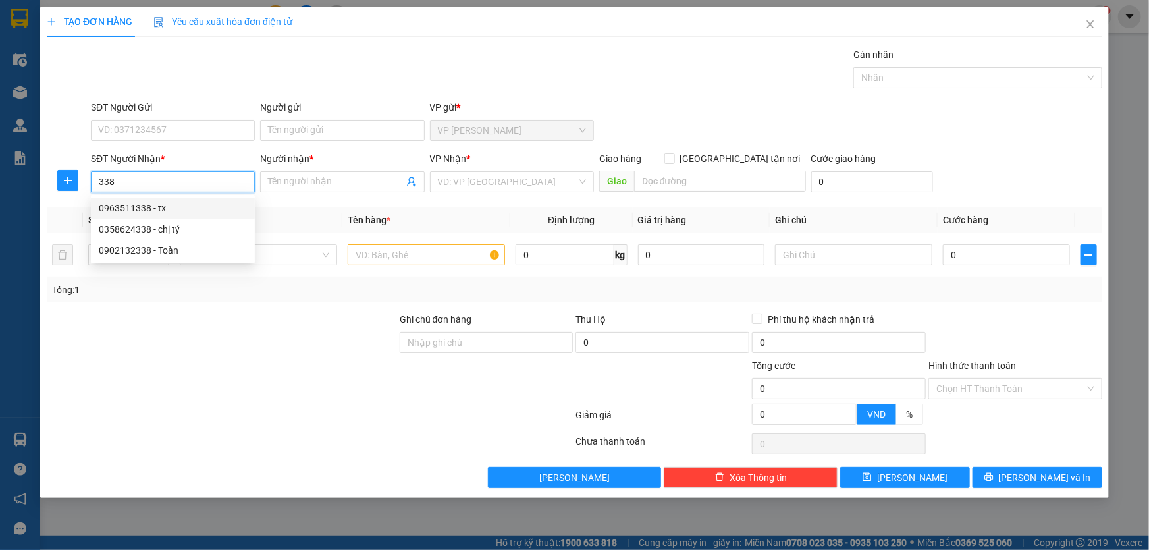
click at [172, 209] on div "0963511338 - tx" at bounding box center [173, 208] width 148 height 14
type input "0963511338"
type input "tx"
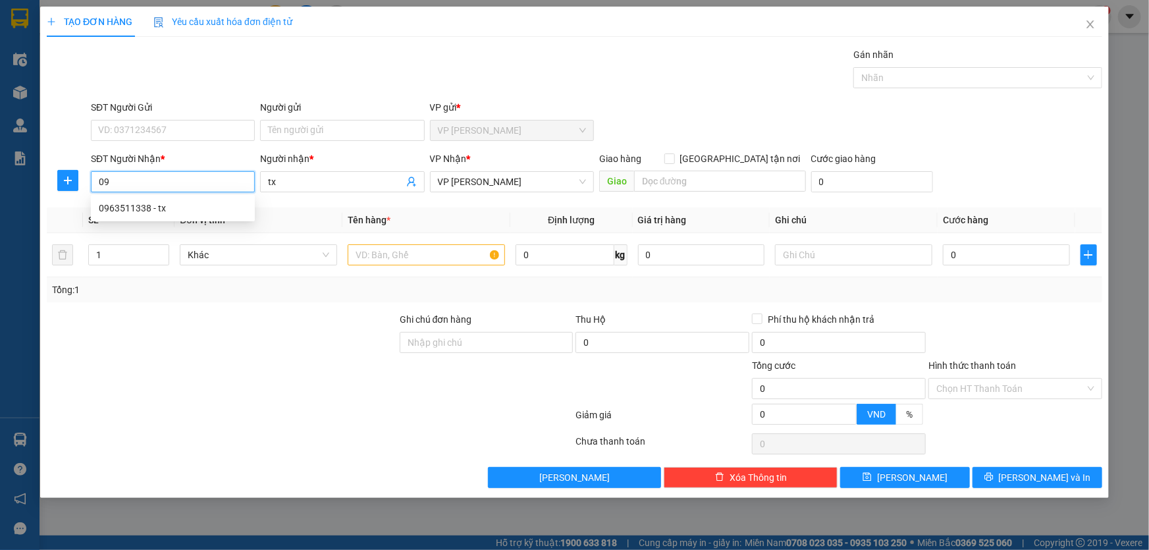
type input "0"
click at [175, 232] on div "0358624338 - chị tý" at bounding box center [173, 229] width 148 height 14
type input "0358624338"
type input "chị tý"
type input "0358624338"
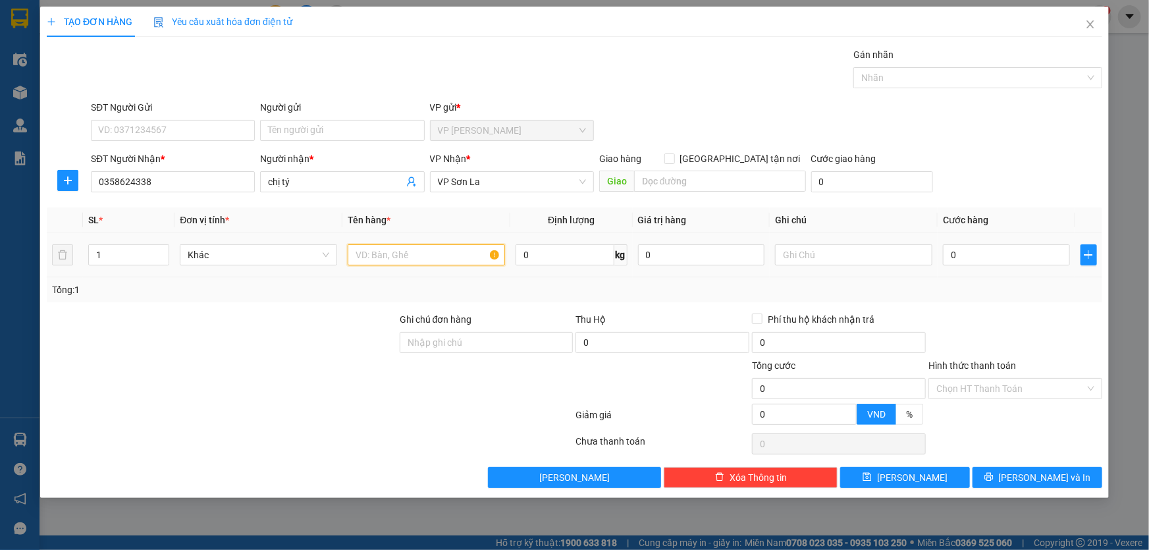
click at [363, 253] on input "text" at bounding box center [426, 254] width 157 height 21
type input "hộp"
click at [977, 257] on input "0" at bounding box center [1006, 254] width 127 height 21
type input "5"
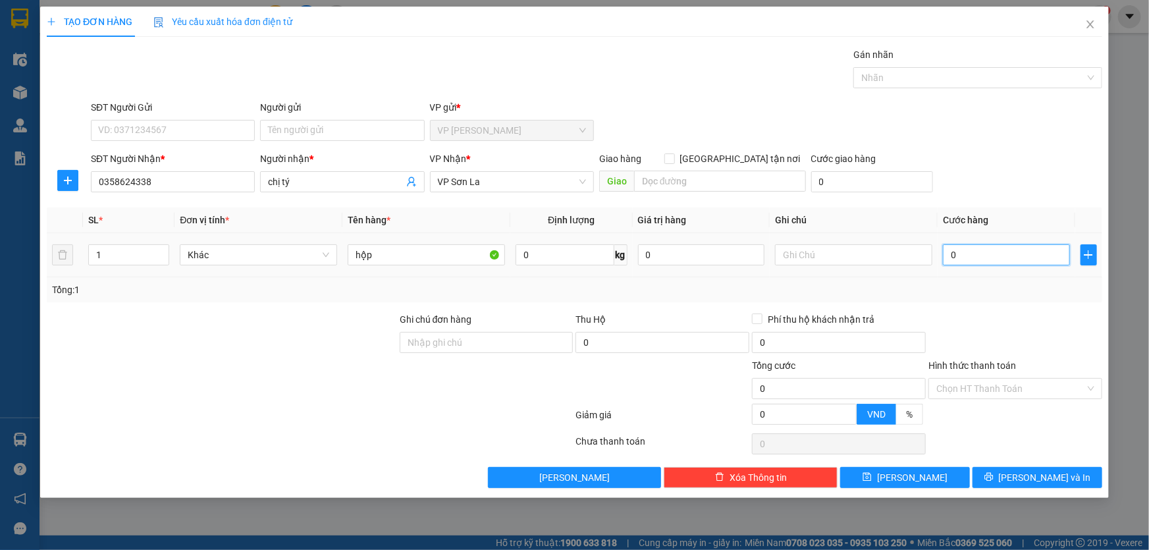
type input "5"
type input "50"
type input "50.000"
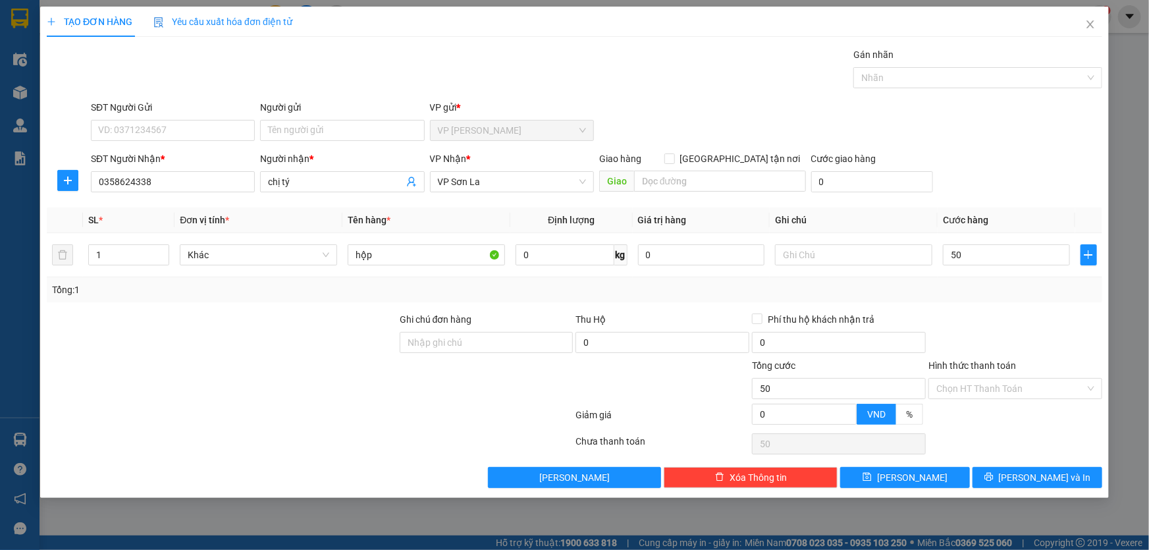
type input "50.000"
click at [1032, 153] on div "SĐT Người Nhận * 0358624338 Người nhận * chị tý VP Nhận * VP Sơn La Giao hàng G…" at bounding box center [596, 174] width 1016 height 46
click at [1002, 390] on input "Hình thức thanh toán" at bounding box center [1010, 389] width 149 height 20
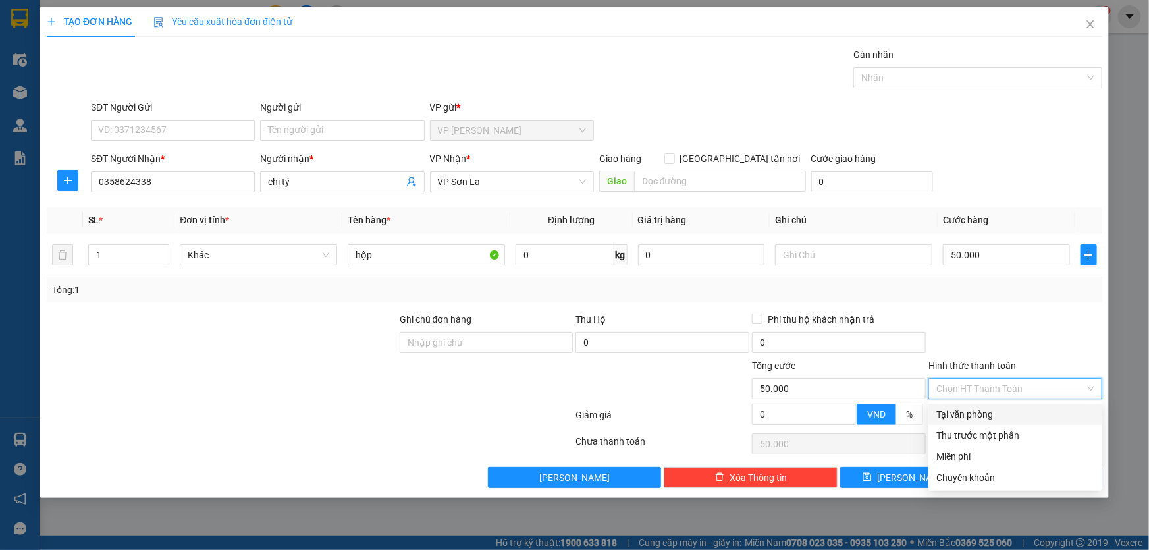
click at [993, 404] on div "Tại văn phòng" at bounding box center [1015, 414] width 174 height 21
type input "0"
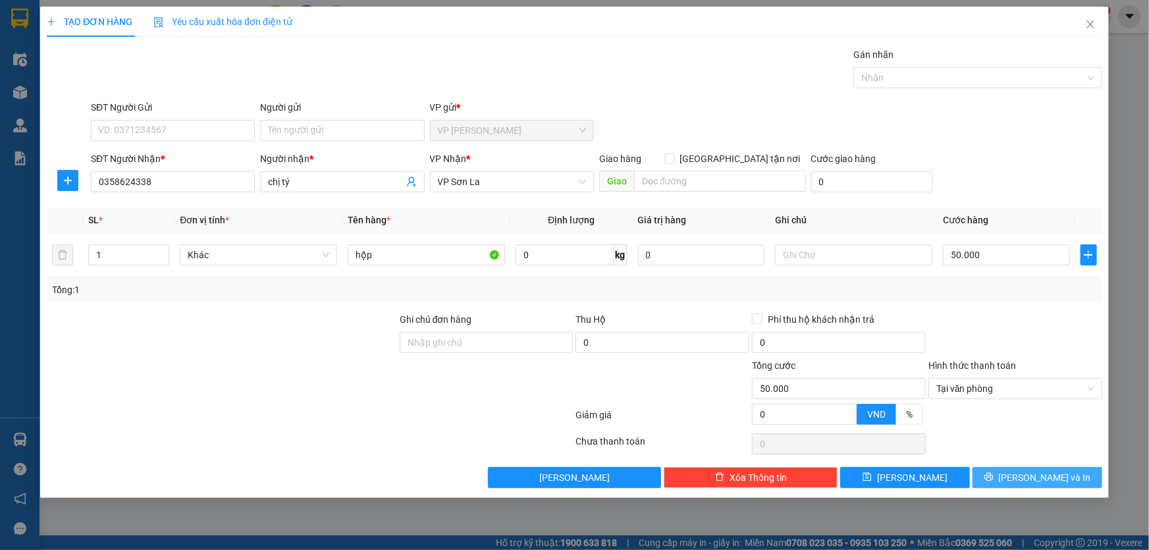
drag, startPoint x: 1011, startPoint y: 471, endPoint x: 1003, endPoint y: 518, distance: 48.1
click at [1011, 478] on button "[PERSON_NAME] và In" at bounding box center [1037, 477] width 130 height 21
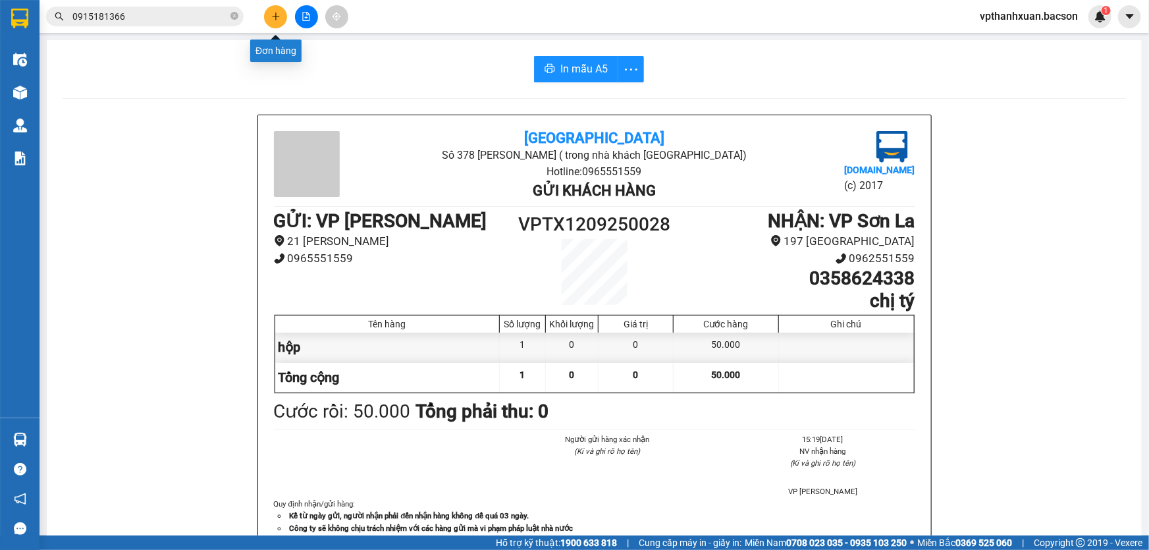
click at [275, 20] on icon "plus" at bounding box center [275, 16] width 9 height 9
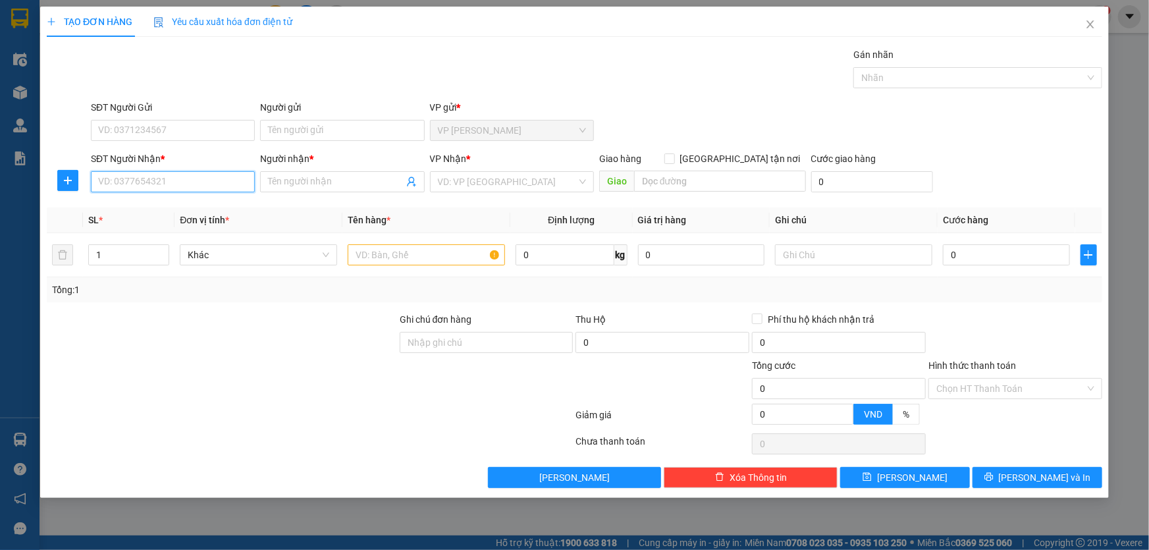
click at [180, 188] on input "SĐT Người Nhận *" at bounding box center [173, 181] width 164 height 21
click at [1090, 28] on icon "close" at bounding box center [1090, 24] width 11 height 11
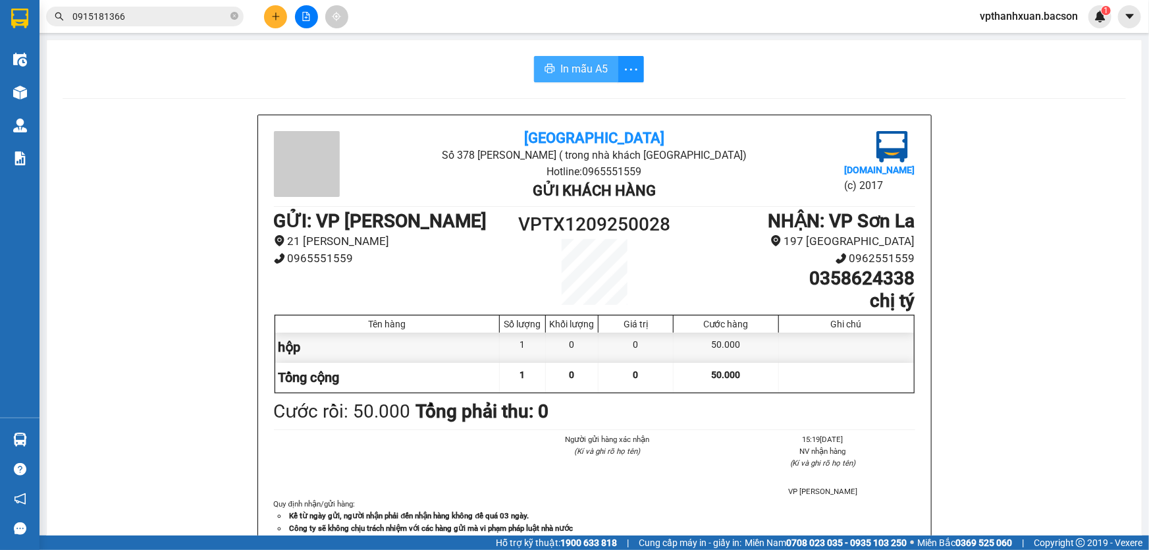
click at [562, 66] on span "In mẫu A5" at bounding box center [583, 69] width 47 height 16
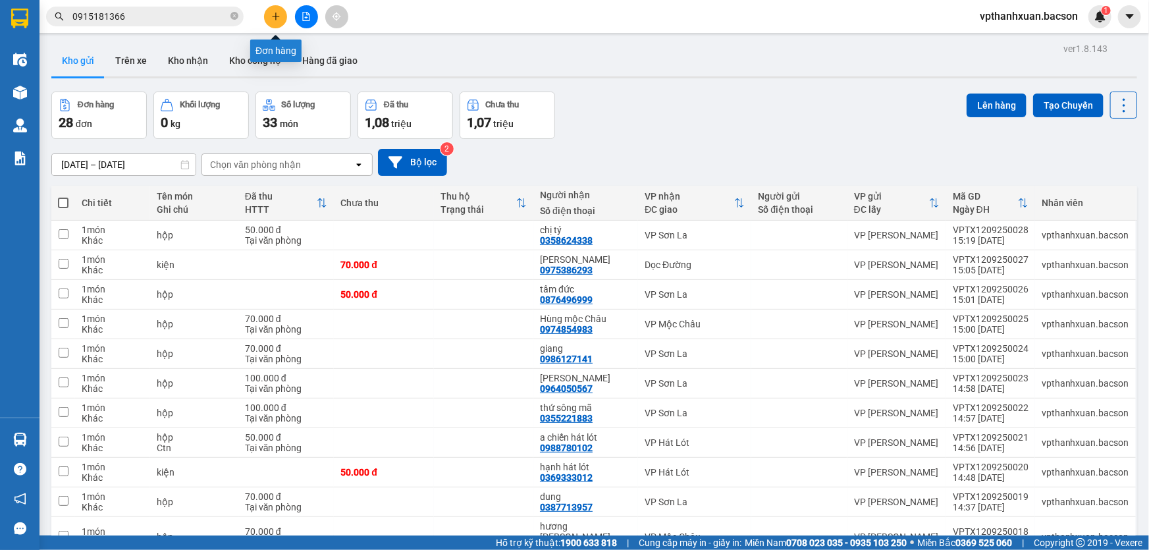
click at [273, 13] on icon "plus" at bounding box center [275, 16] width 9 height 9
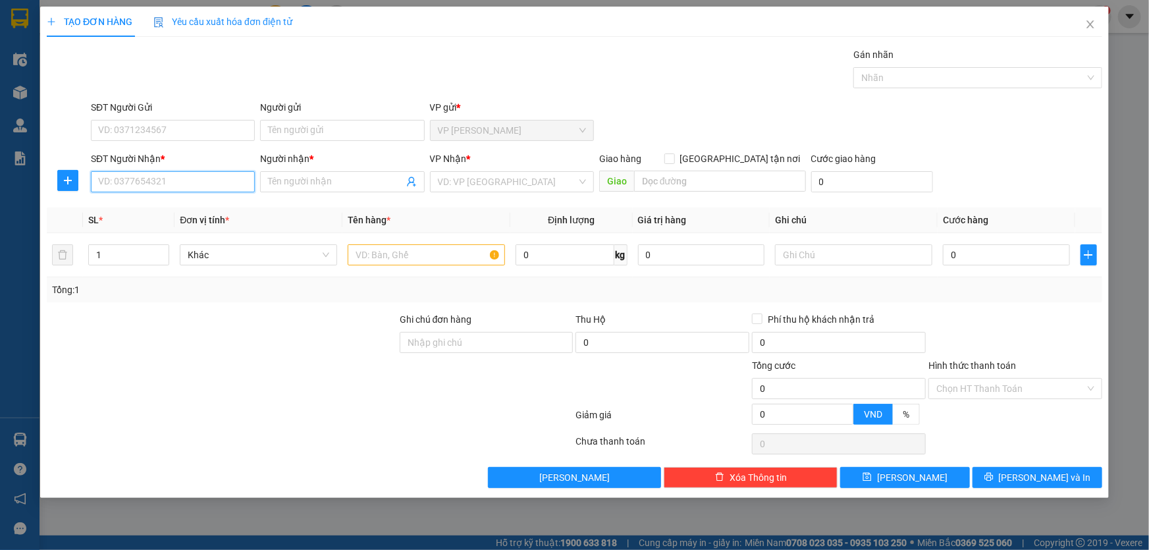
drag, startPoint x: 193, startPoint y: 171, endPoint x: 193, endPoint y: 178, distance: 7.2
click at [193, 172] on input "SĐT Người Nhận *" at bounding box center [173, 181] width 164 height 21
click at [194, 179] on input "SĐT Người Nhận *" at bounding box center [173, 181] width 164 height 21
click at [142, 210] on div "0935408972 - hồng ngọc" at bounding box center [173, 208] width 148 height 14
type input "0935408972"
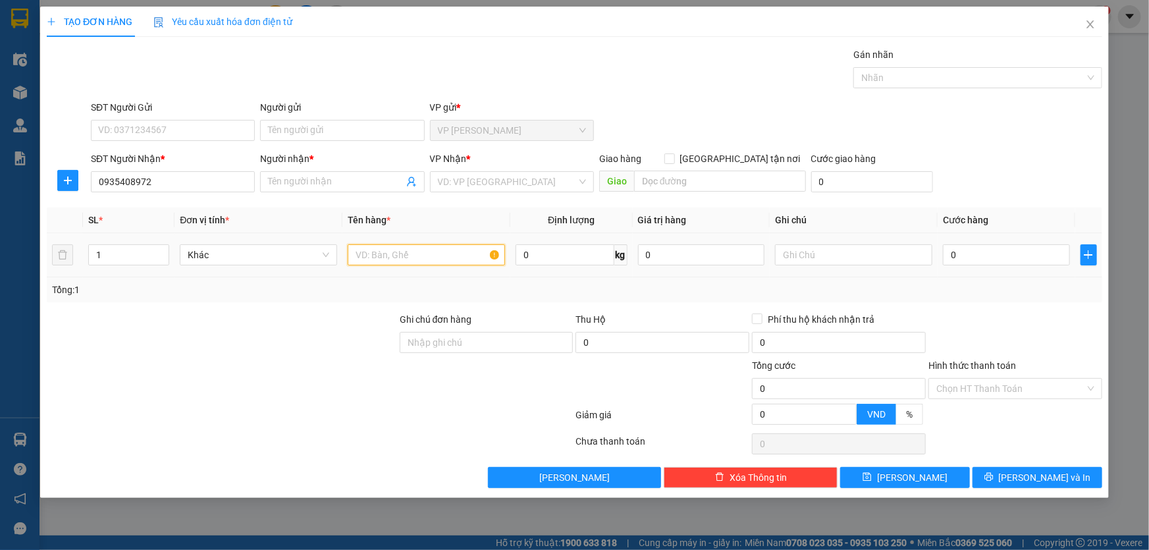
click at [369, 259] on input "text" at bounding box center [426, 254] width 157 height 21
type input "hộp"
click at [975, 249] on input "0" at bounding box center [1006, 254] width 127 height 21
type input "7"
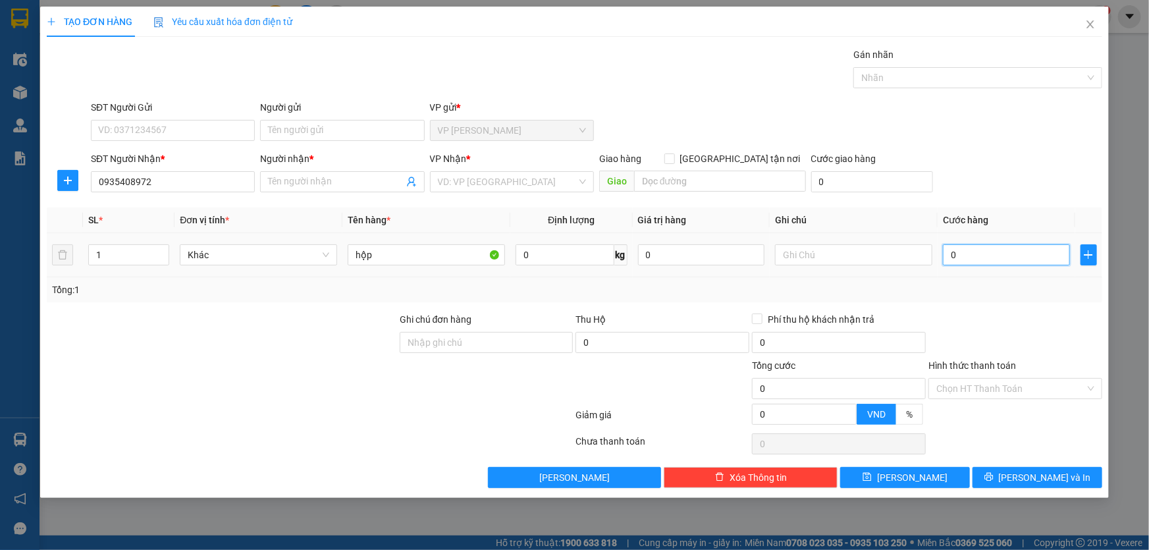
type input "7"
type input "70"
type input "7"
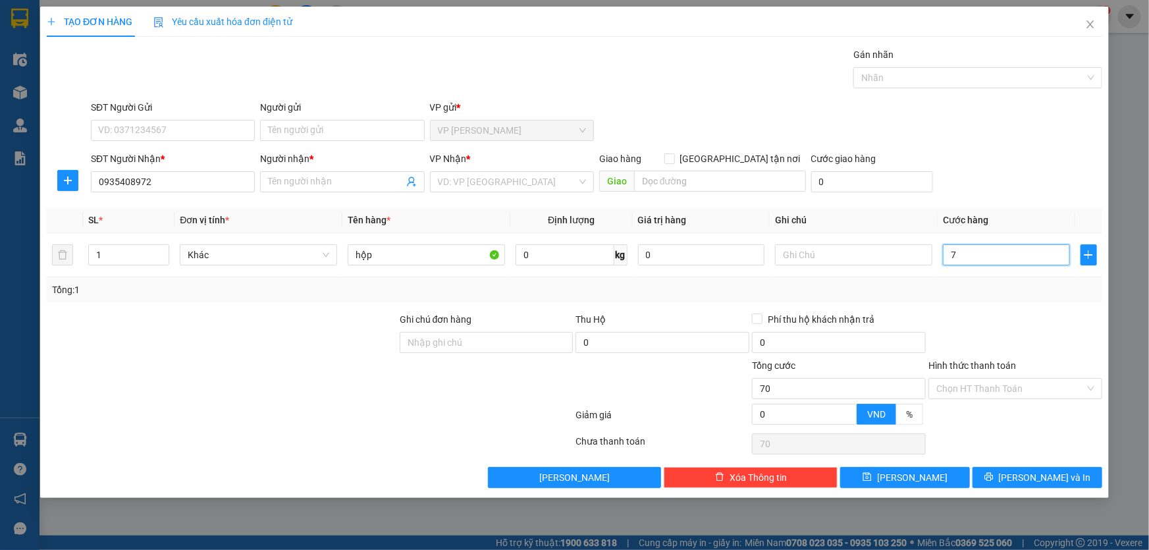
type input "7"
type input "0"
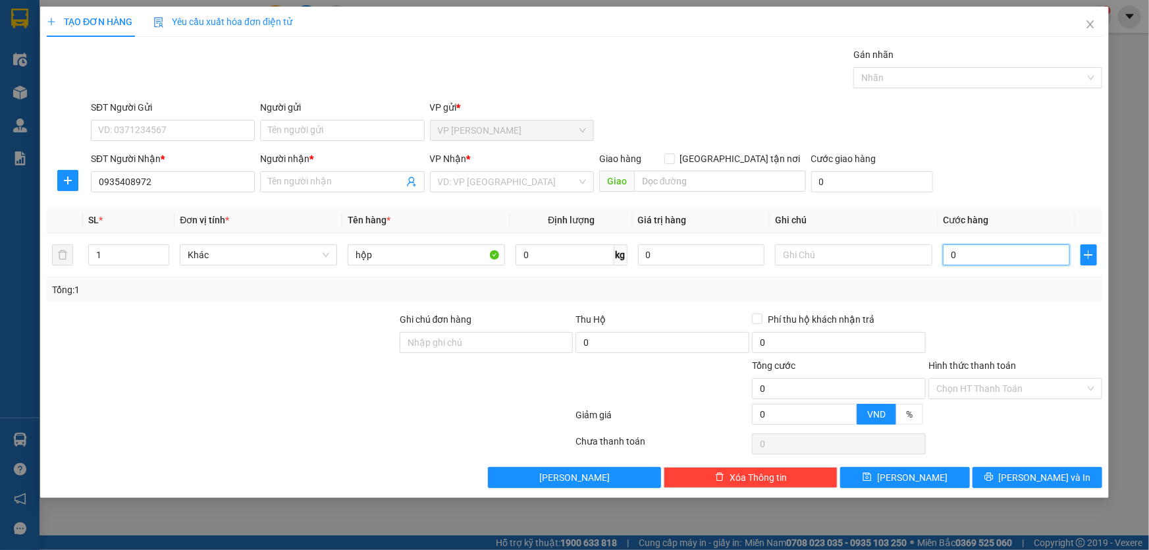
type input "05"
type input "5"
type input "050"
type input "50"
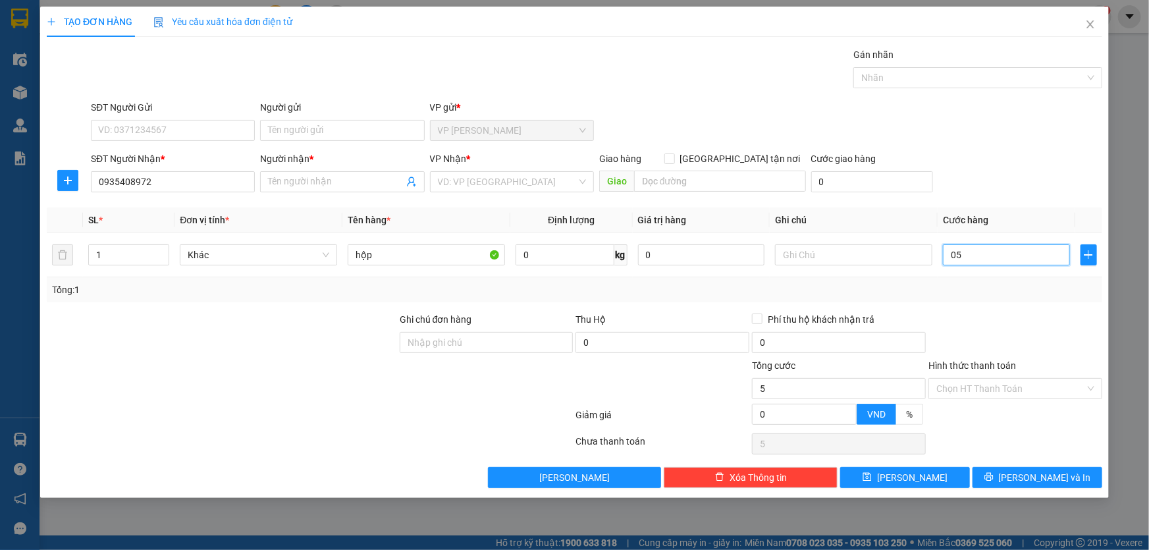
type input "50"
type input "50.000"
click at [1032, 202] on div "Transit Pickup Surcharge Ids Transit Deliver Surcharge Ids Transit Deliver Surc…" at bounding box center [574, 267] width 1055 height 440
click at [1001, 394] on input "Hình thức thanh toán" at bounding box center [1010, 389] width 149 height 20
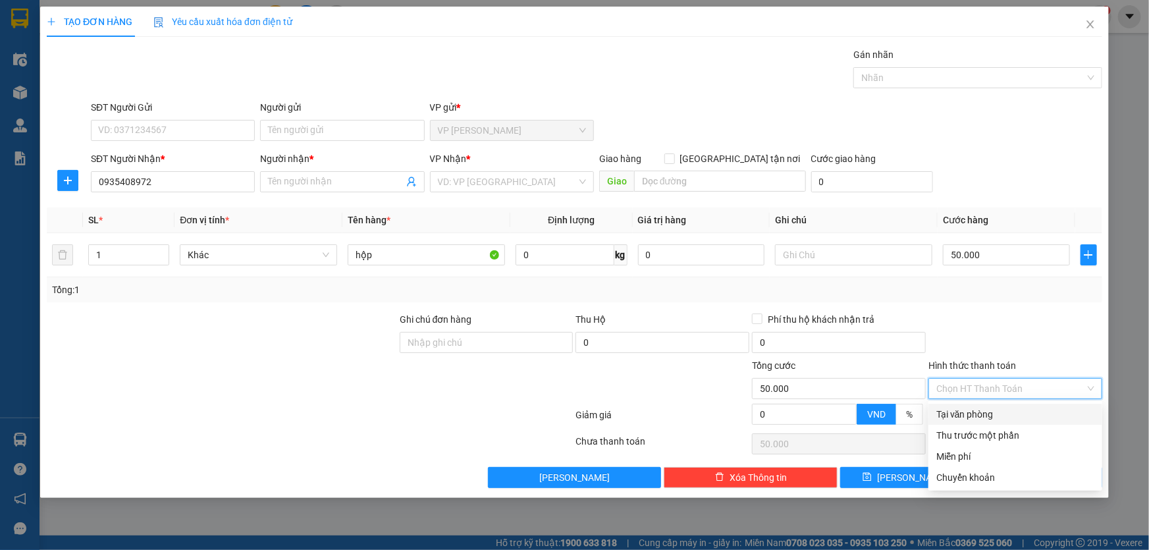
click at [978, 415] on div "Tại văn phòng" at bounding box center [1015, 414] width 158 height 14
type input "0"
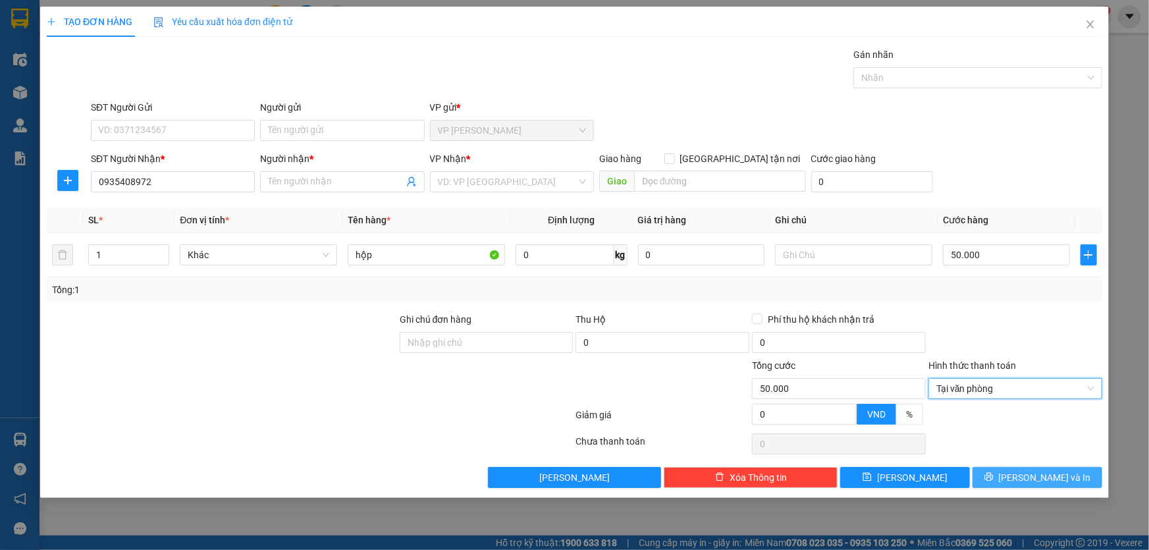
click at [994, 473] on button "[PERSON_NAME] và In" at bounding box center [1037, 477] width 130 height 21
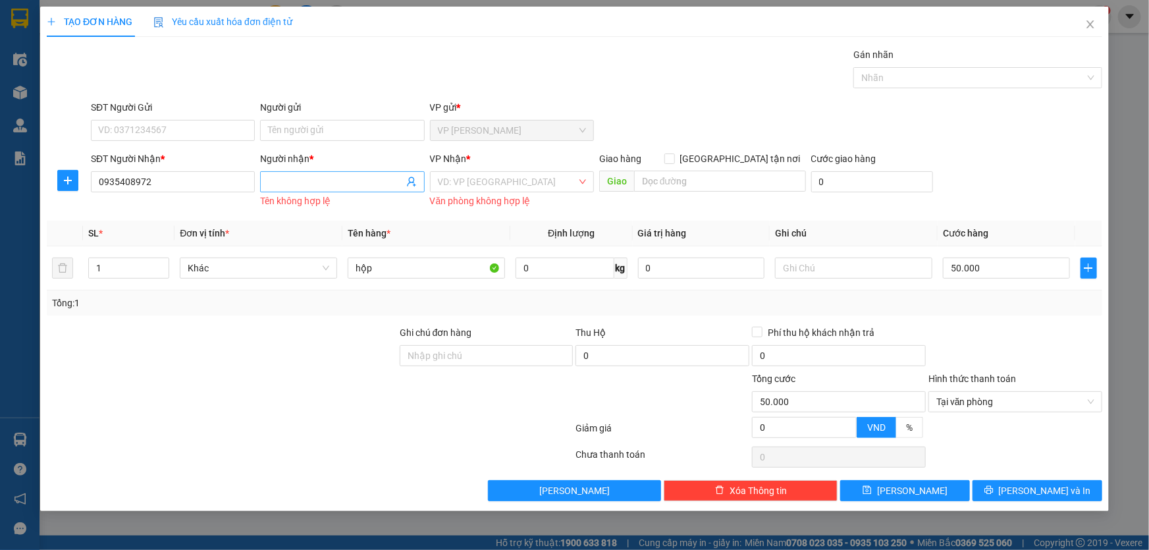
drag, startPoint x: 332, startPoint y: 193, endPoint x: 276, endPoint y: 180, distance: 56.7
click at [329, 194] on div "Tên không hợp lệ" at bounding box center [342, 201] width 164 height 15
click at [190, 184] on input "0935408972" at bounding box center [173, 181] width 164 height 21
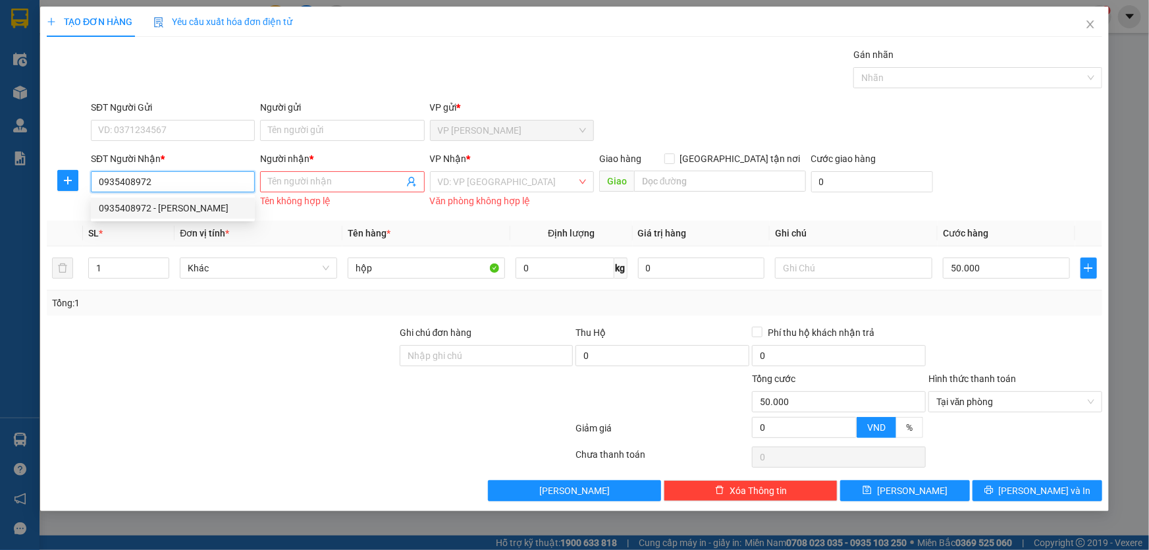
click at [164, 213] on div "0935408972 - hồng ngọc" at bounding box center [173, 208] width 148 height 14
type input "hồng ngọc"
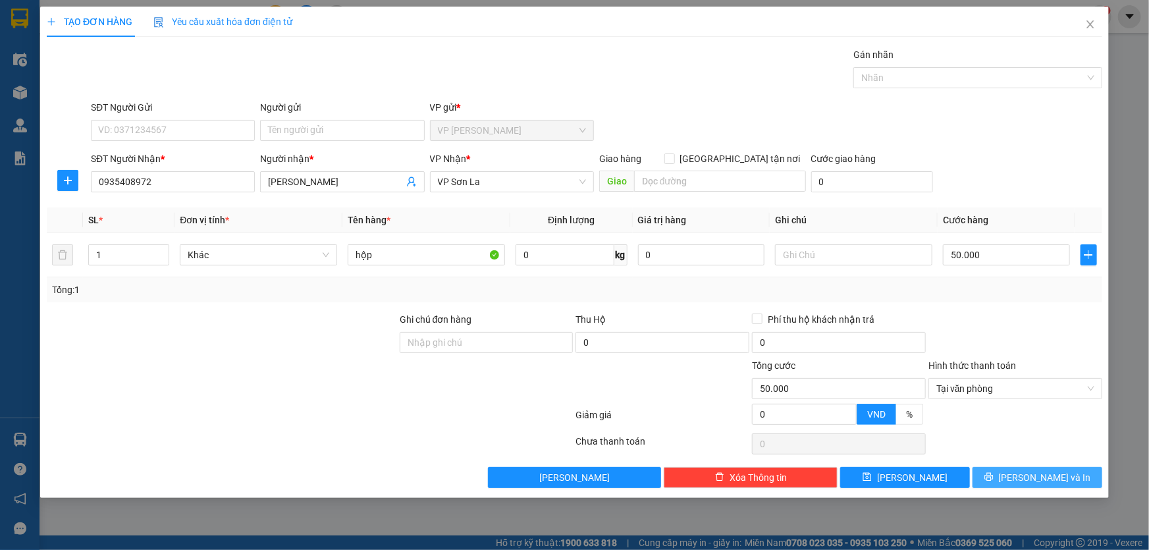
click at [1038, 474] on span "[PERSON_NAME] và In" at bounding box center [1045, 477] width 92 height 14
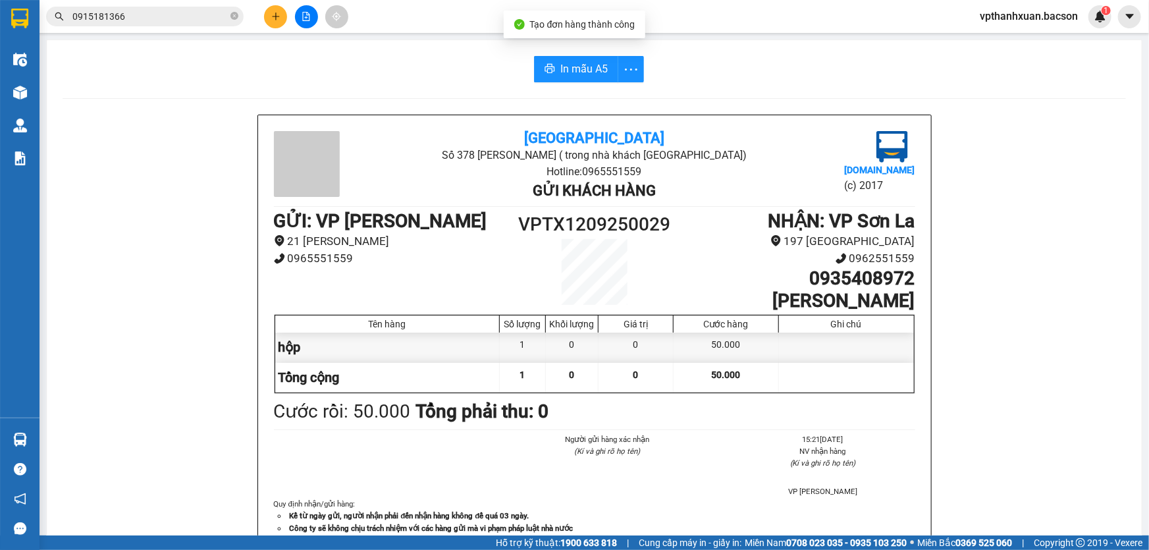
click at [276, 19] on icon "plus" at bounding box center [275, 16] width 9 height 9
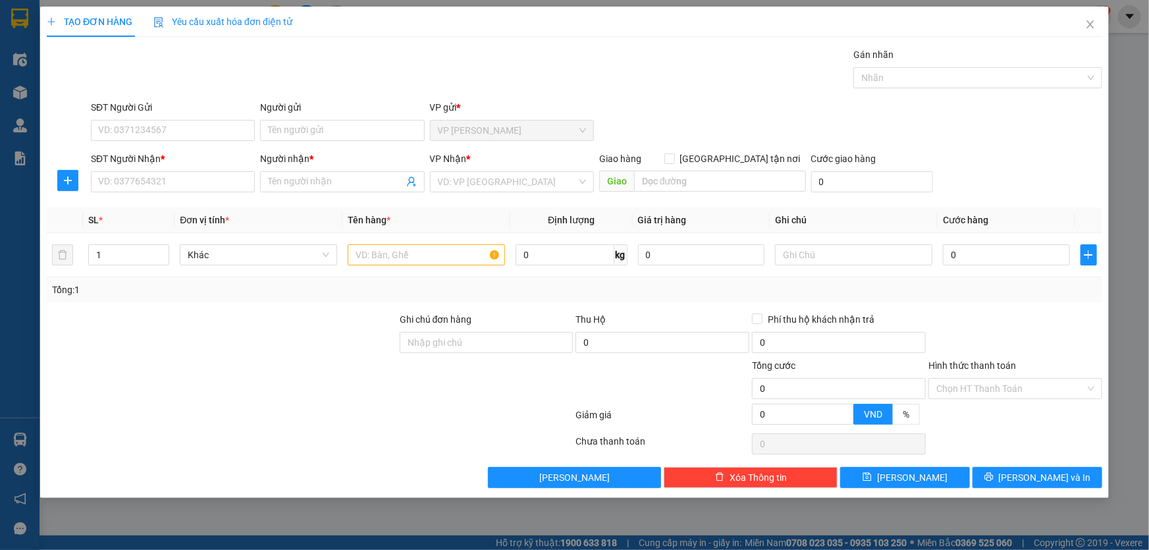
click at [126, 200] on div "Transit Pickup Surcharge Ids Transit Deliver Surcharge Ids Transit Deliver Surc…" at bounding box center [574, 267] width 1055 height 440
click at [139, 184] on input "SĐT Người Nhận *" at bounding box center [173, 181] width 164 height 21
type input "8"
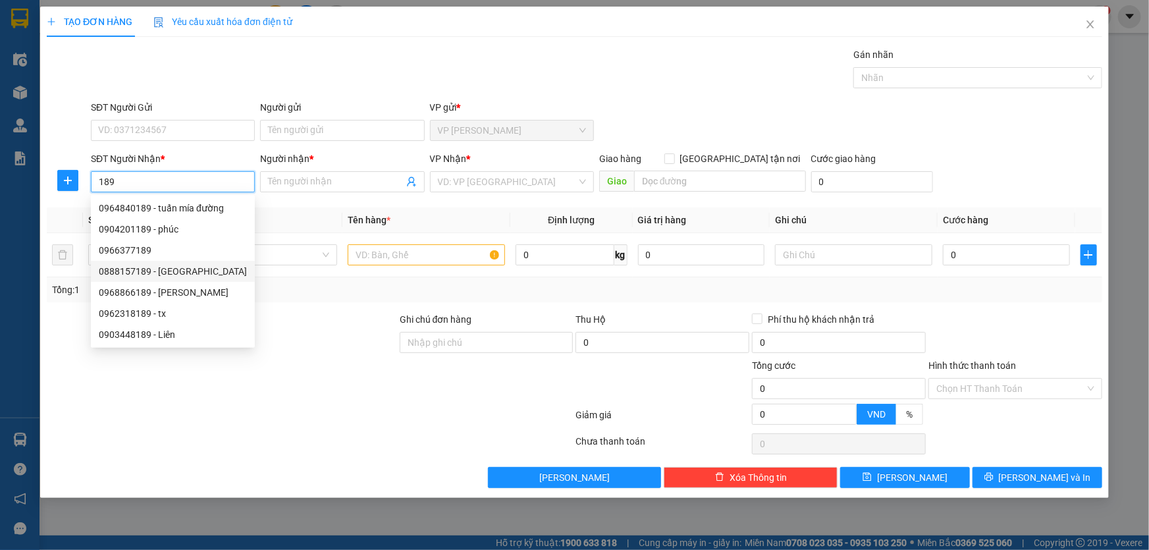
click at [168, 271] on div "0888157189 - Bình yên" at bounding box center [173, 271] width 148 height 14
type input "0888157189"
type input "Bình yên"
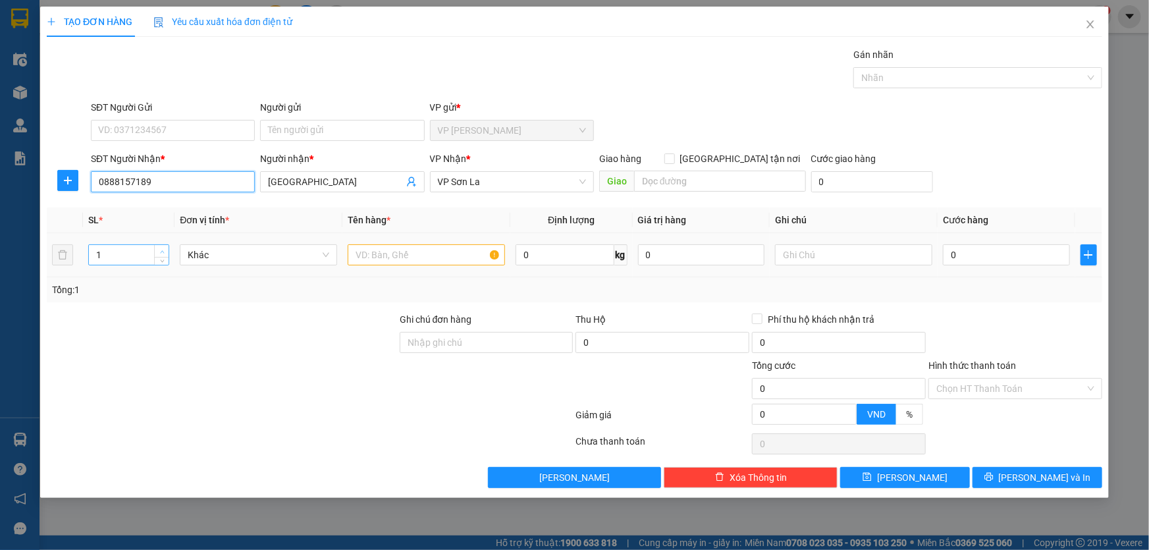
type input "0888157189"
click at [161, 246] on span "Increase Value" at bounding box center [161, 251] width 14 height 12
type input "2"
click at [164, 261] on span "down" at bounding box center [162, 259] width 8 height 8
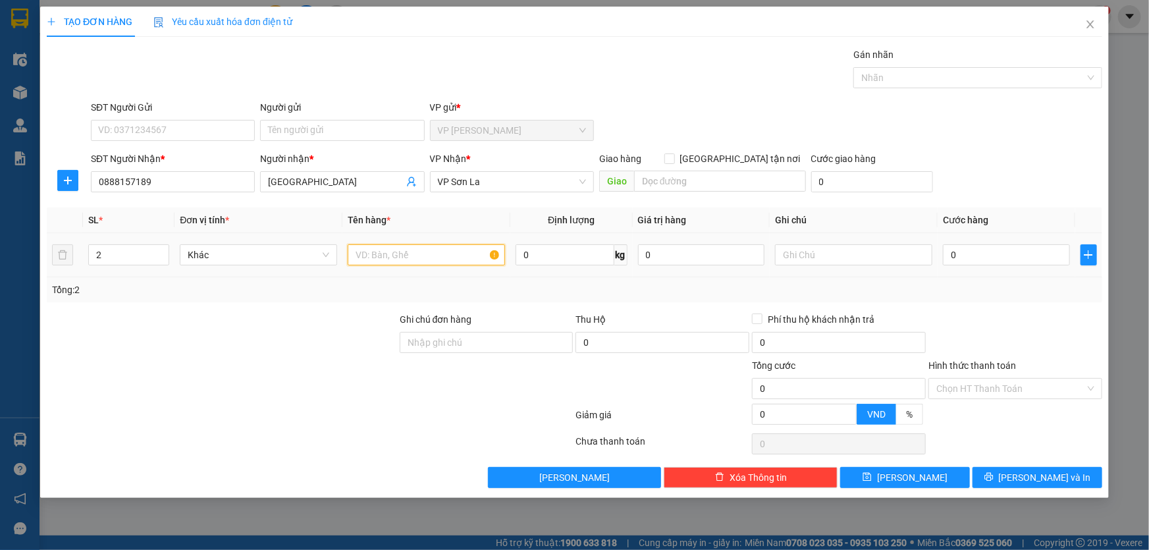
click at [398, 253] on input "text" at bounding box center [426, 254] width 157 height 21
type input "kiện"
click at [1011, 248] on input "0" at bounding box center [1006, 254] width 127 height 21
type input "1"
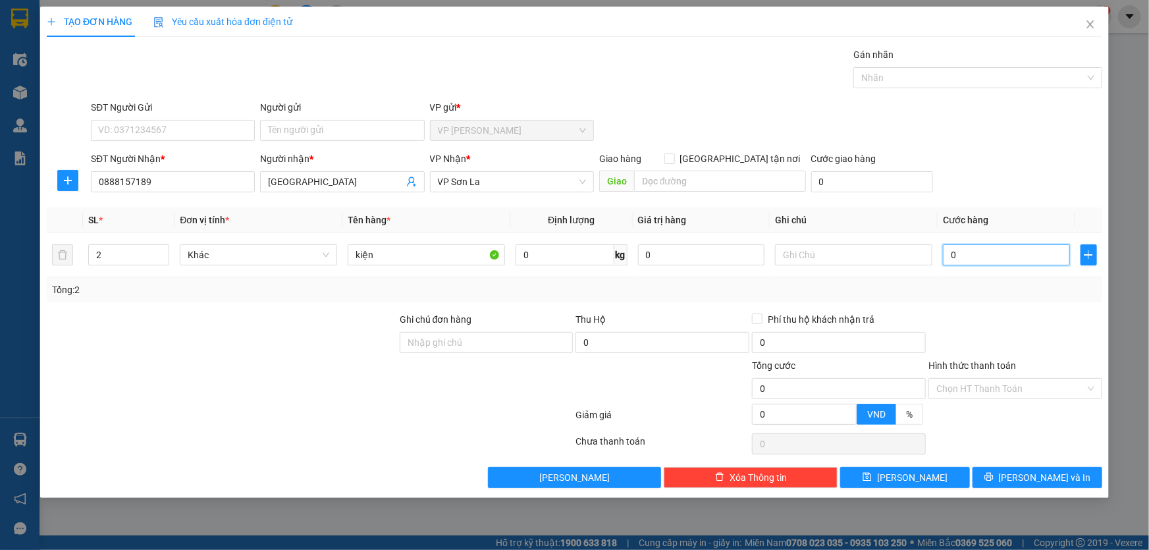
type input "1"
type input "13"
type input "130"
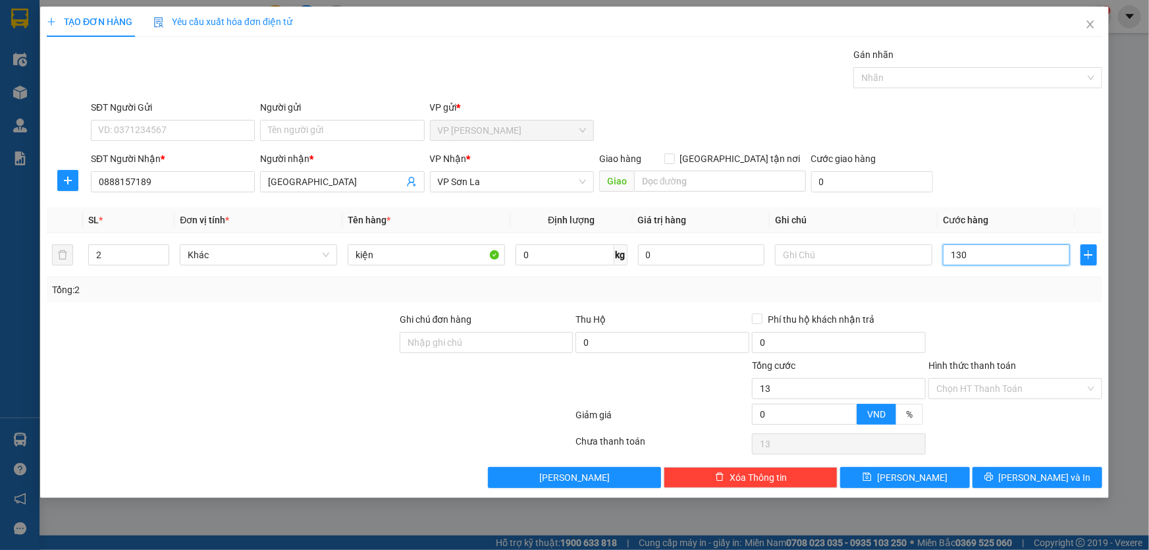
type input "130"
type input "130.000"
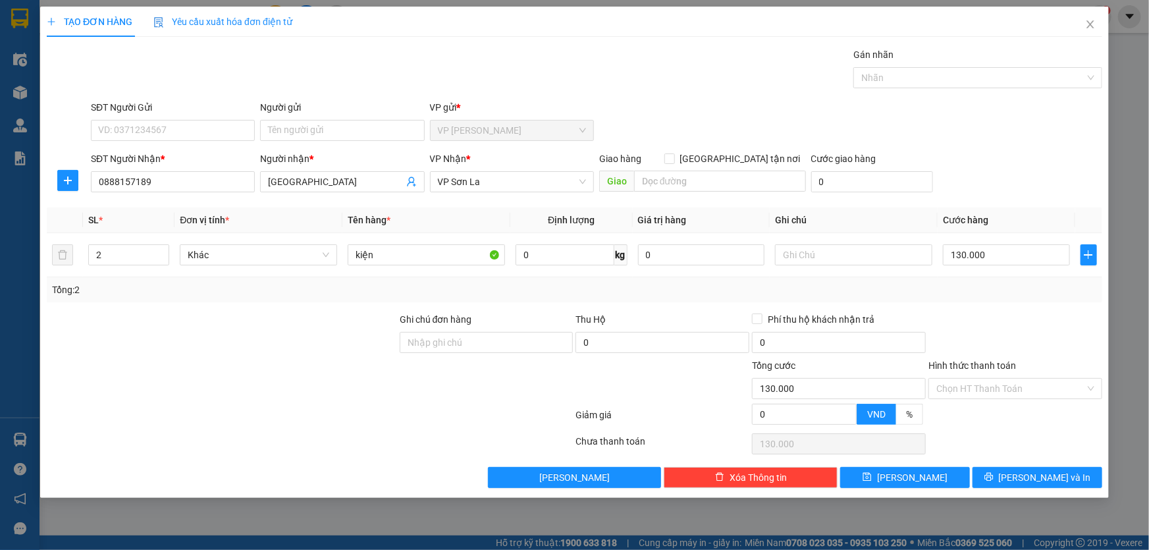
click at [1043, 167] on div "SĐT Người Nhận * 0888157189 Người nhận * Bình yên VP Nhận * VP Sơn La Giao hàng…" at bounding box center [596, 174] width 1016 height 46
click at [1009, 478] on button "[PERSON_NAME] và In" at bounding box center [1037, 477] width 130 height 21
